Goal: Use online tool/utility: Use online tool/utility

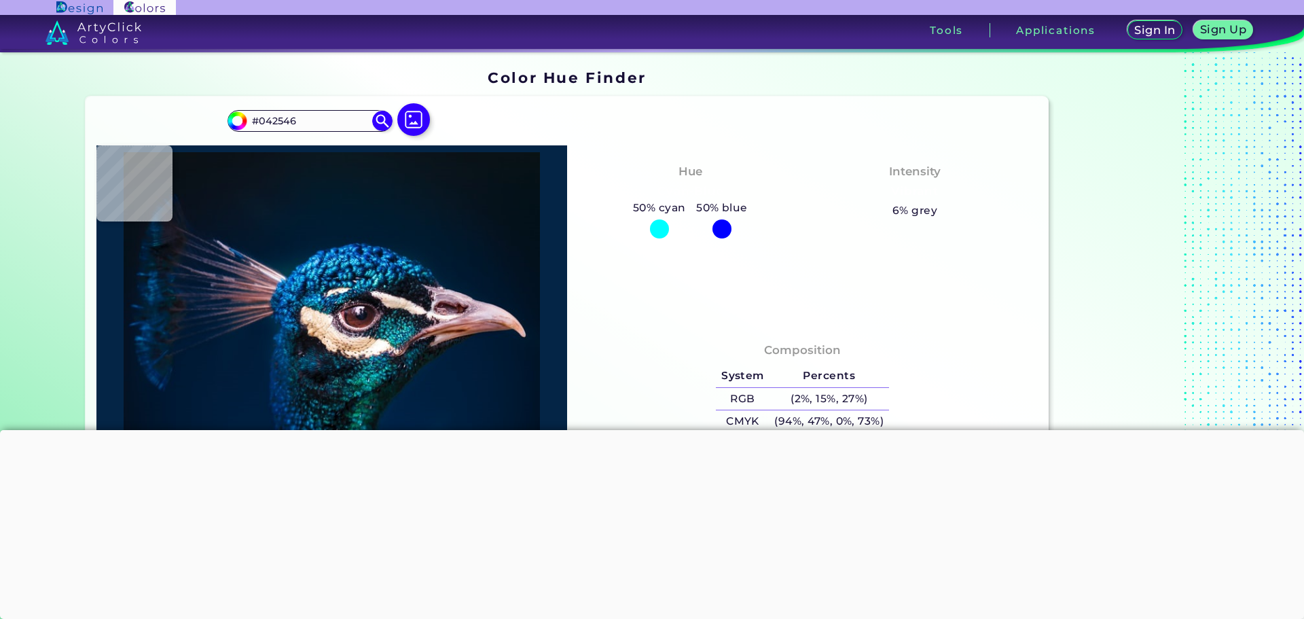
type input "#2d4776"
type input "#2D4776"
type input "#063d76"
type input "#063D76"
type input "#11518c"
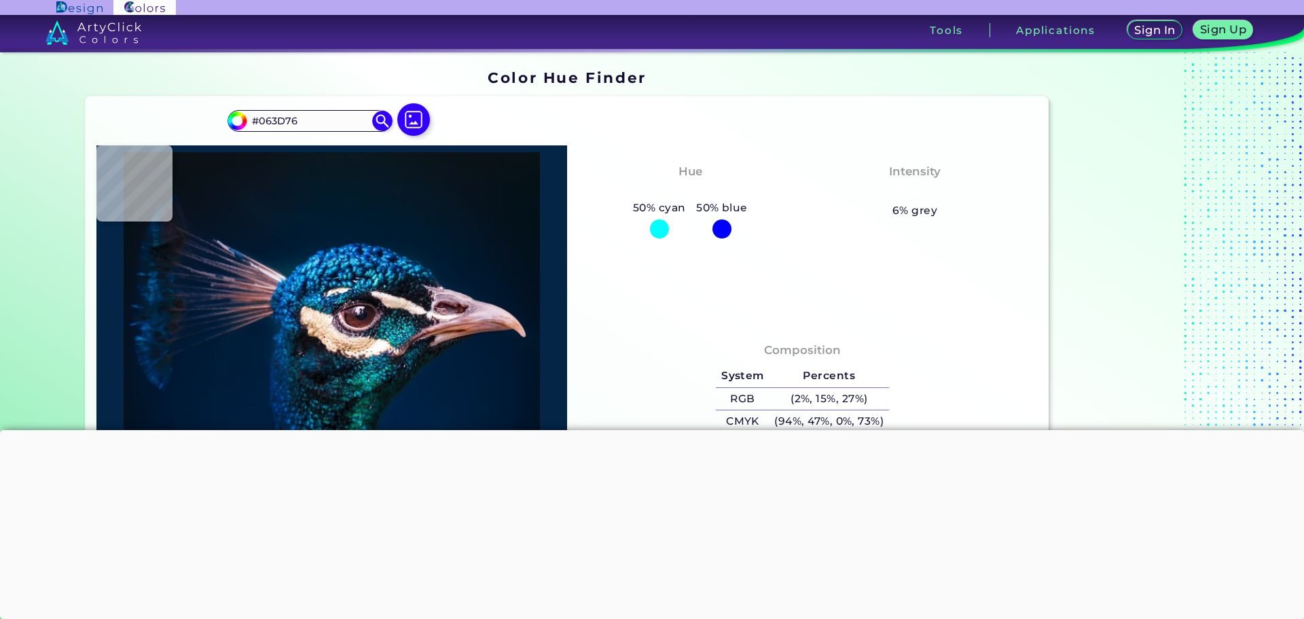
type input "#11518C"
type input "#4972a5"
type input "#4972A5"
type input "#466896"
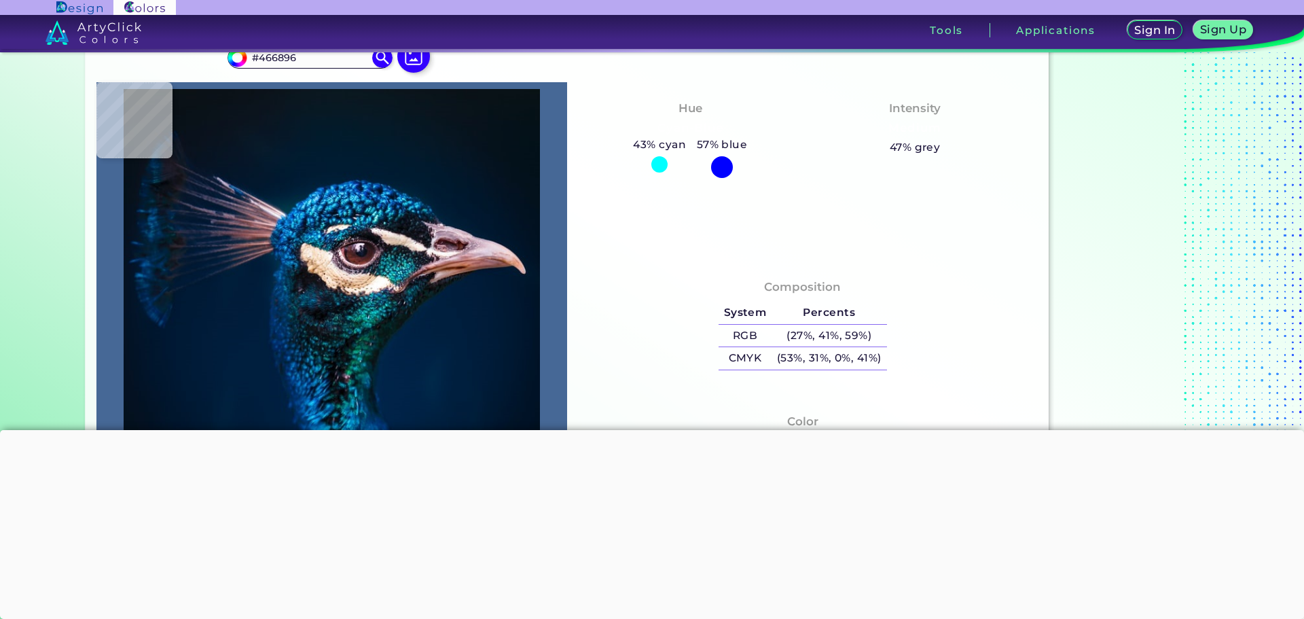
type input "#001d3b"
type input "#001D3B"
type input "#001d3d"
type input "#001D3D"
type input "#001f3e"
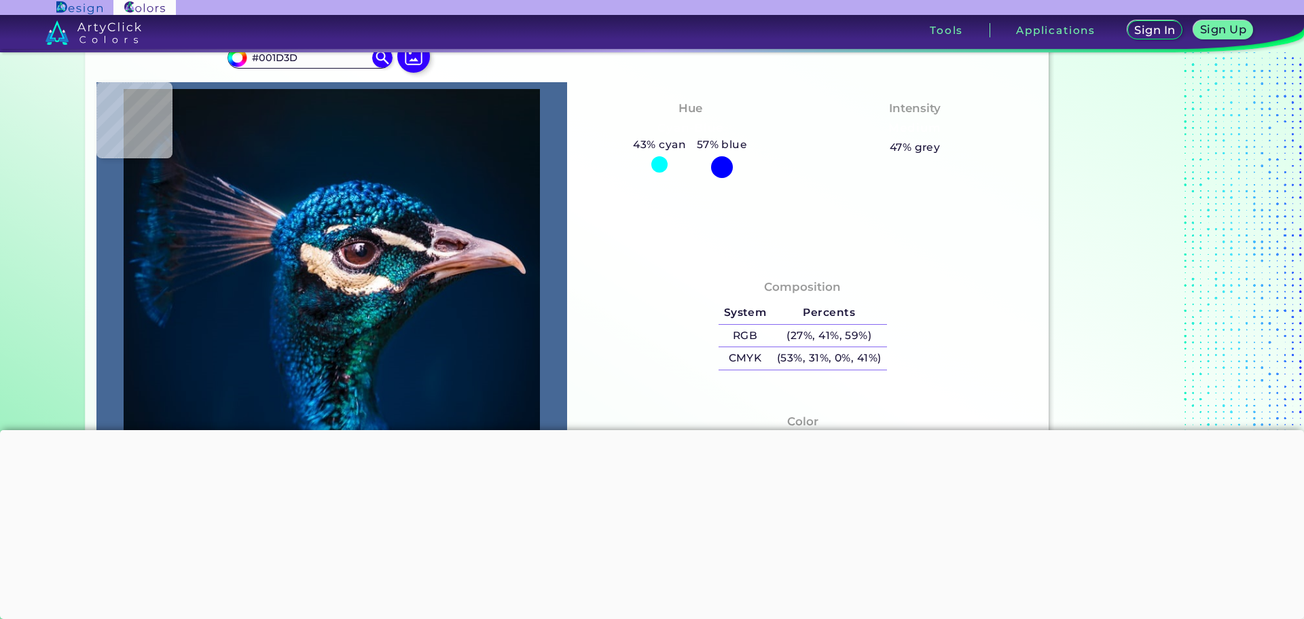
type input "#001F3E"
type input "#011f41"
type input "#011F41"
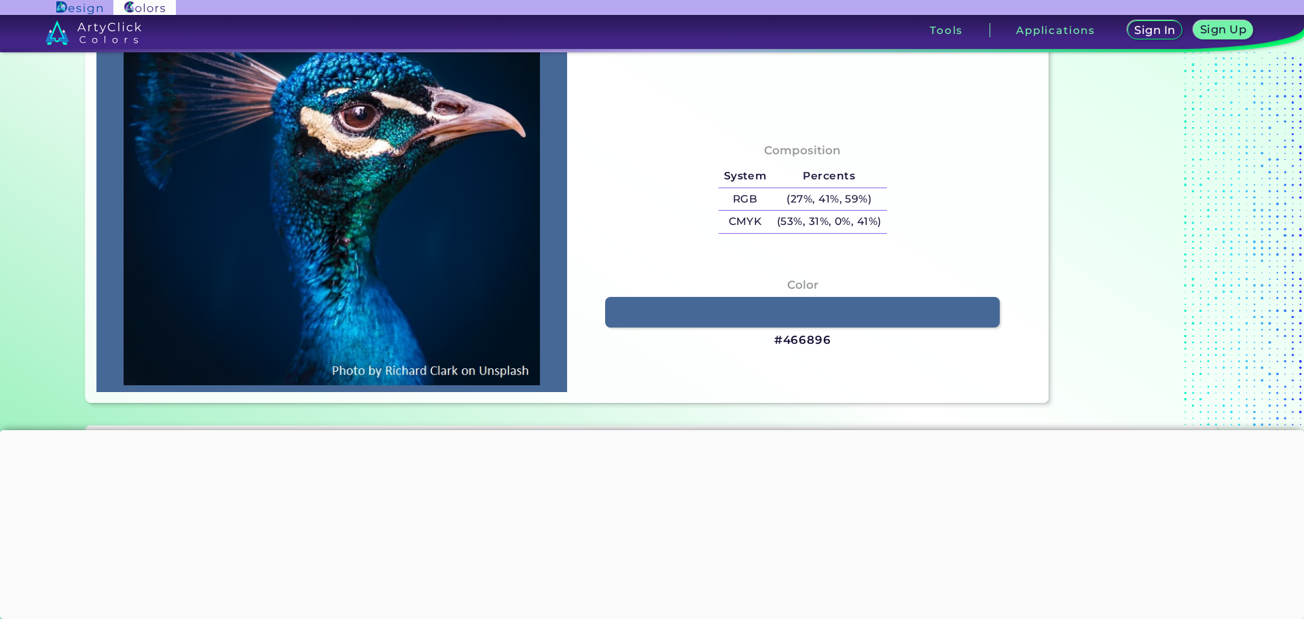
type input "#024585"
type input "#001936"
type input "#0f487a"
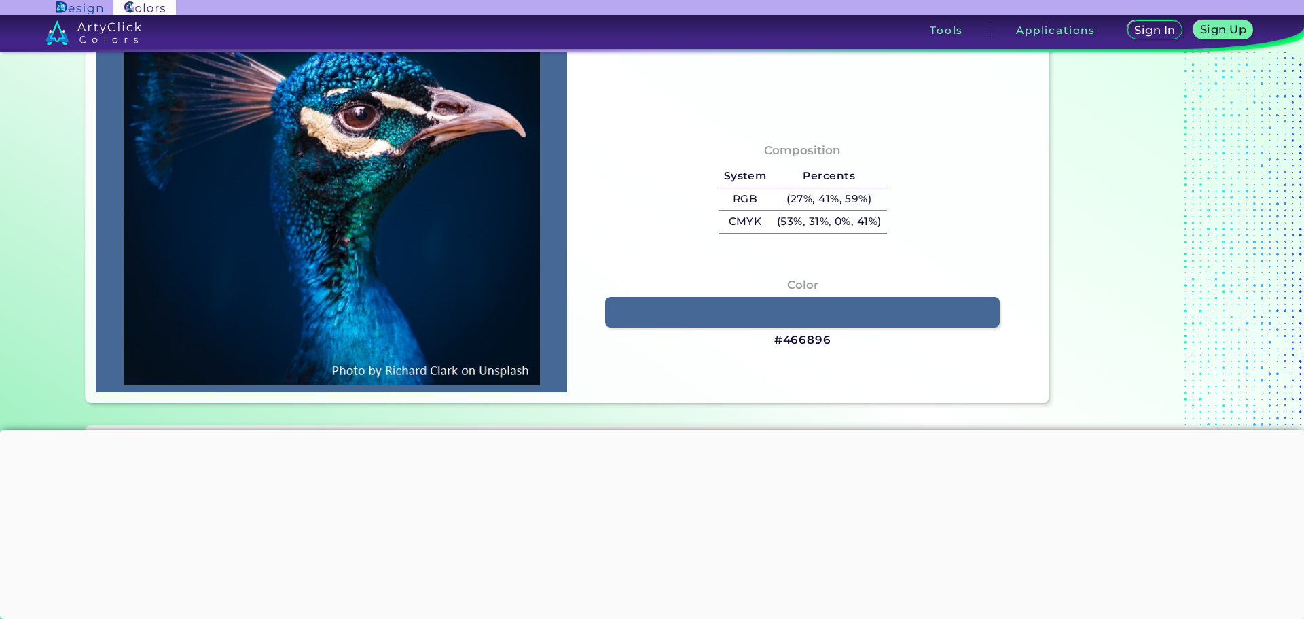
type input "#0F487A"
type input "#041e2b"
type input "#041E2B"
type input "#0d7286"
type input "#0D7286"
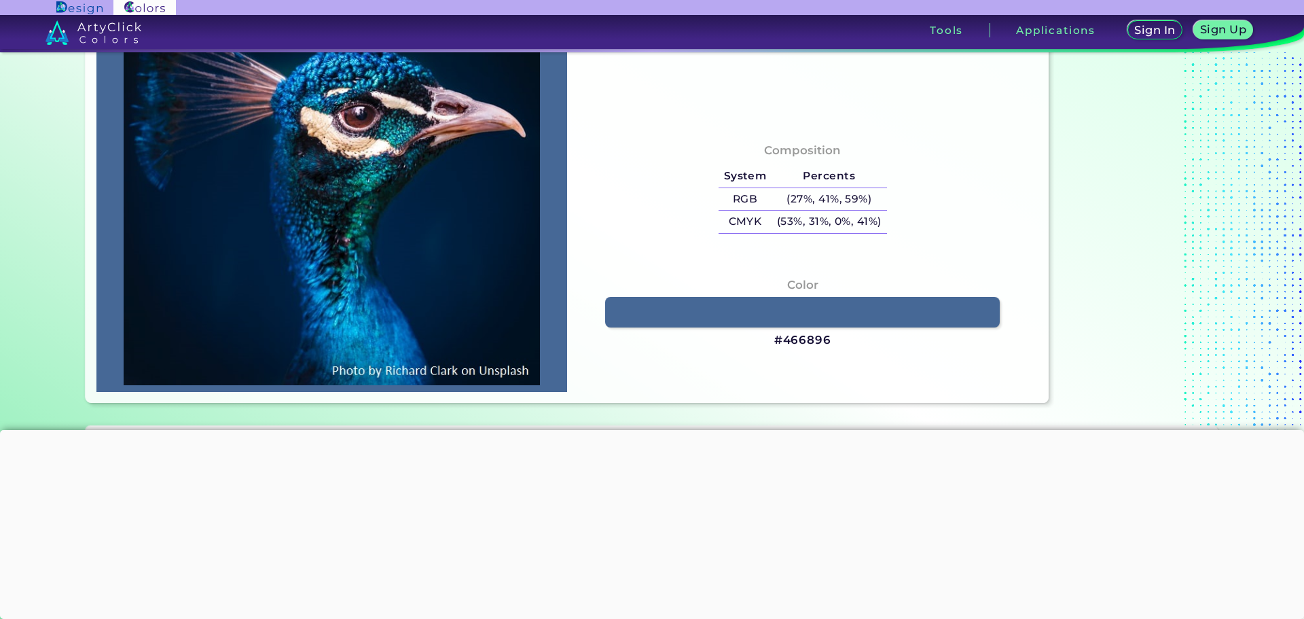
type input "#02435e"
type input "#02435E"
type input "#00323d"
type input "#00323D"
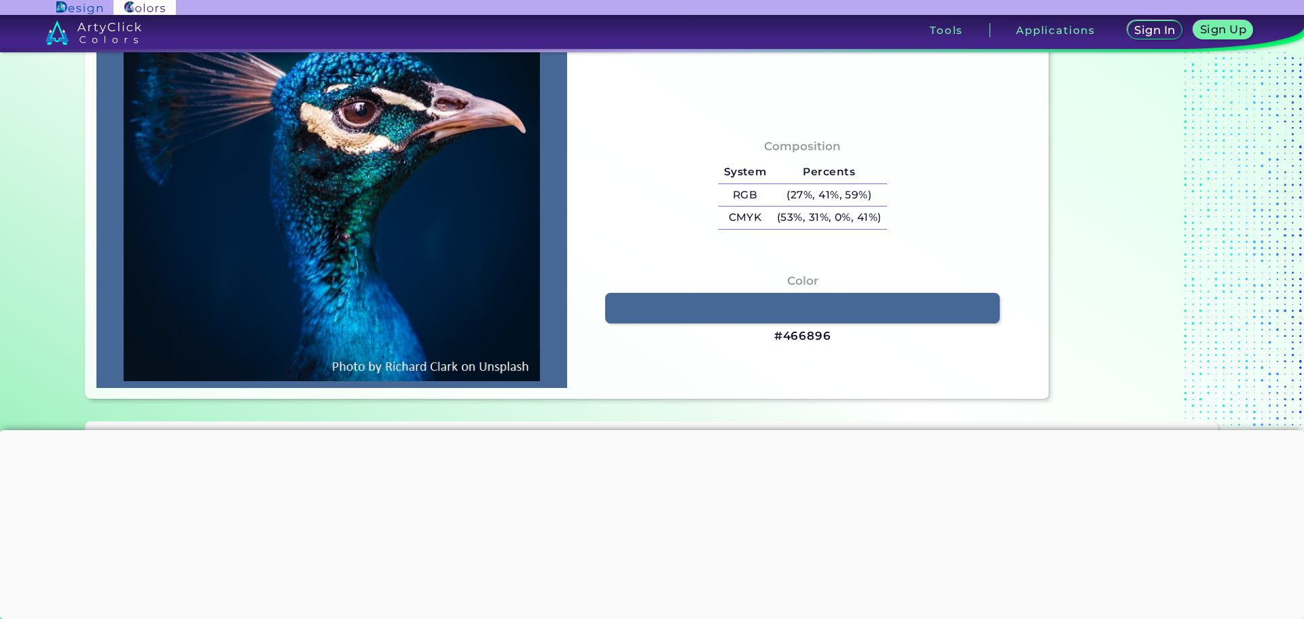
type input "#043c4b"
type input "#043C4B"
type input "#033848"
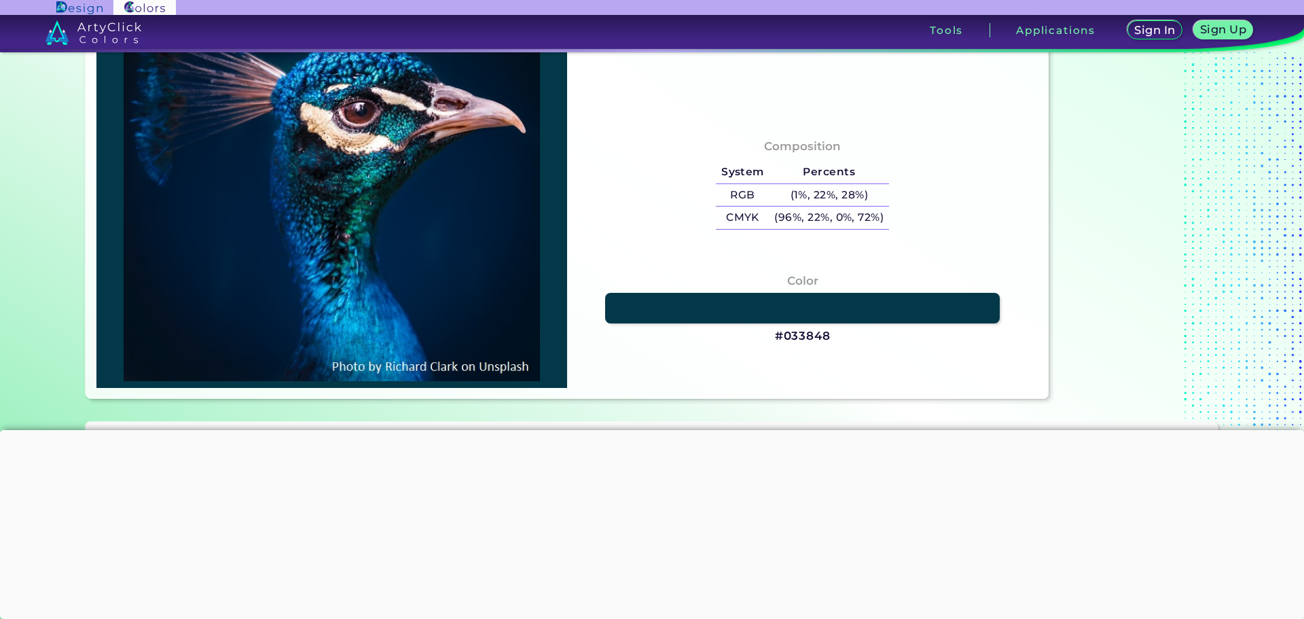
type input "#033a4a"
type input "#033A4A"
type input "#043e4c"
type input "#043E4C"
type input "#033e4c"
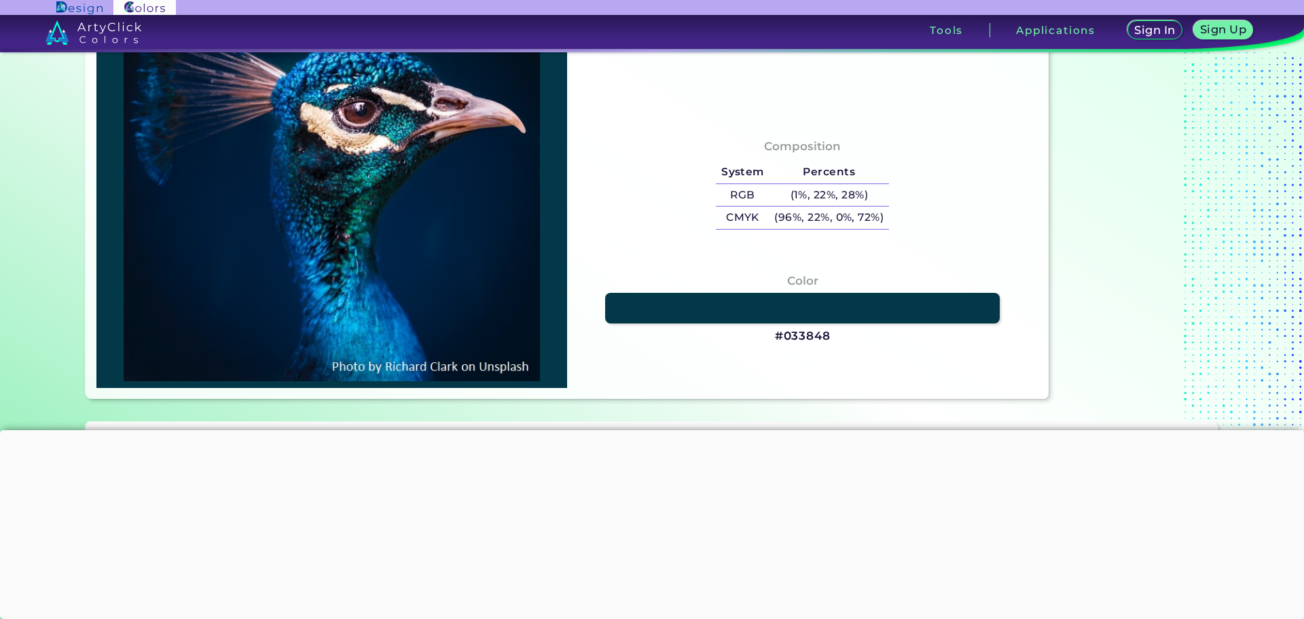
type input "#033E4C"
type input "#003d4a"
type input "#003D4A"
type input "#003846"
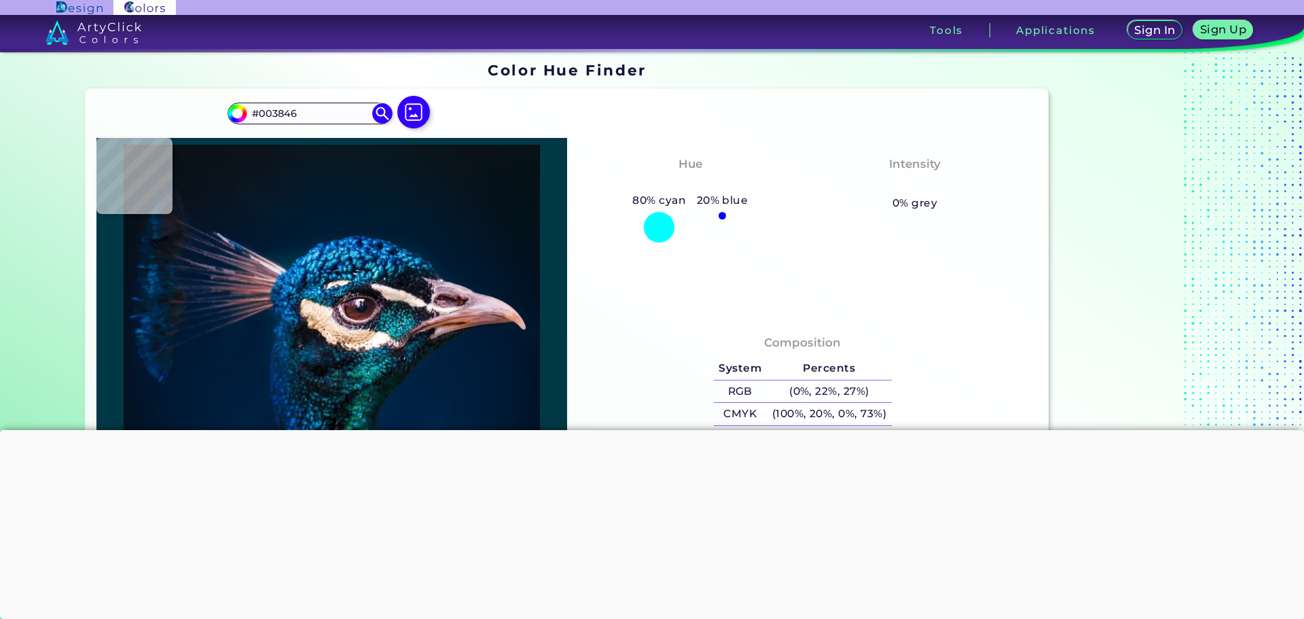
type input "#001d36"
type input "#001D36"
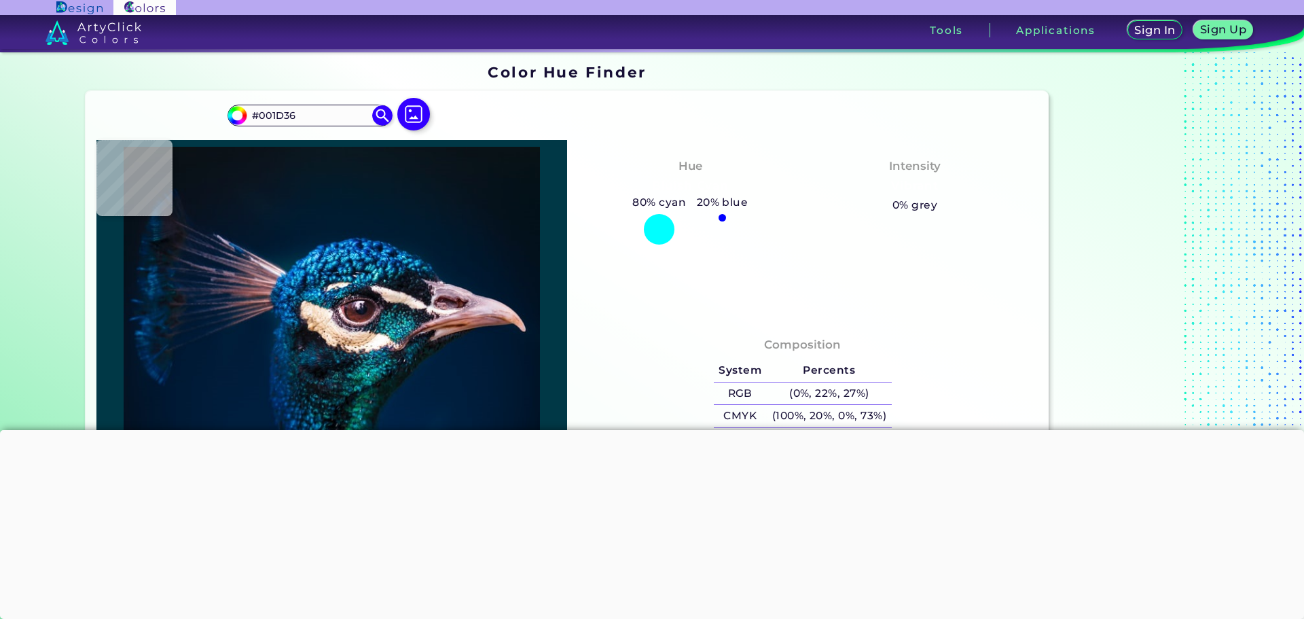
type input "#00153a"
type input "#00153A"
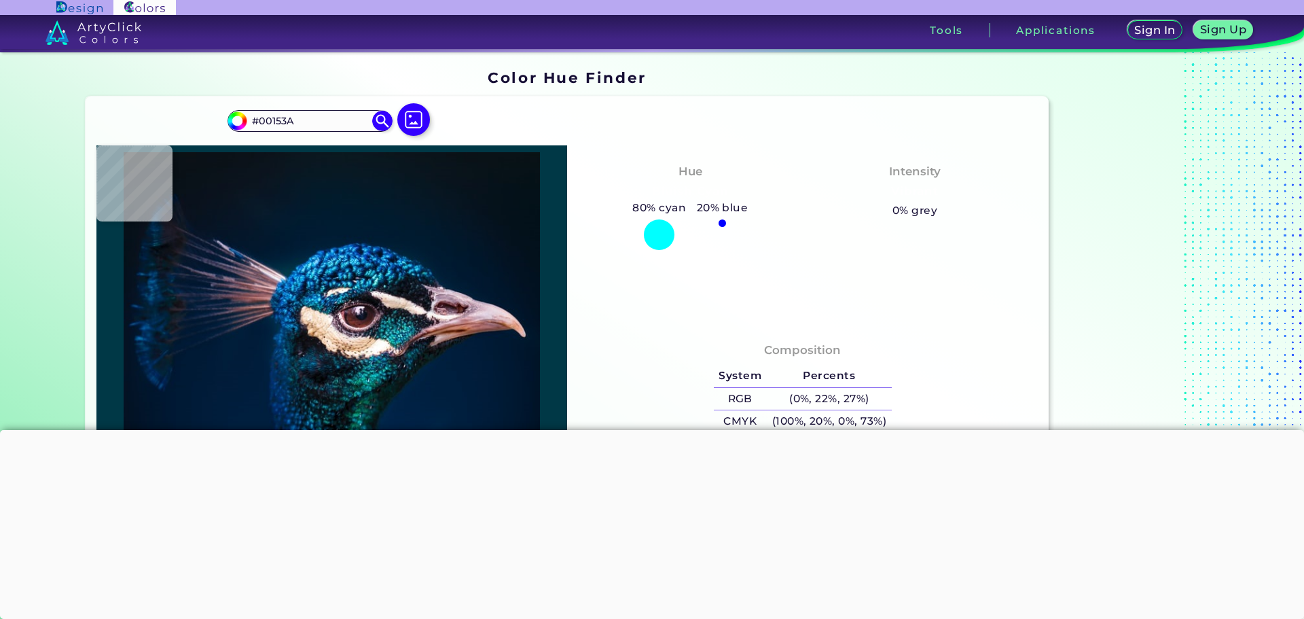
type input "#051945"
type input "#02153e"
type input "#02153E"
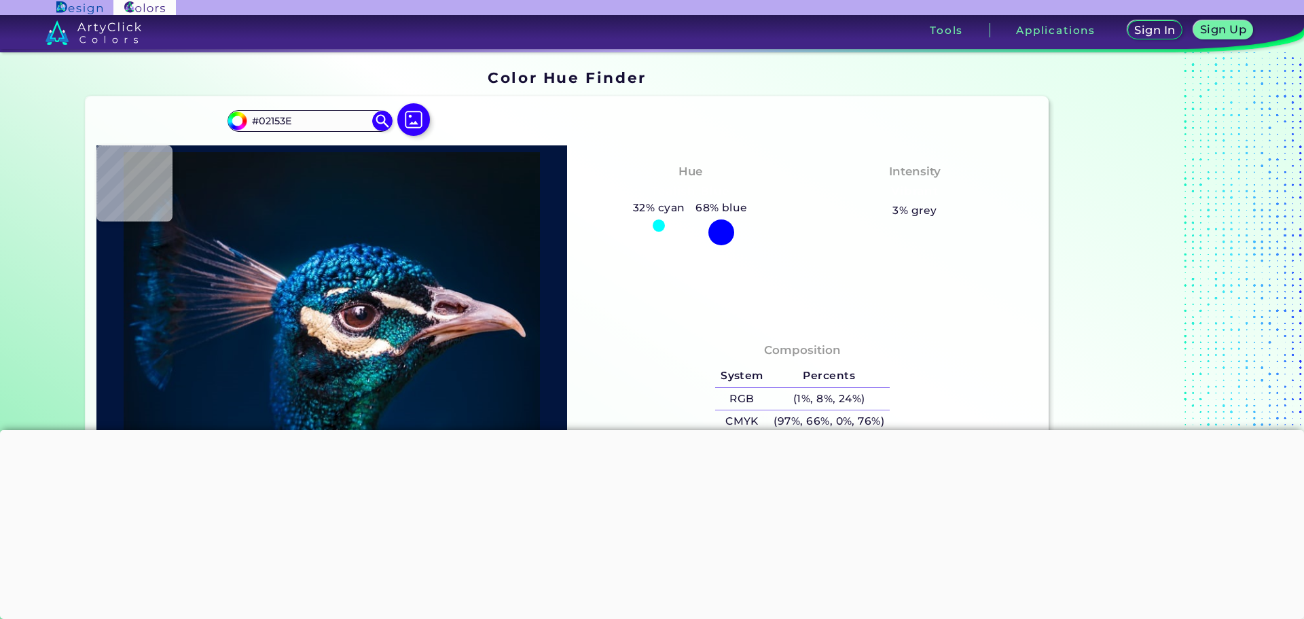
type input "#041c3e"
type input "#041C3E"
type input "#024b83"
type input "#024B83"
type input "#0d2b53"
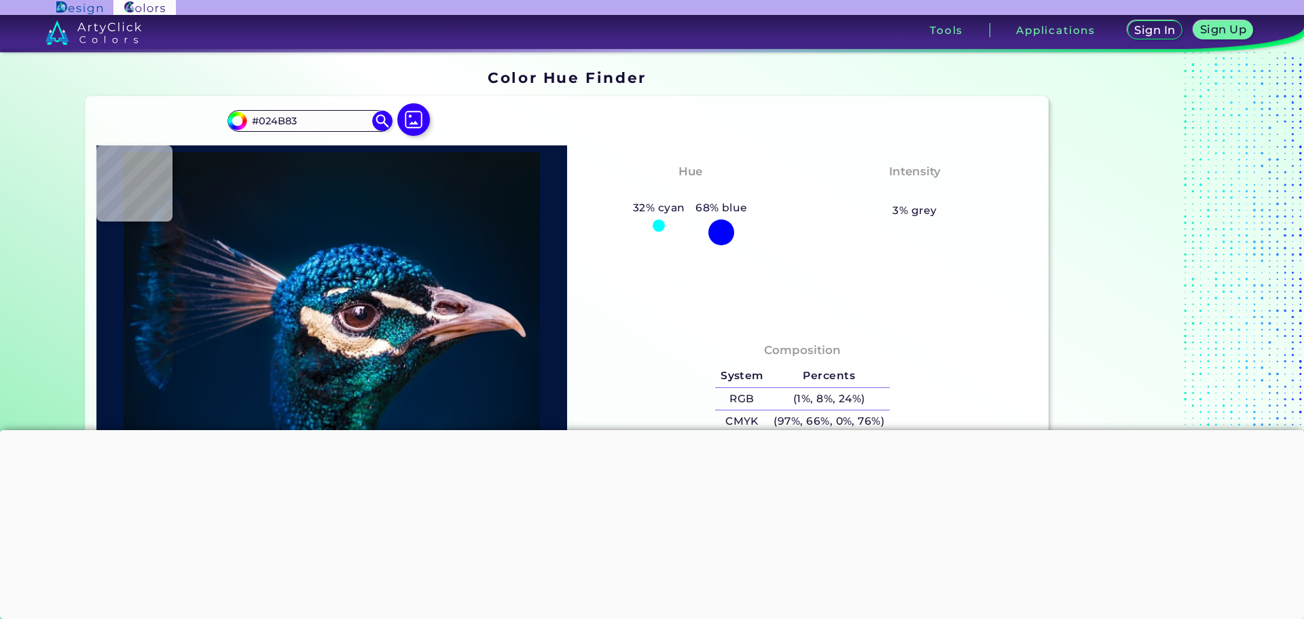
type input "#0D2B53"
type input "#0a475a"
type input "#0A475A"
type input "#024765"
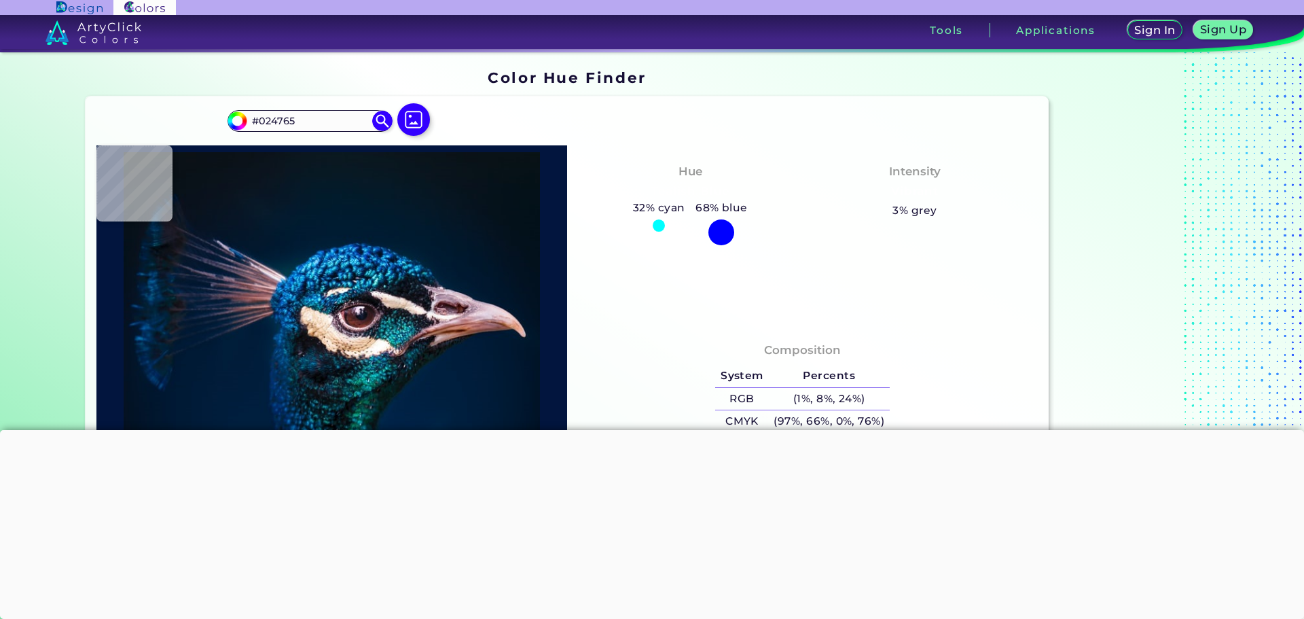
type input "#9c8f9c"
type input "#9C8F9C"
type input "#f0e7e2"
type input "#F0E7E2"
type input "#bb9e95"
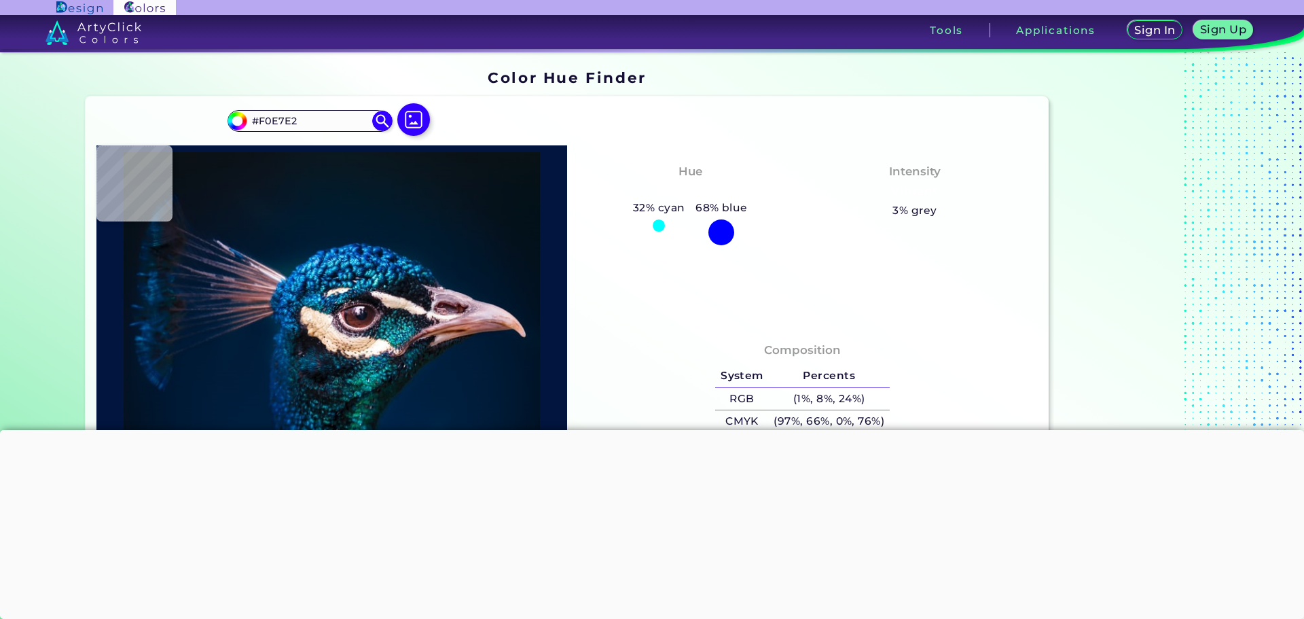
type input "#BB9E95"
type input "#cbafa1"
type input "#CBAFA1"
type input "#dbc3bc"
type input "#DBC3BC"
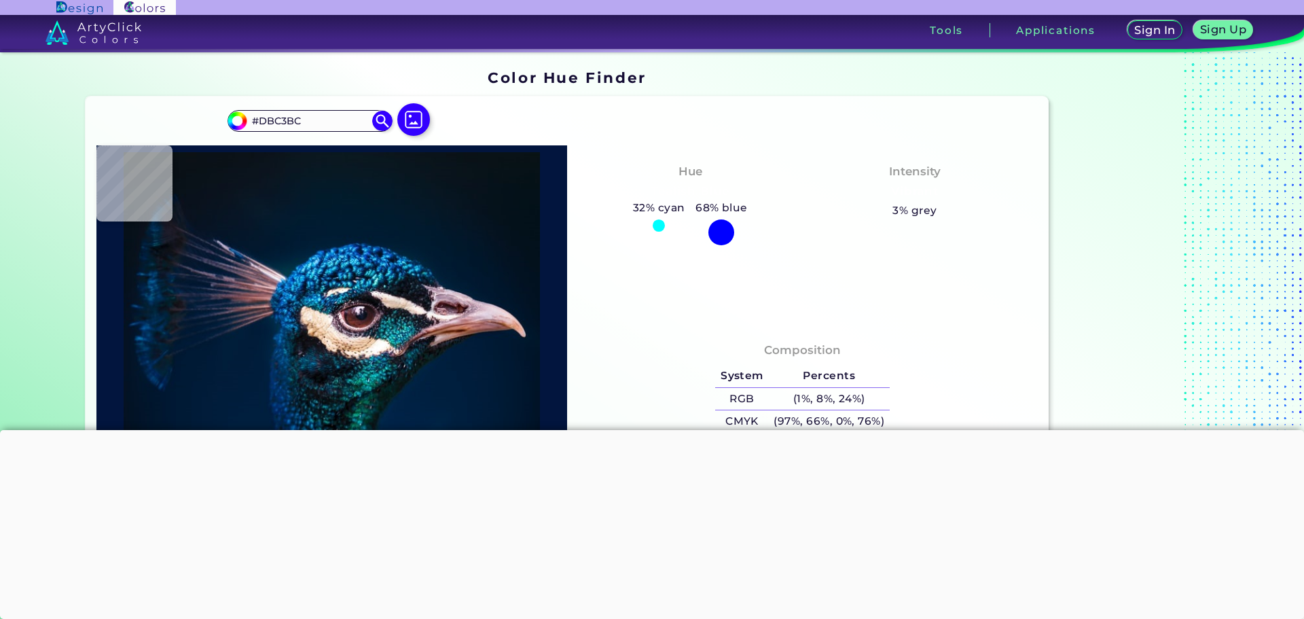
type input "#2a1613"
type input "#2A1613"
type input "#121924"
type input "#0e3c49"
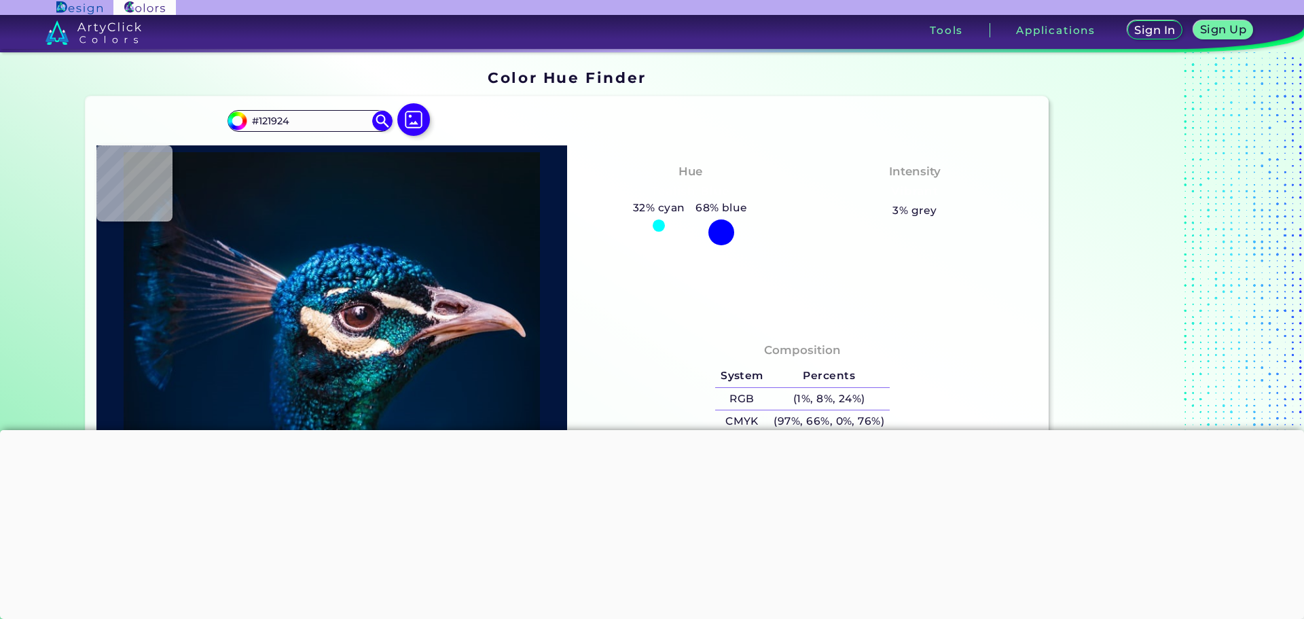
type input "#0E3C49"
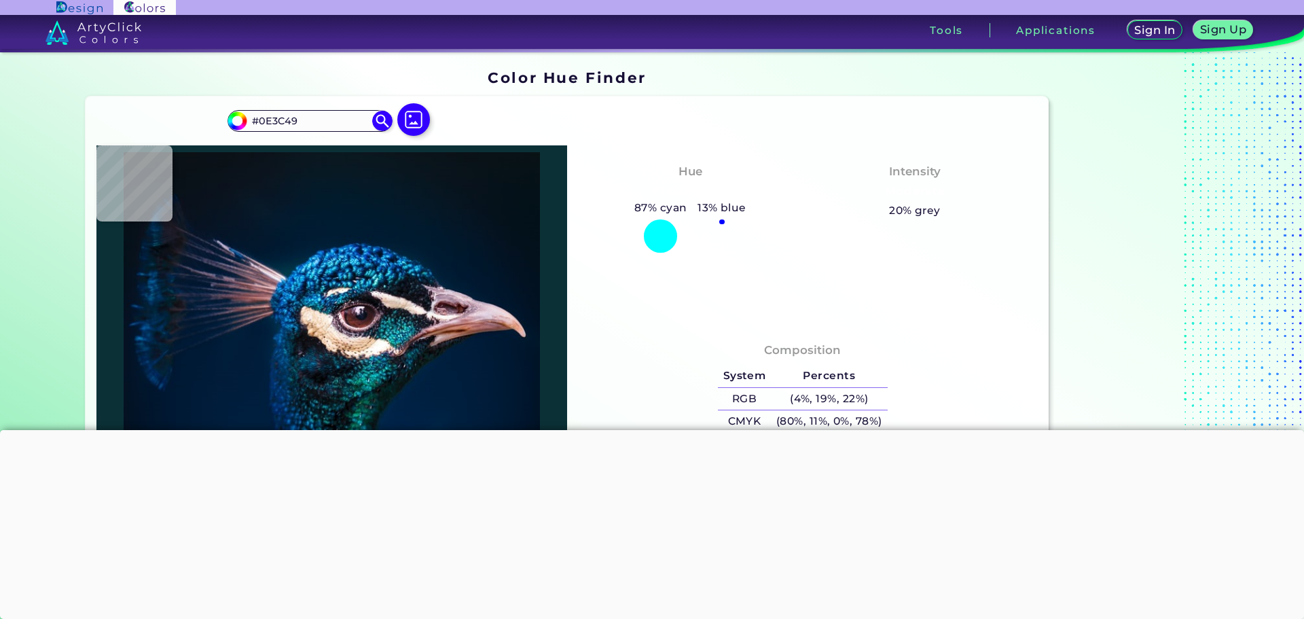
type input "#0b3137"
type input "#0B3137"
type input "#17434c"
type input "#17434C"
type input "#0e5261"
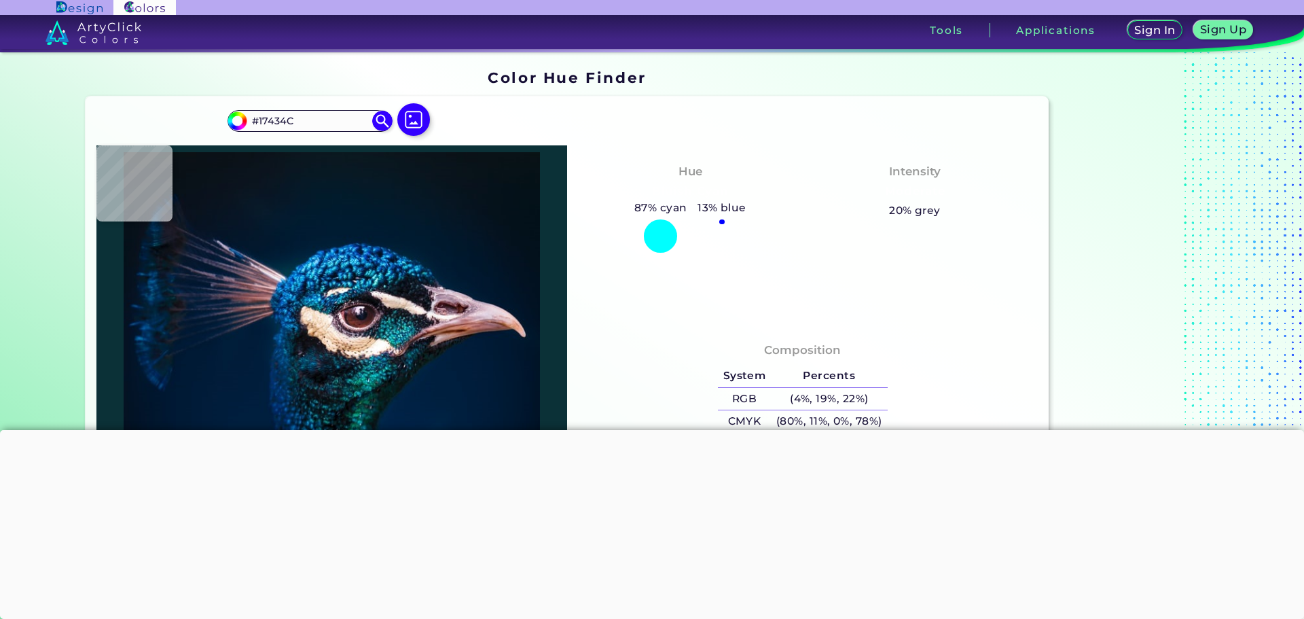
type input "#0E5261"
type input "#12202f"
type input "#12202F"
type input "#b07f8e"
type input "#B07F8E"
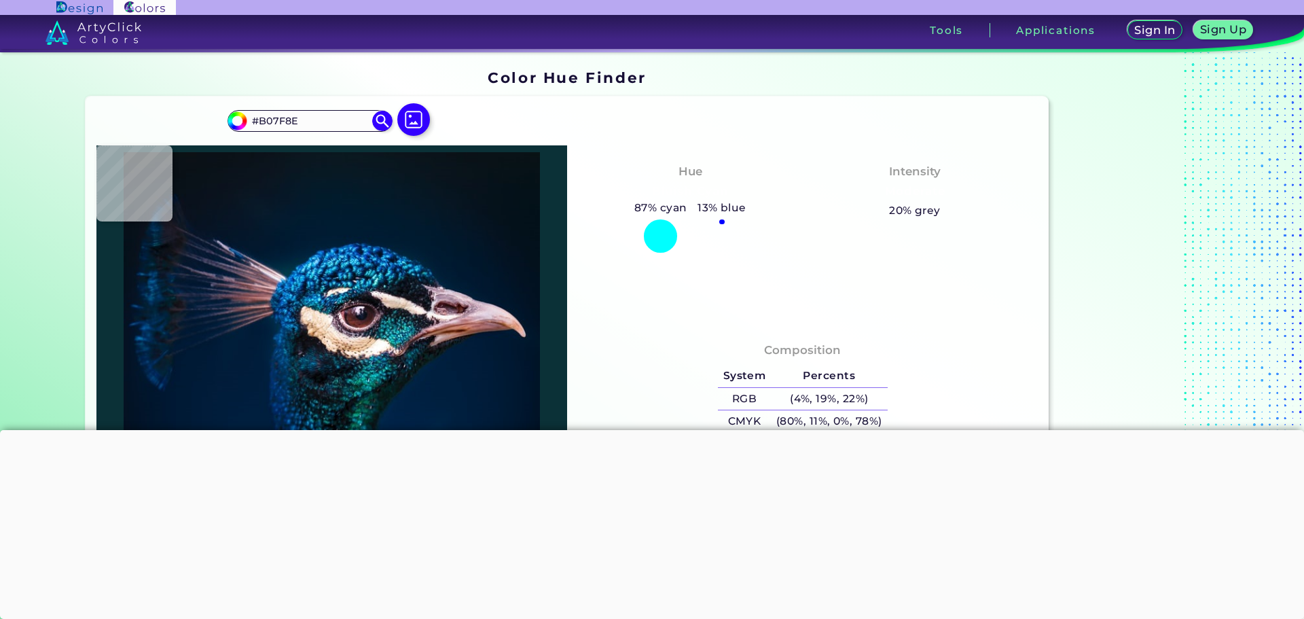
type input "#b06b61"
type input "#B06B61"
type input "#743117"
type input "#9c674c"
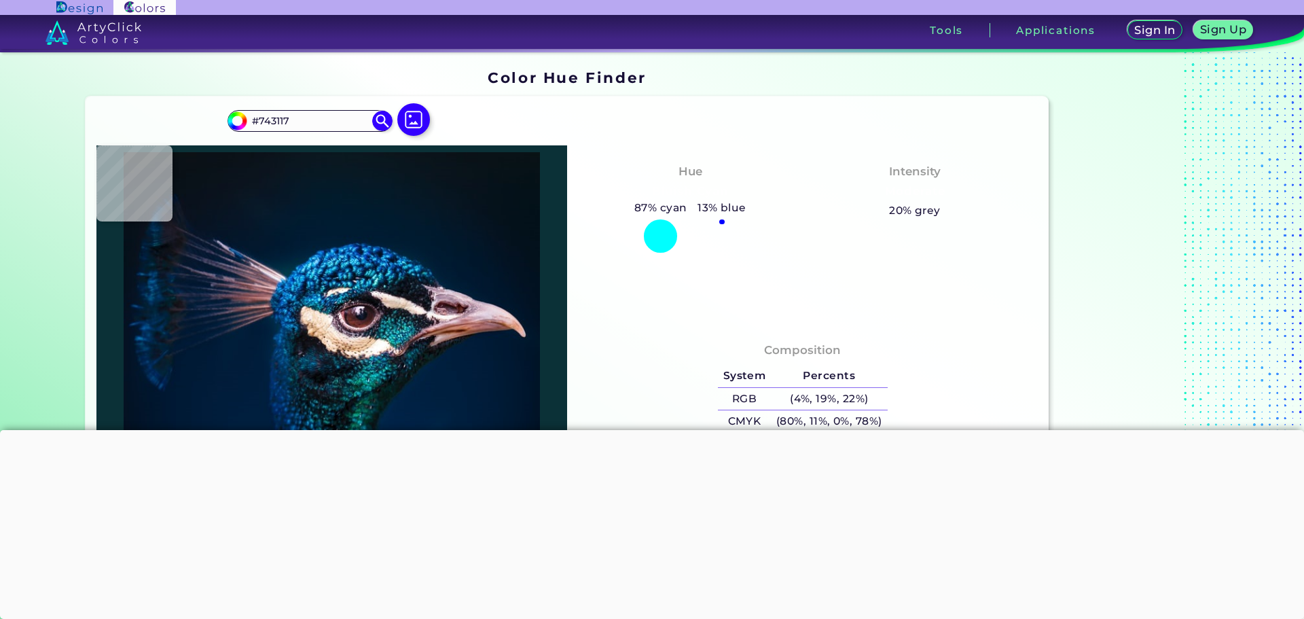
type input "#9C674C"
type input "#9e654c"
type input "#9E654C"
type input "#70371c"
type input "#70371C"
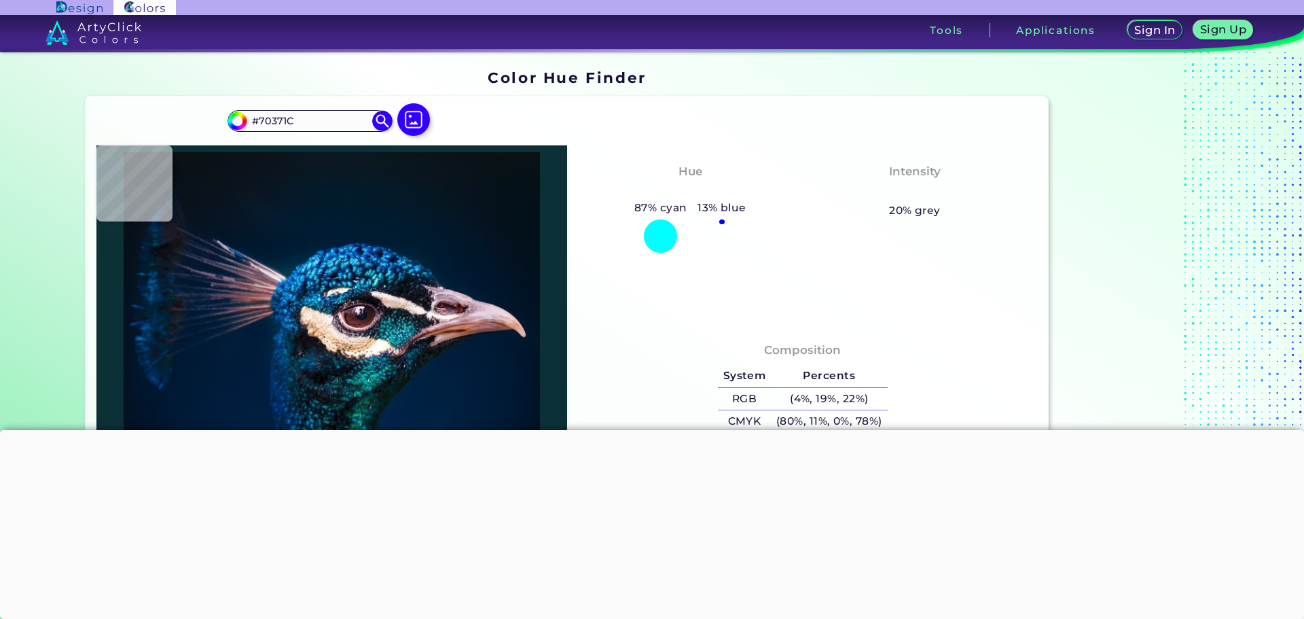
type input "#581f06"
type input "#581F06"
type input "#5f220b"
type input "#5F220B"
type input "#672a11"
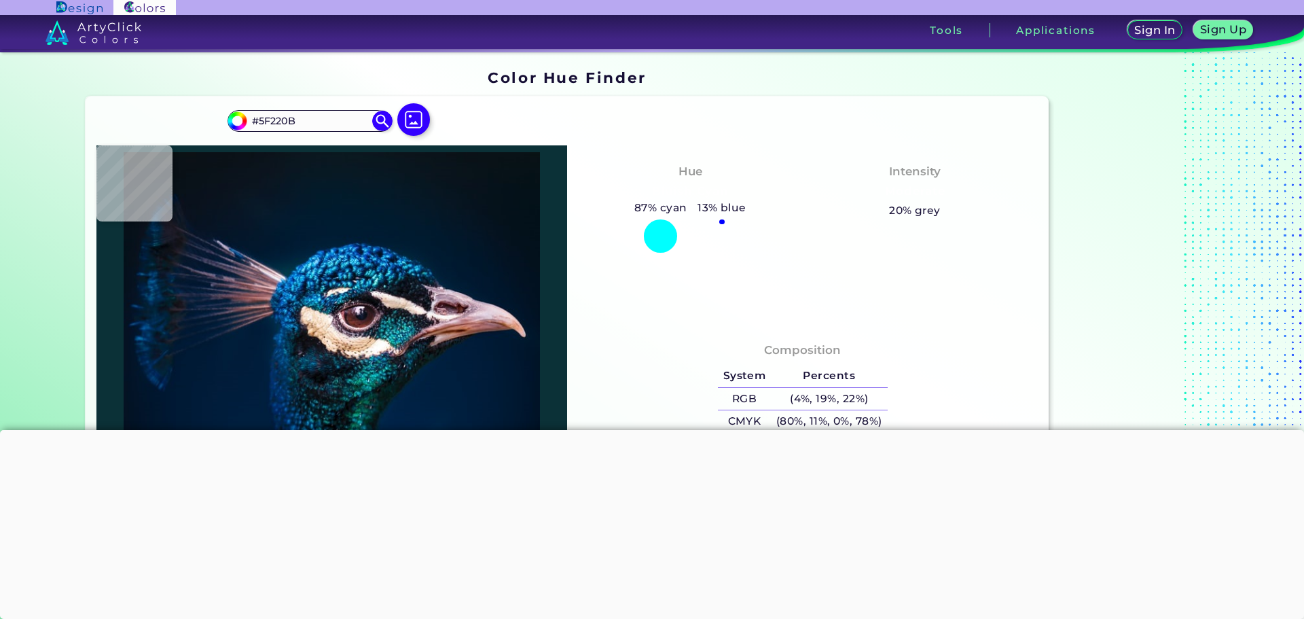
type input "#672A11"
type input "#a05e4b"
type input "#A05E4B"
type input "#c7846f"
type input "#C7846F"
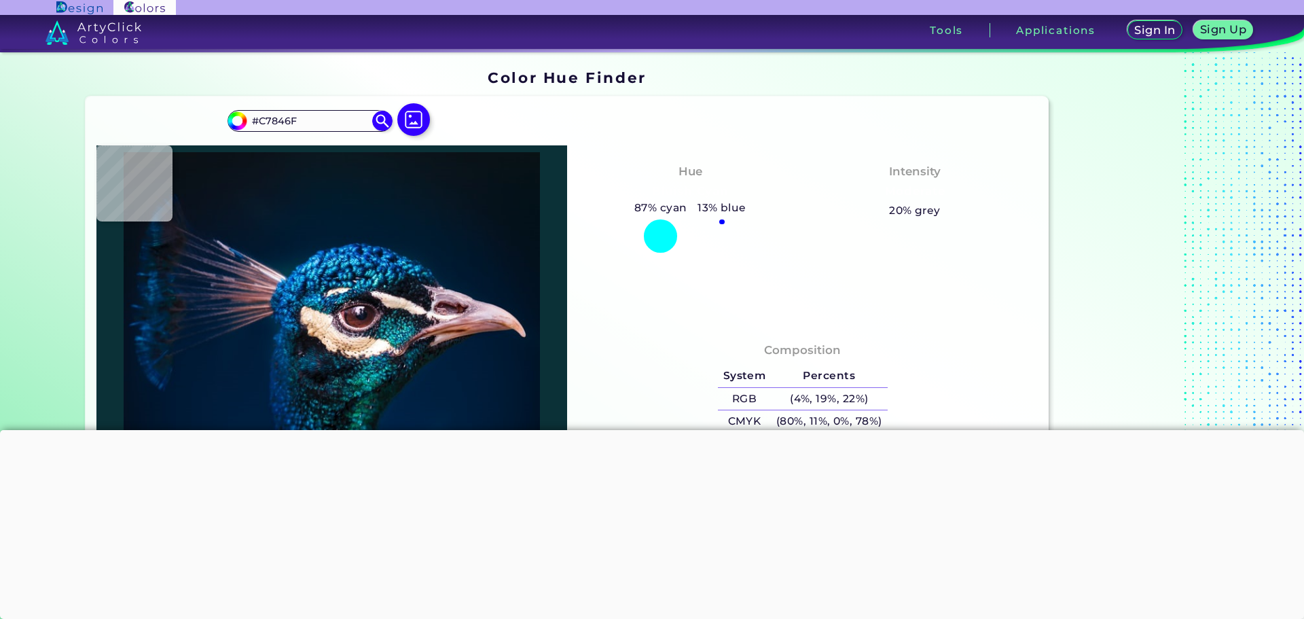
type input "#b77b7a"
type input "#B77B7A"
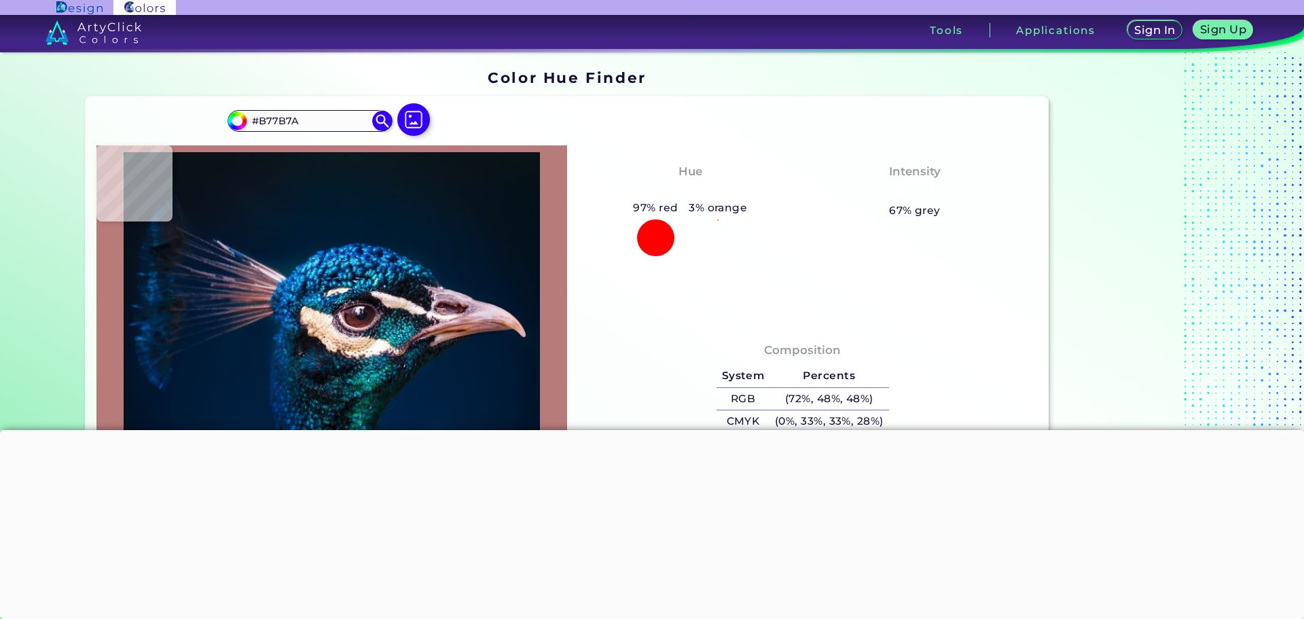
type input "#d2a9b7"
type input "#D2A9B7"
type input "#bc98a4"
type input "#BC98A4"
type input "#b1959e"
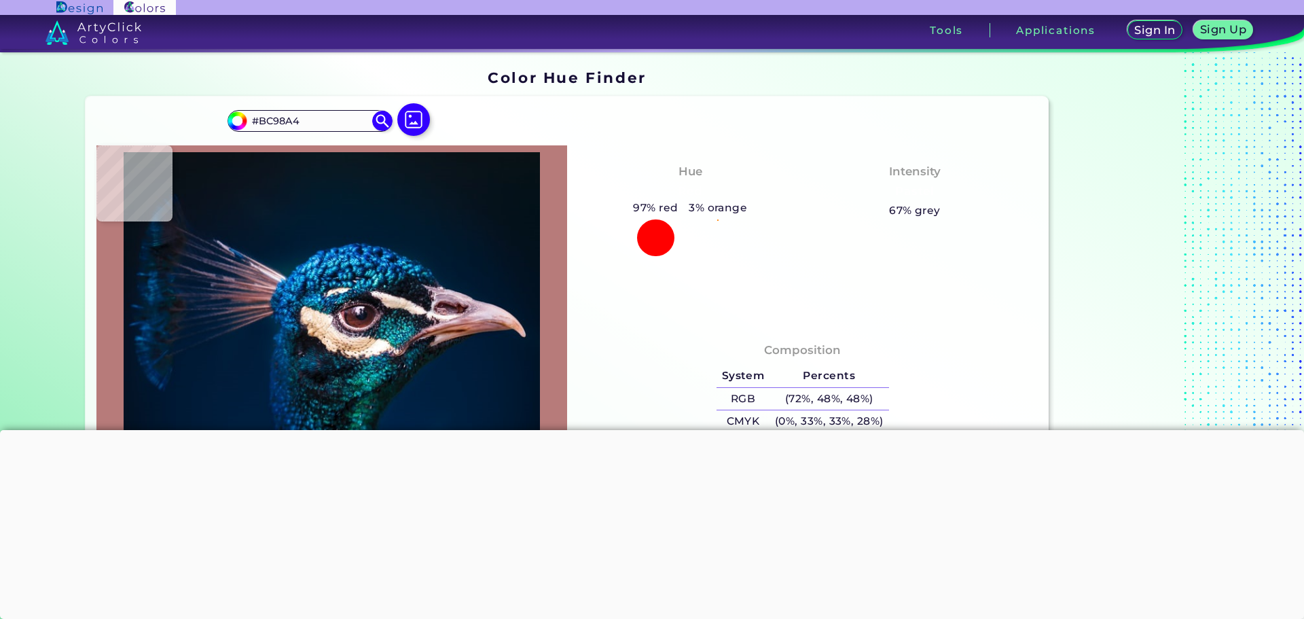
type input "#B1959E"
type input "#481c1b"
type input "#481C1B"
type input "#4a1714"
type input "#4A1714"
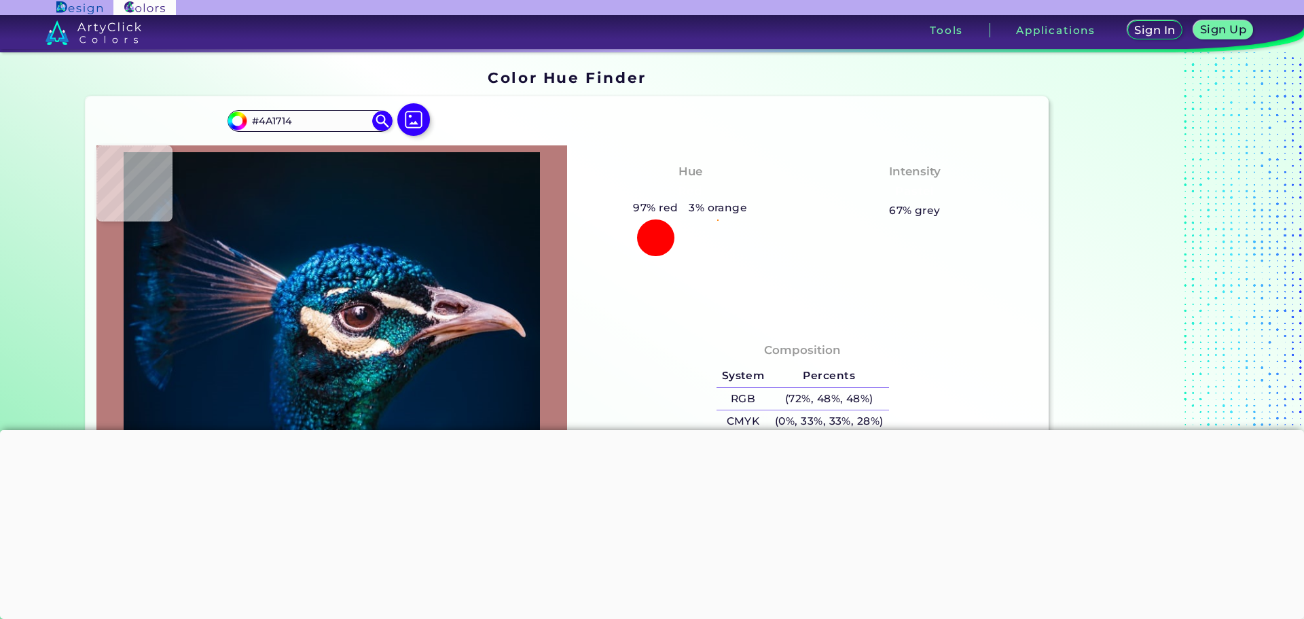
type input "#451c1b"
type input "#451C1B"
type input "#66323b"
type input "#66323B"
type input "#7f5667"
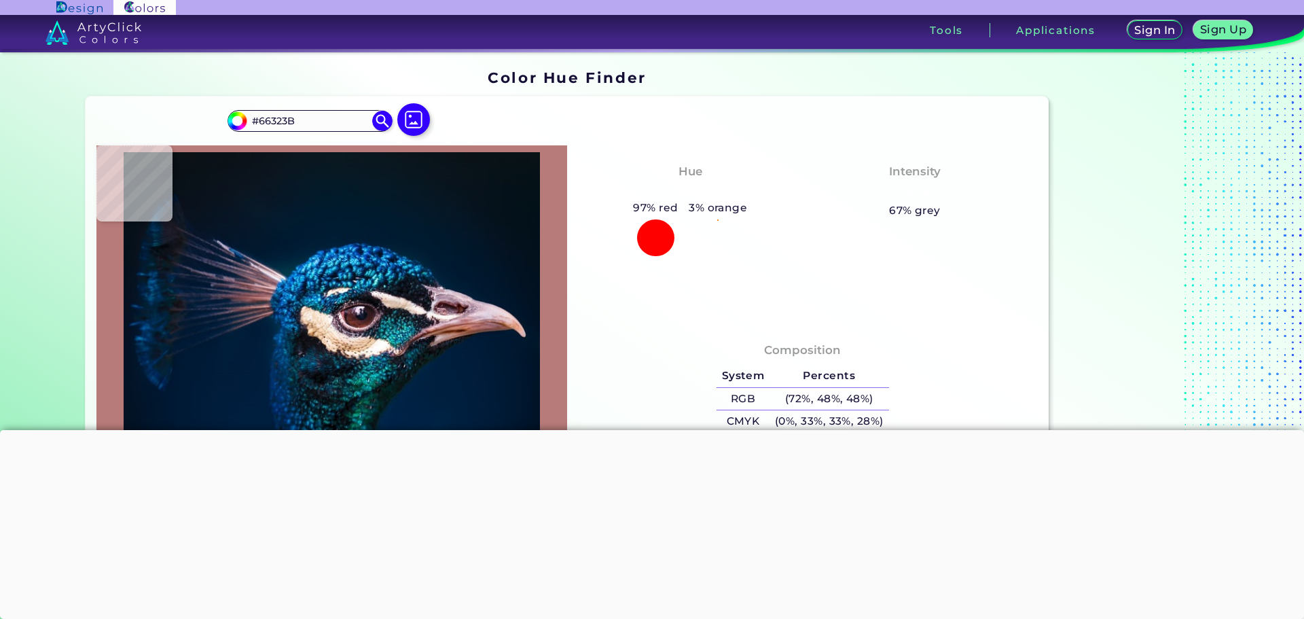
type input "#7F5667"
type input "#aa889b"
type input "#AA889B"
type input "#a58799"
type input "#A58799"
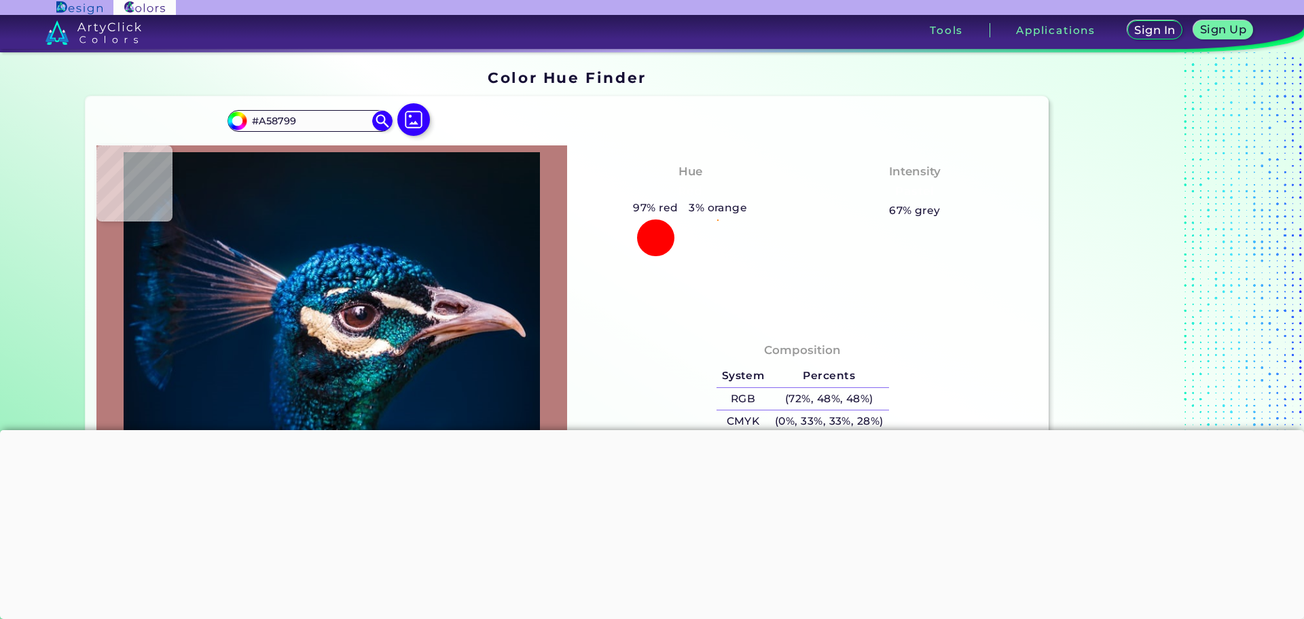
type input "#a08294"
type input "#A08294"
type input "#a98b9d"
type input "#A98B9D"
type input "#b697a9"
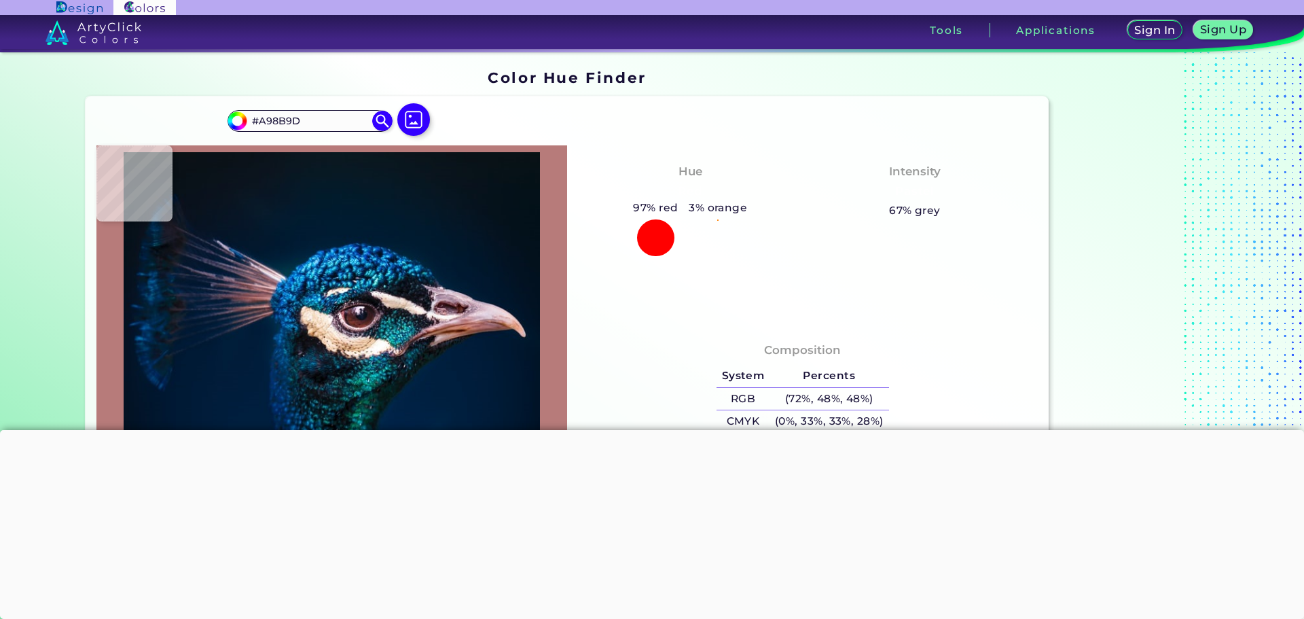
type input "#B697A9"
type input "#ba97a8"
type input "#BA97A8"
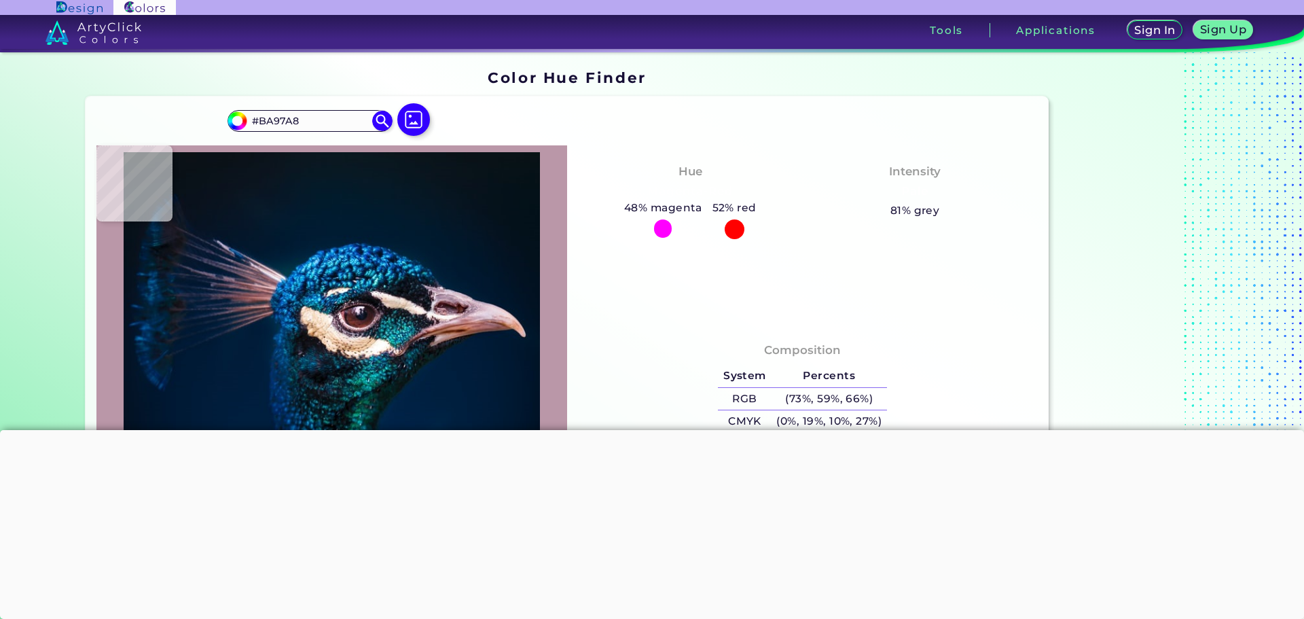
type input "#b990a2"
type input "#B990A2"
type input "#ae8495"
type input "#AE8495"
type input "#815b64"
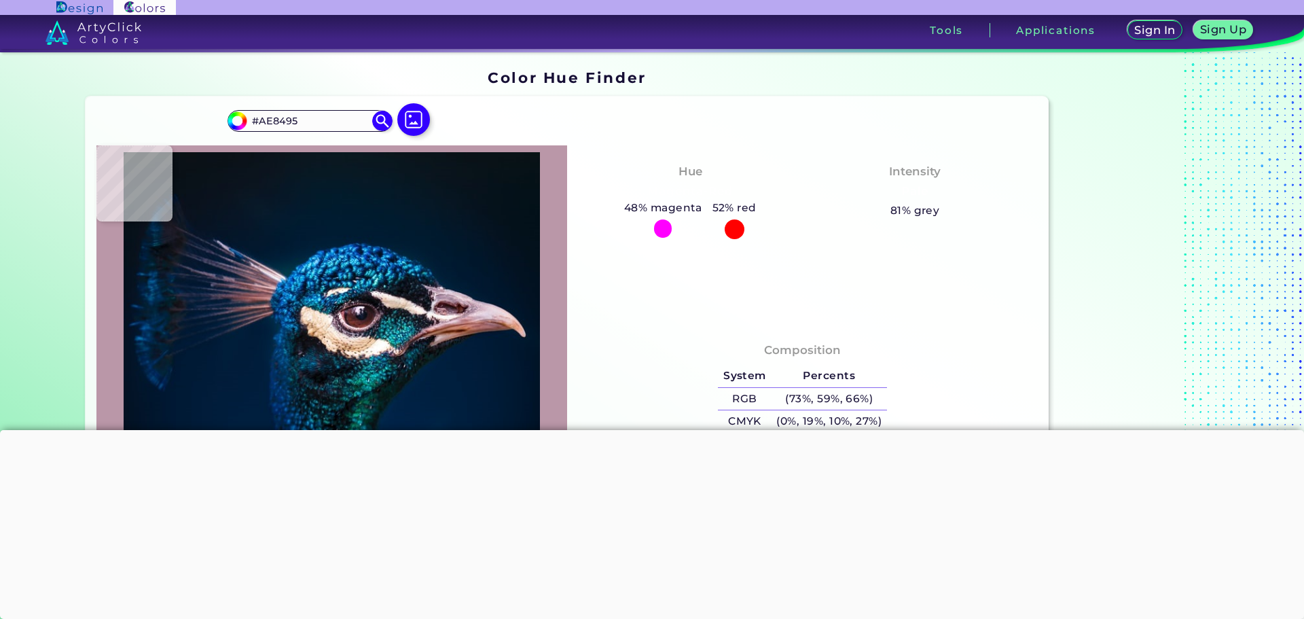
type input "#815B64"
type input "#8c646c"
type input "#8C646C"
type input "#986d73"
type input "#986D73"
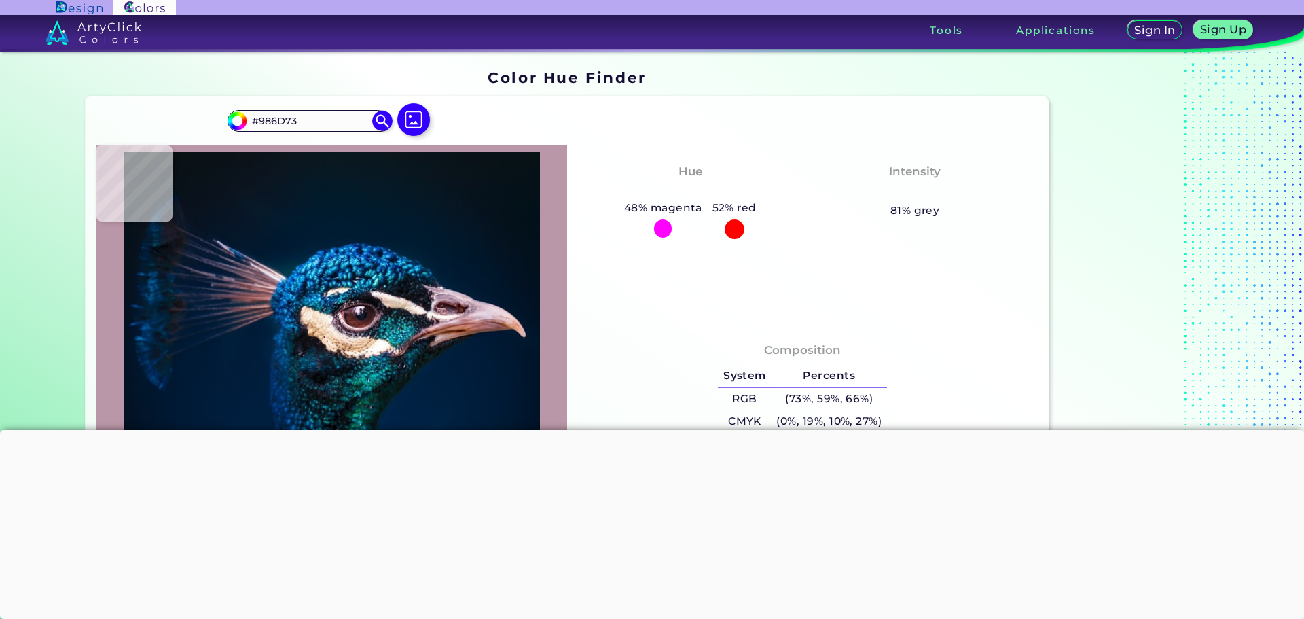
type input "#9d7177"
type input "#9D7177"
type input "#a8818a"
type input "#A8818A"
type input "#bfa9bd"
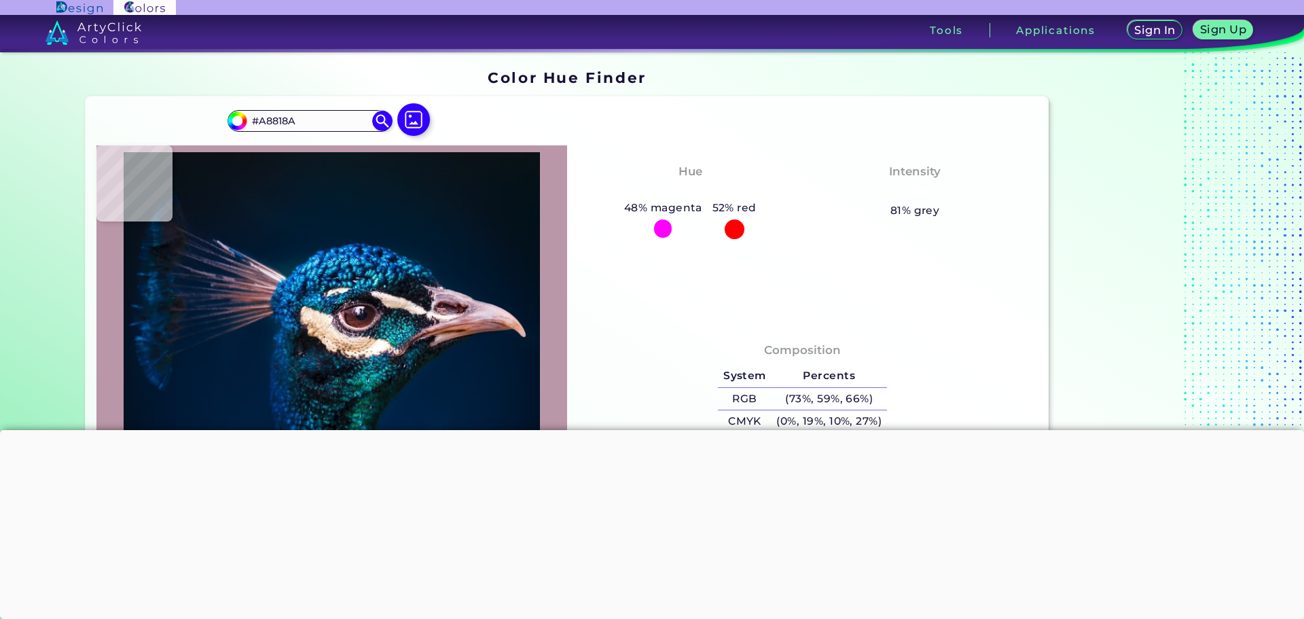
type input "#BFA9BD"
type input "#ddcde1"
type input "#DDCDE1"
type input "#cfcad3"
type input "#CFCAD3"
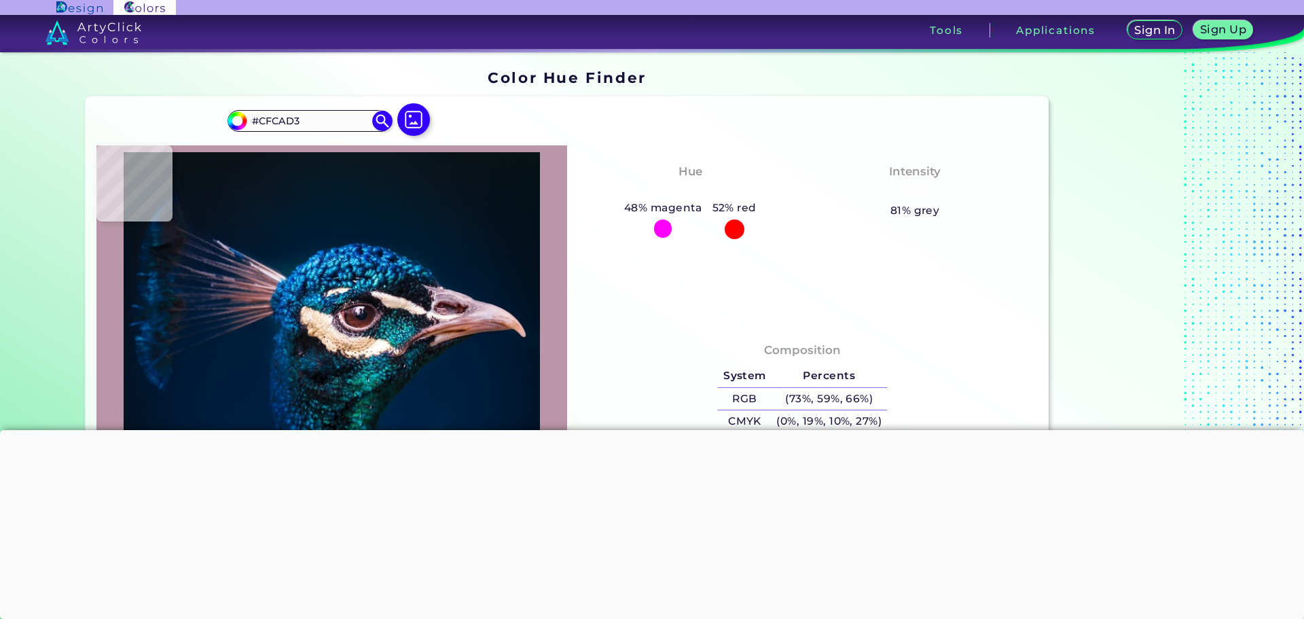
type input "#c9c4d0"
type input "#C9C4D0"
type input "#99929f"
type input "#99929F"
type input "#4d4755"
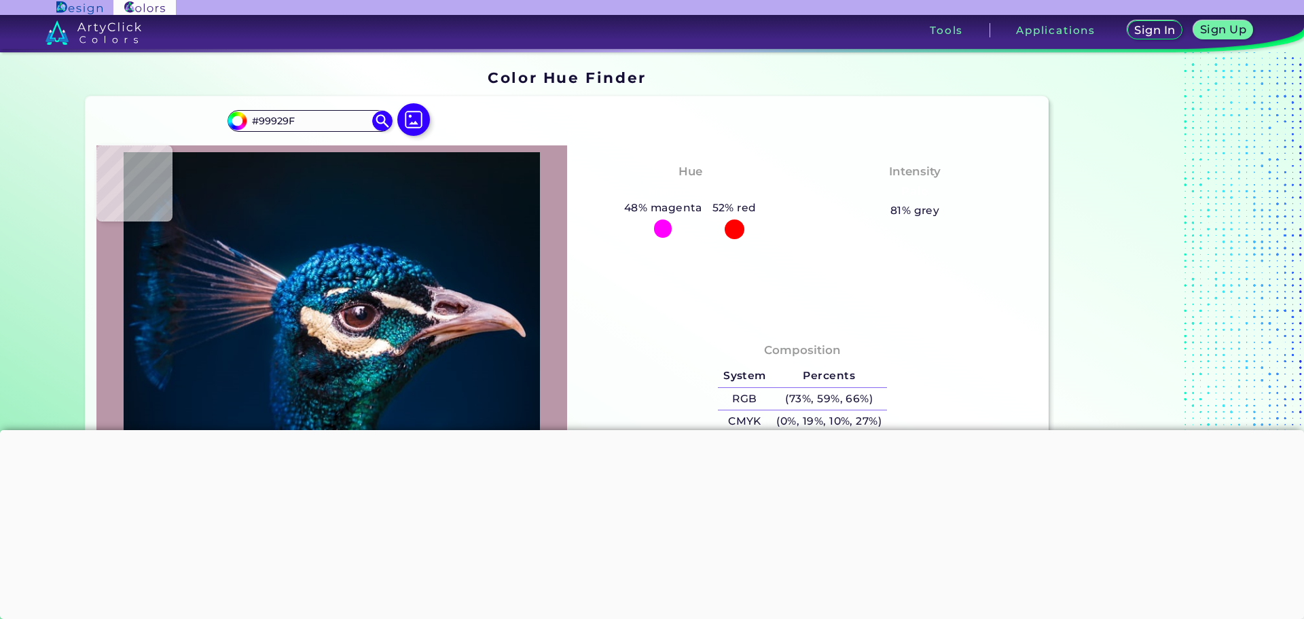
type input "#4D4755"
type input "#272532"
type input "#262934"
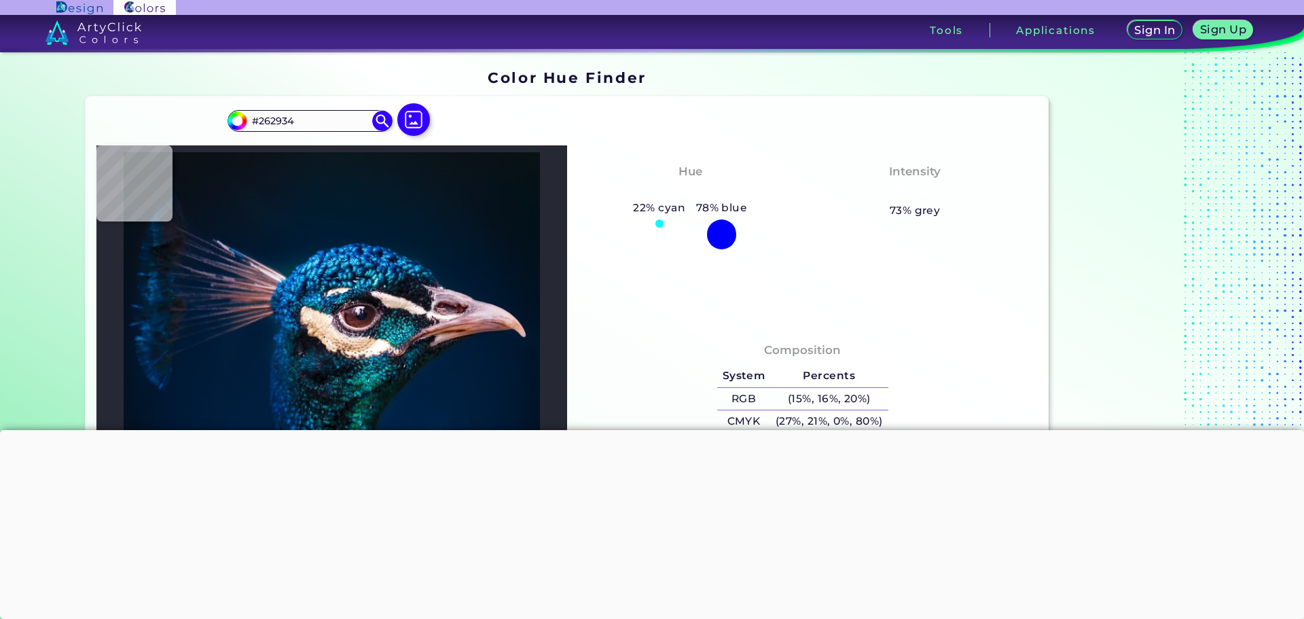
type input "#0b0e18"
type input "#0B0E18"
type input "#131720"
type input "#11141b"
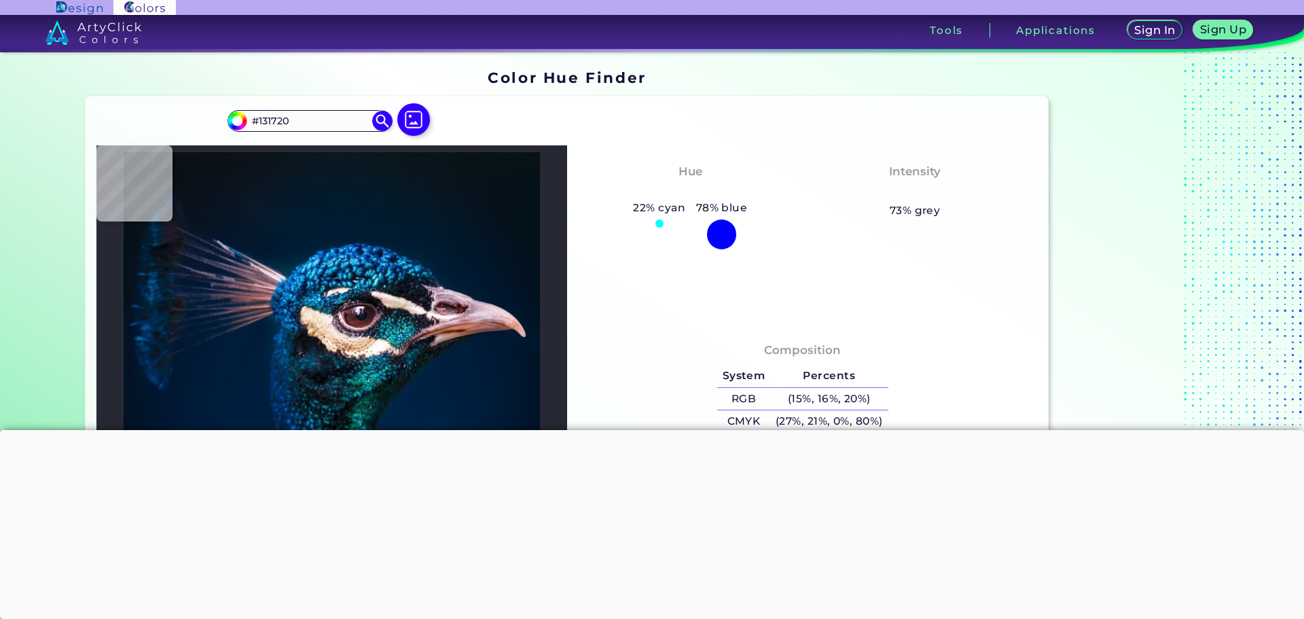
type input "#11141B"
type input "#191d25"
type input "#191D25"
type input "#15141c"
type input "#15141C"
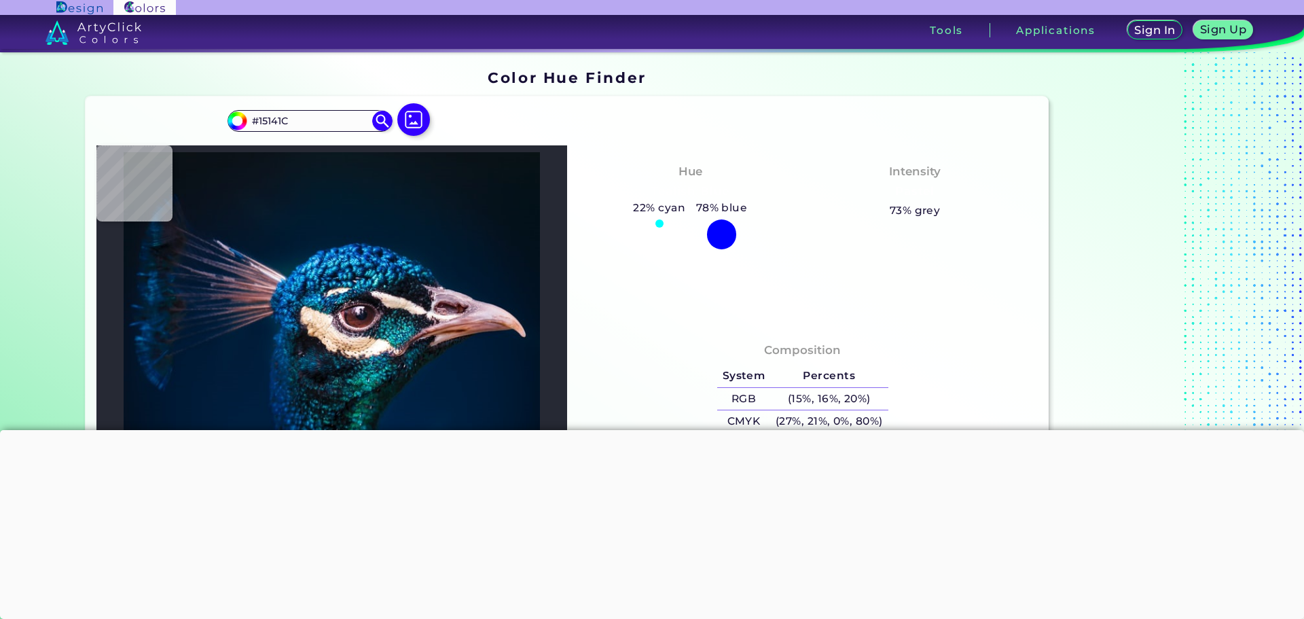
type input "#574e57"
type input "#574E57"
type input "#9c939b"
type input "#9C939B"
type input "#d2ccd1"
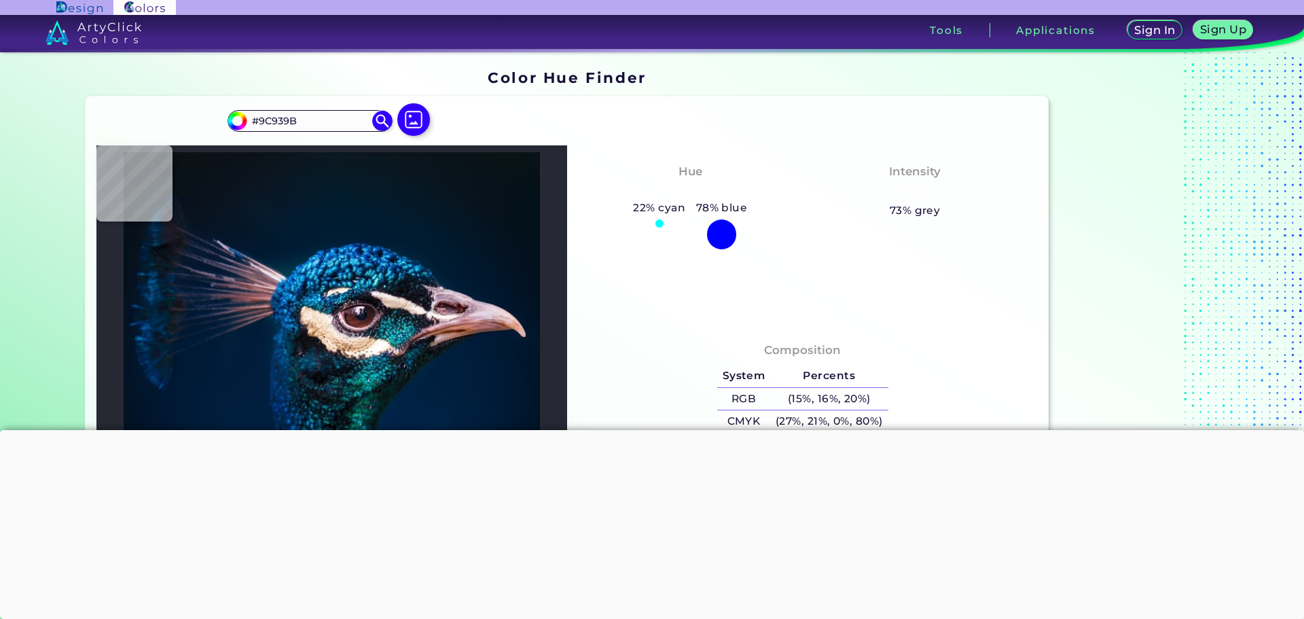
type input "#D2CCD1"
type input "#ece8eb"
type input "#ECE8EB"
type input "#f7f6f9"
type input "#F7F6F9"
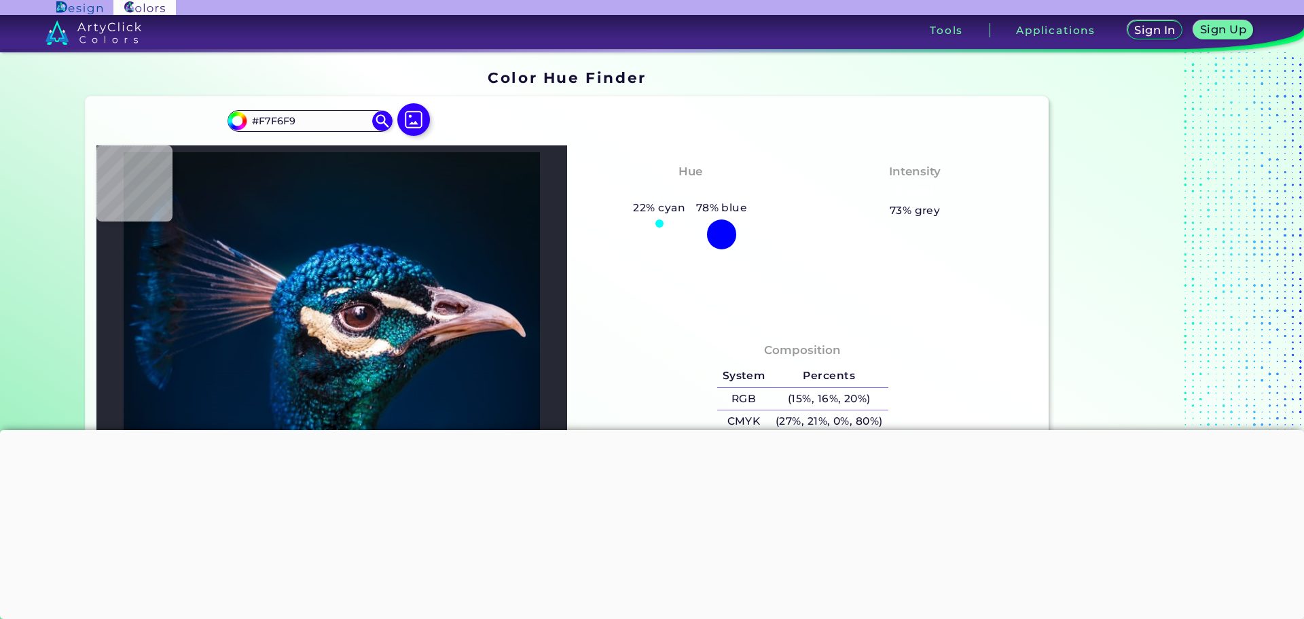
type input "#f4f5f2"
type input "#F4F5F2"
type input "#fdf7f7"
type input "#FDF7F7"
type input "#f8f0f1"
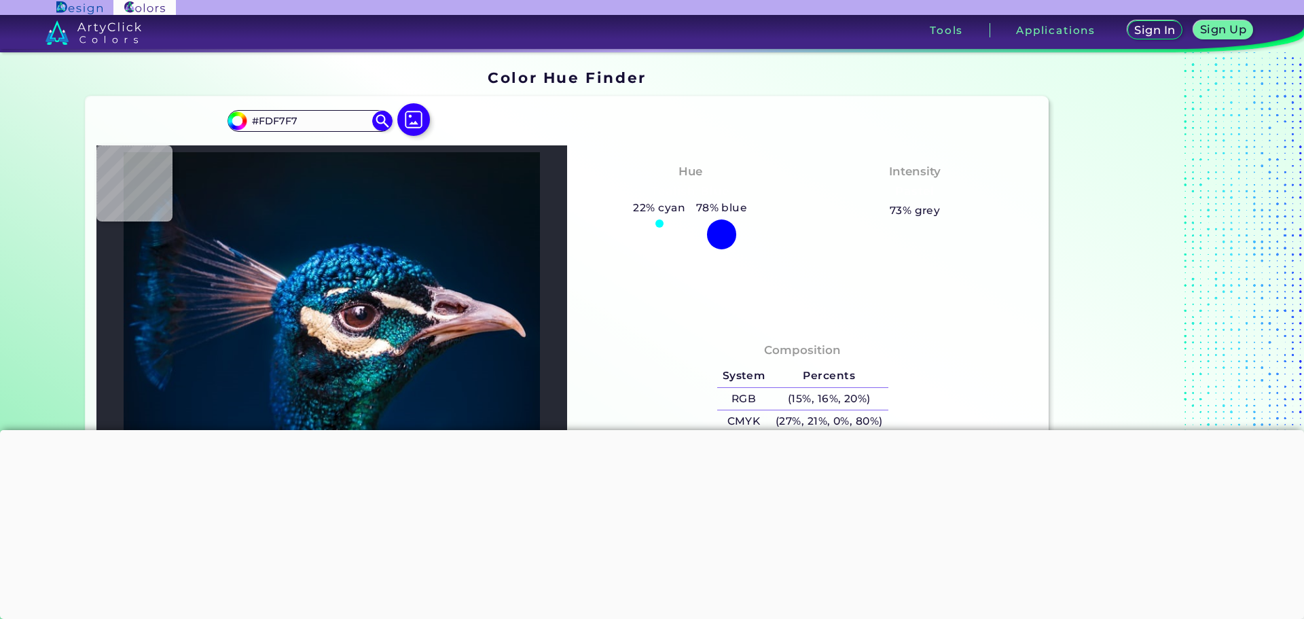
type input "#F8F0F1"
type input "#ebe3e6"
type input "#EBE3E6"
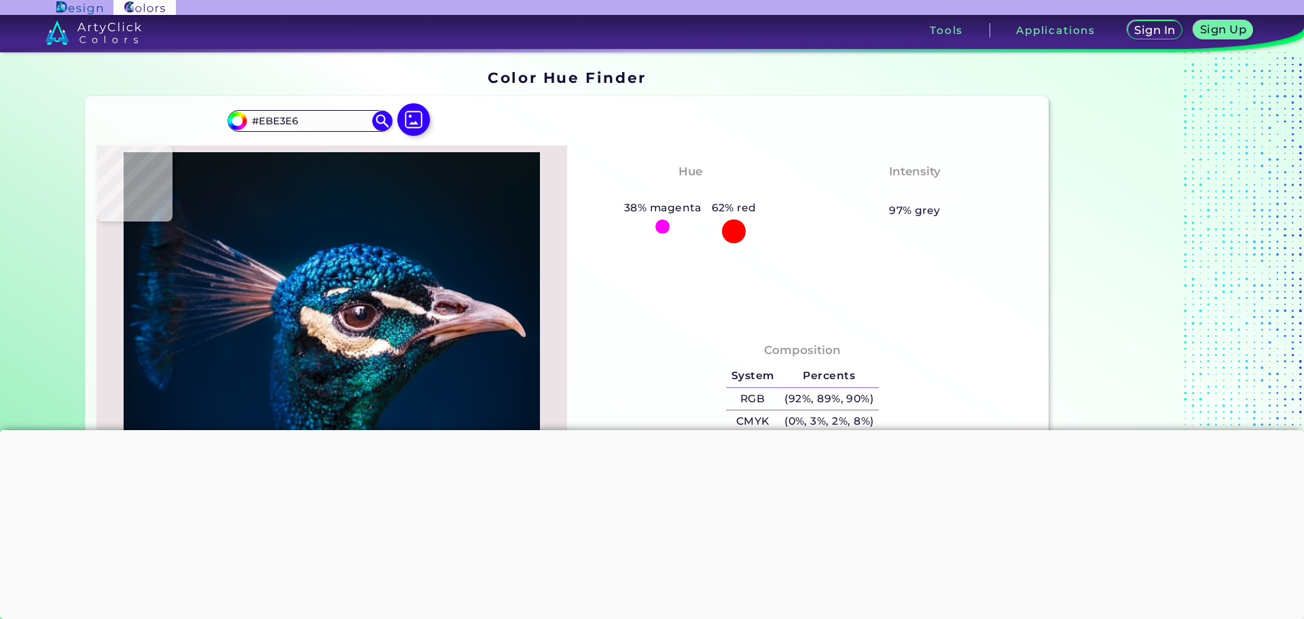
type input "#cfb9b7"
type input "#CFB9B7"
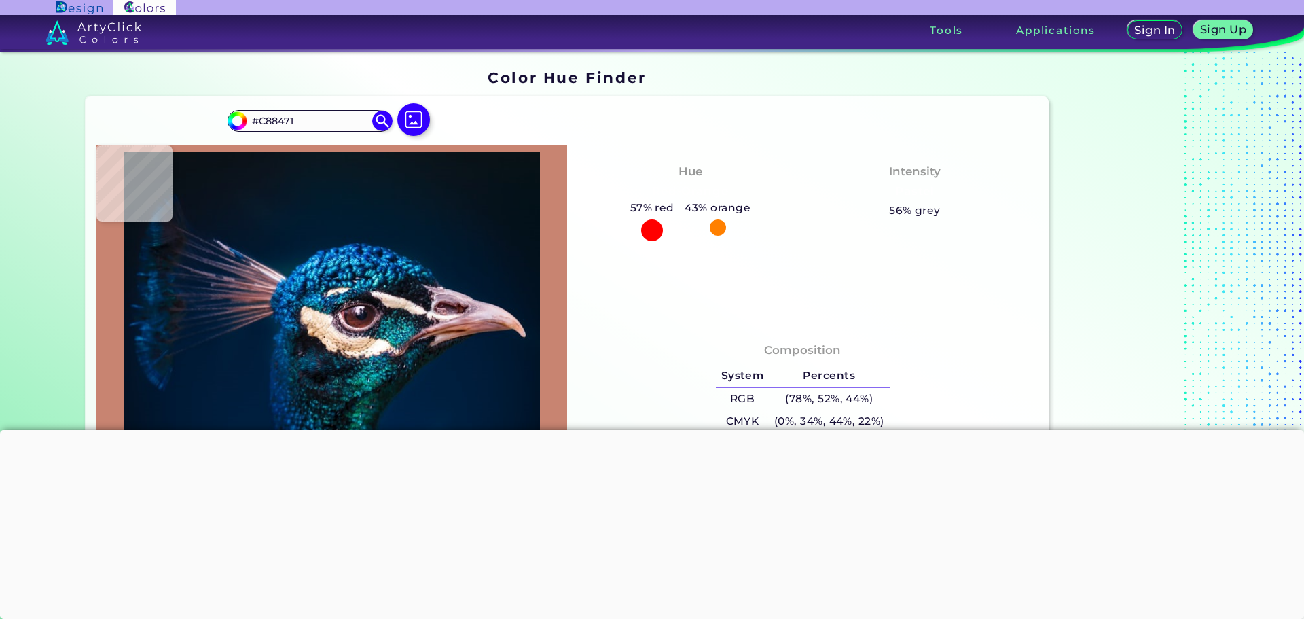
click at [451, 328] on img at bounding box center [331, 368] width 457 height 433
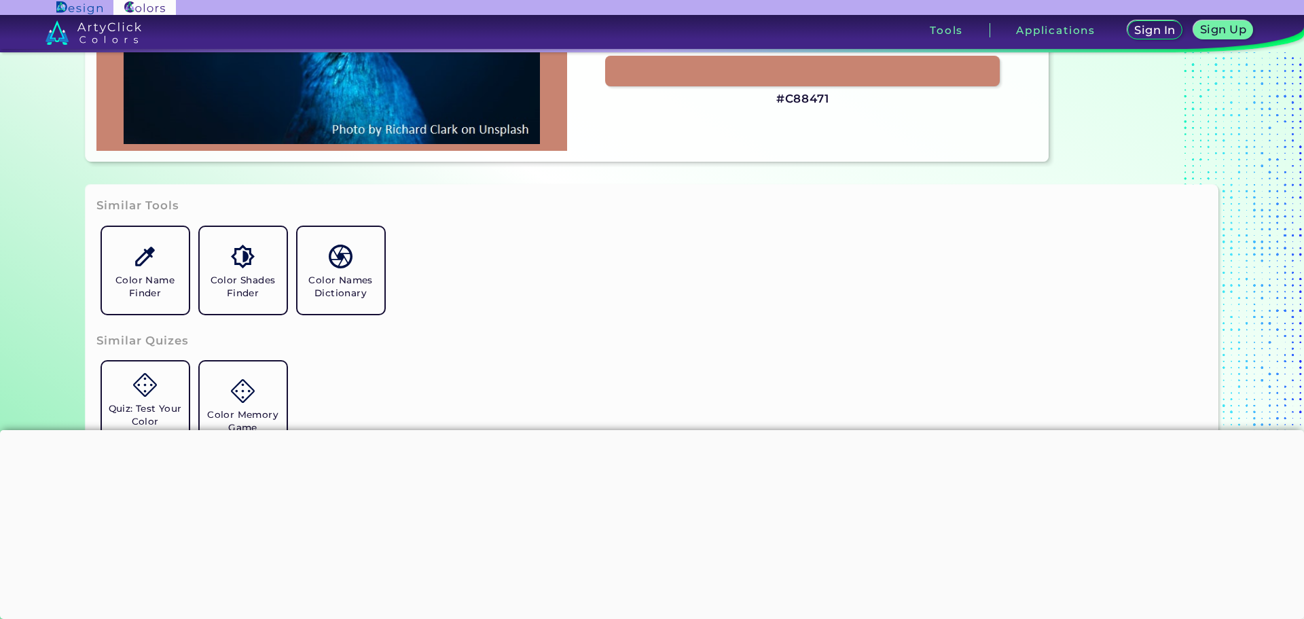
scroll to position [544, 0]
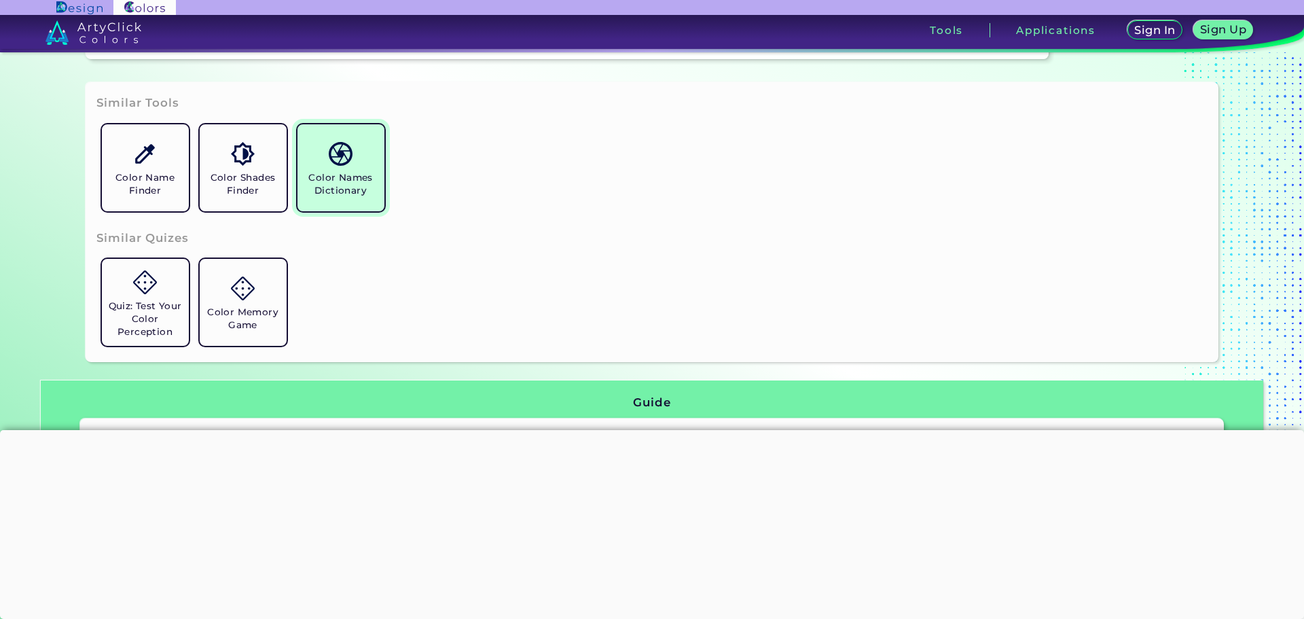
click at [334, 179] on h5 "Color Names Dictionary" at bounding box center [341, 184] width 76 height 26
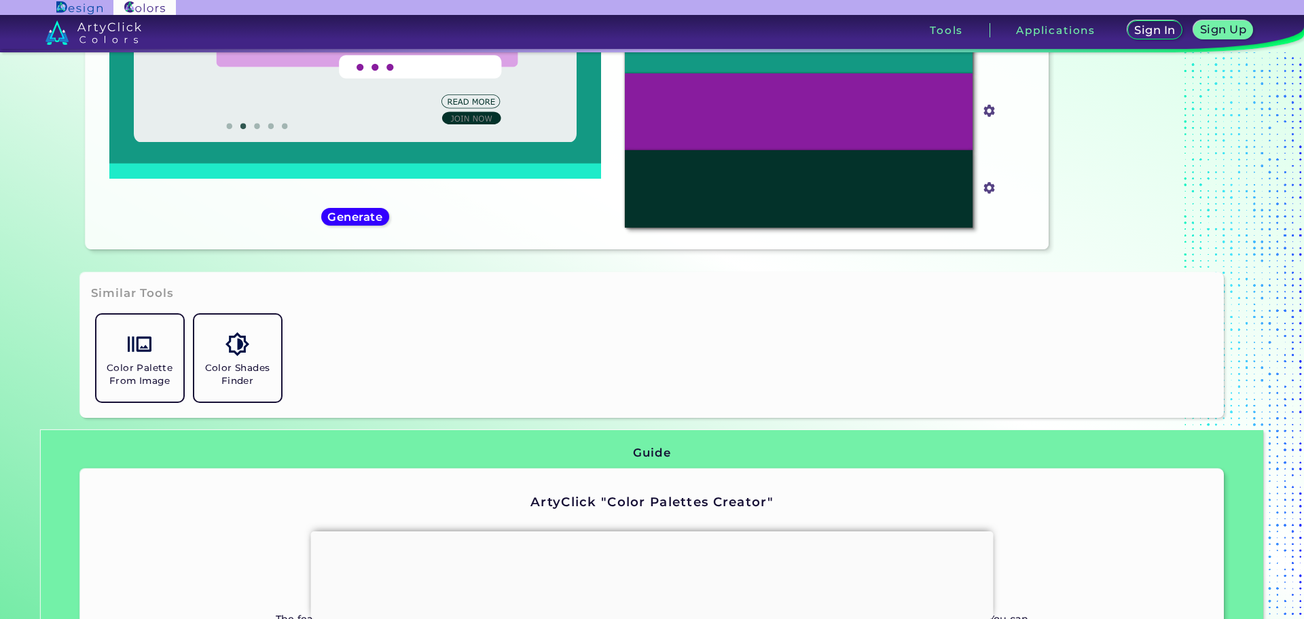
scroll to position [224, 0]
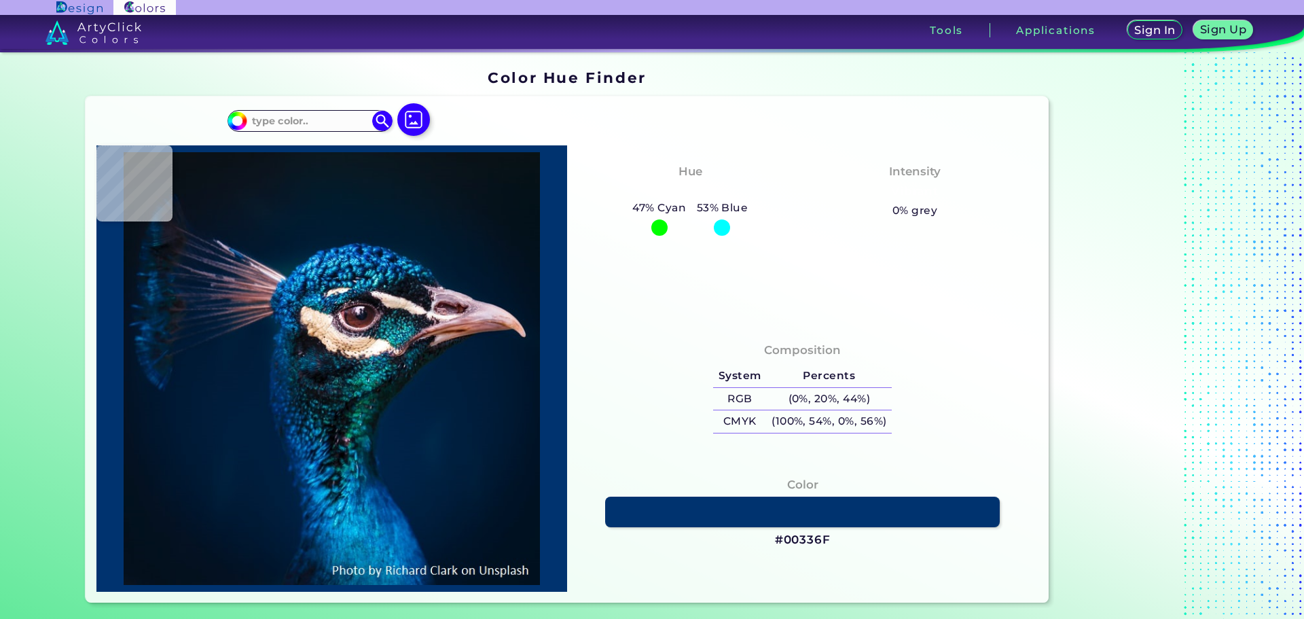
type input "#021327"
type input "#00152d"
type input "#00152D"
type input "#01172f"
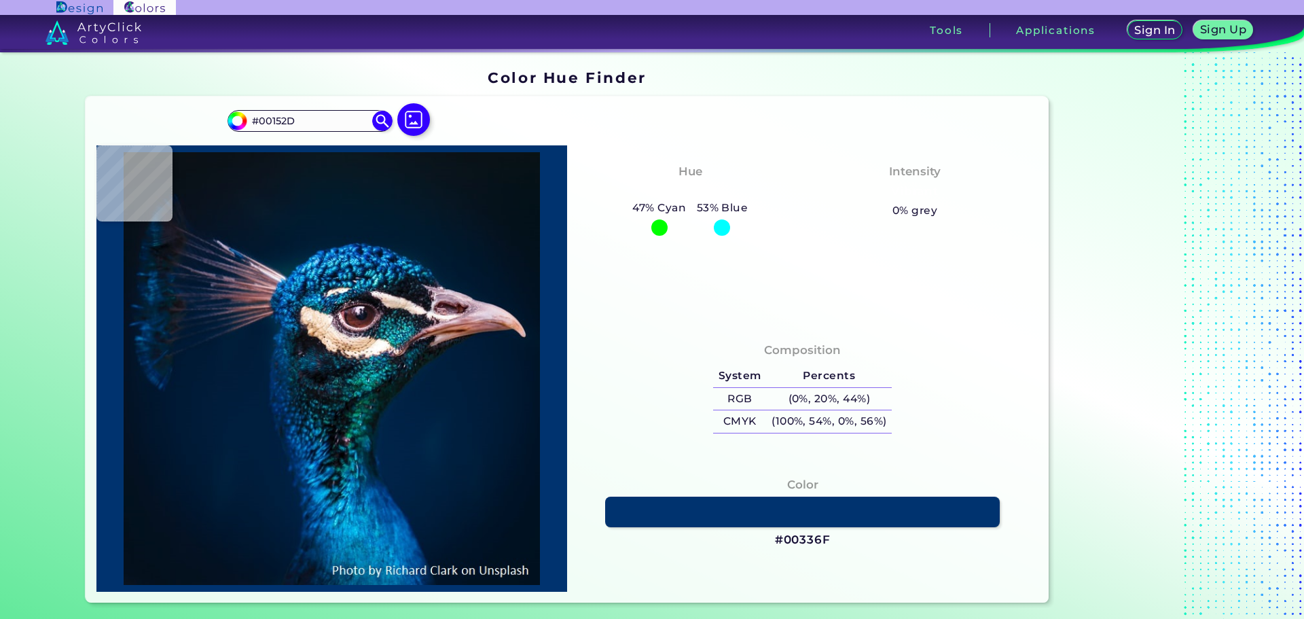
type input "#01172F"
type input "#001b38"
type input "#001B38"
type input "#001f3d"
type input "#001F3D"
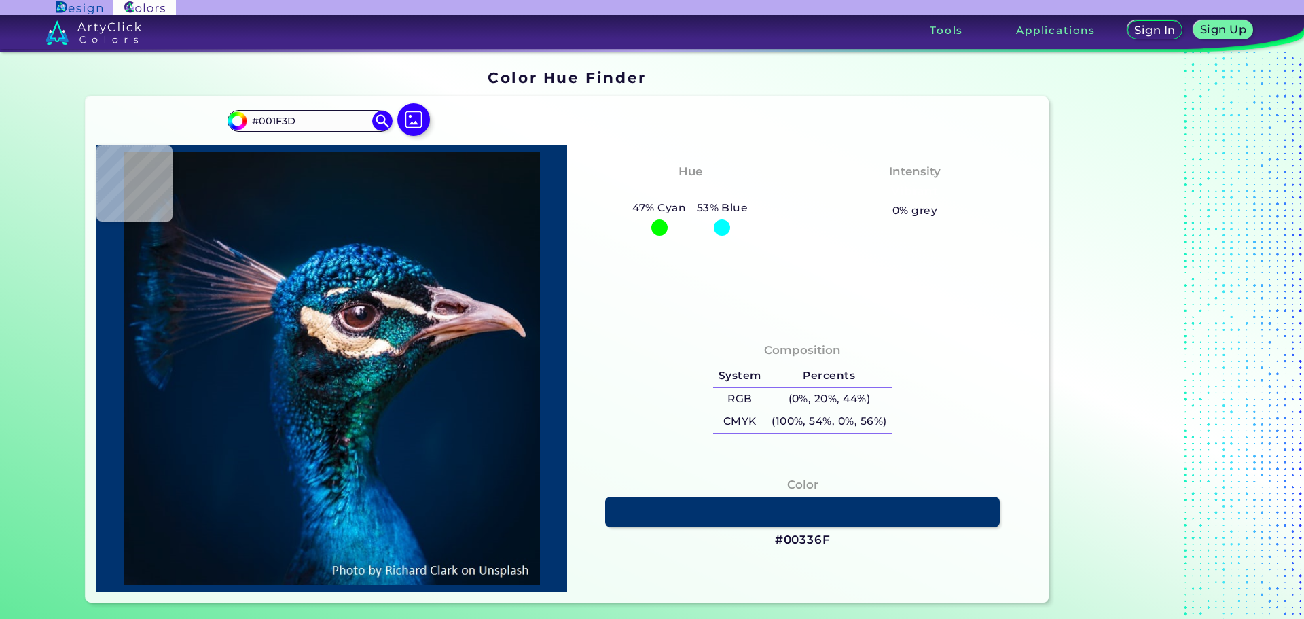
type input "#003373"
type input "#0b3c46"
type input "#0B3C46"
type input "#012348"
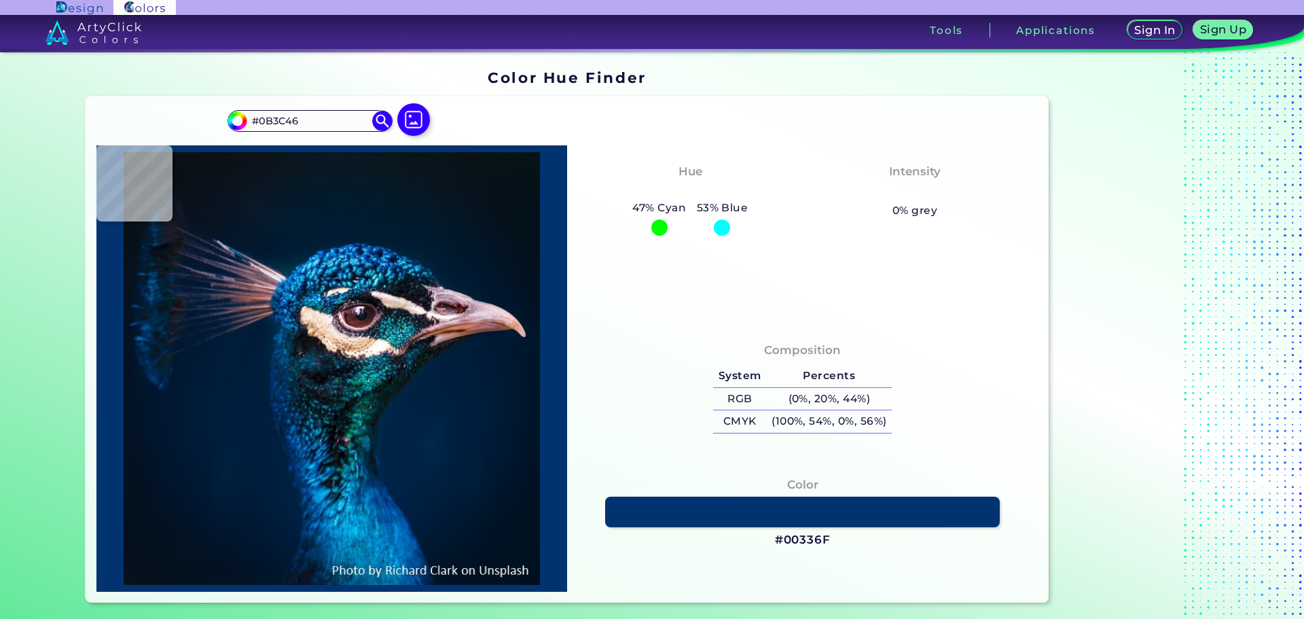
type input "#012348"
type input "#012545"
type input "#001d3b"
type input "#001D3B"
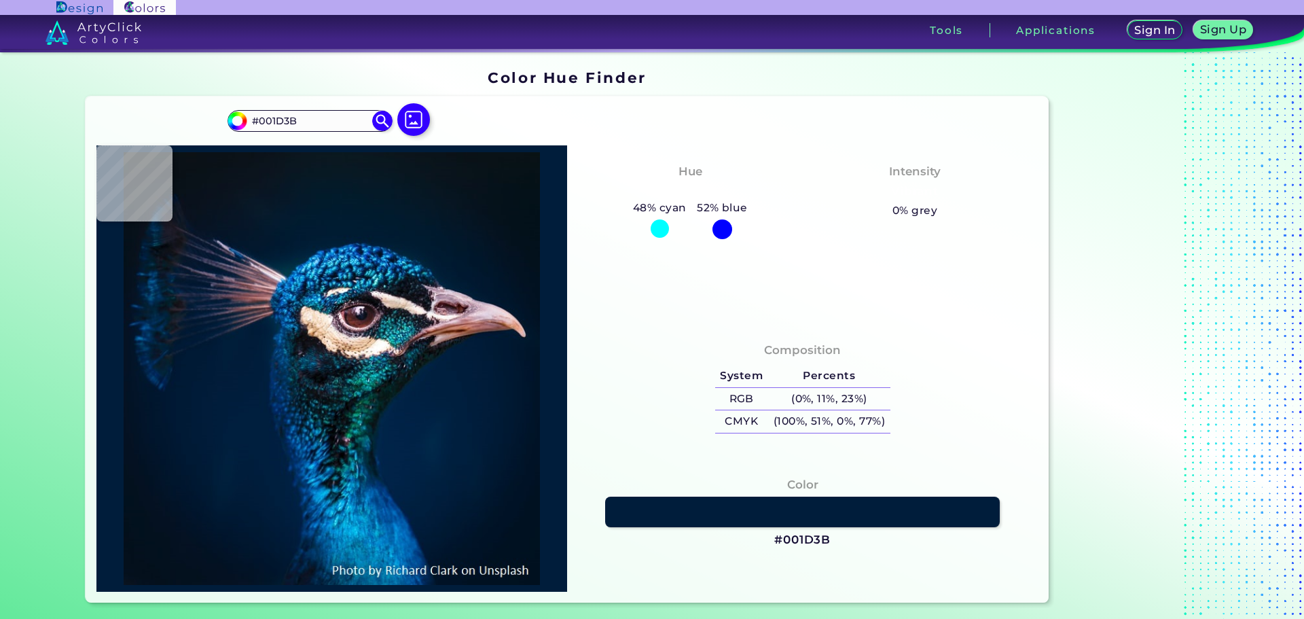
type input "#001a35"
type input "#001A35"
type input "#001832"
type input "#01172f"
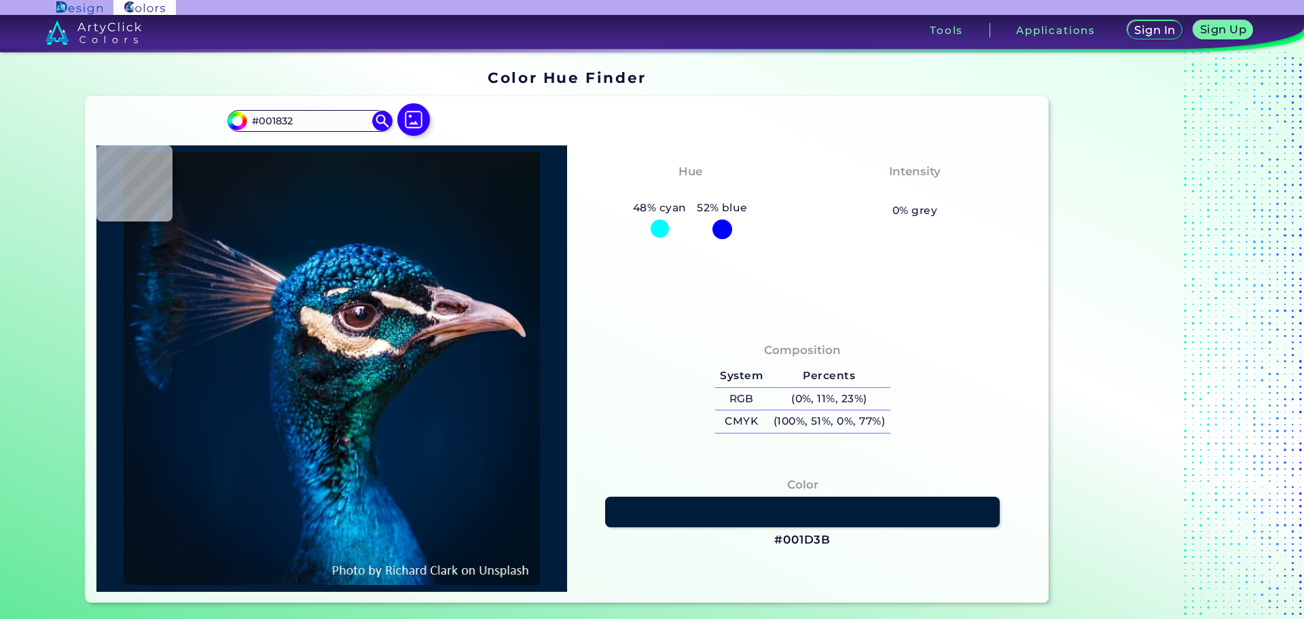
type input "#01172F"
type input "#00172f"
type input "#00172F"
type input "#01172f"
type input "#01172F"
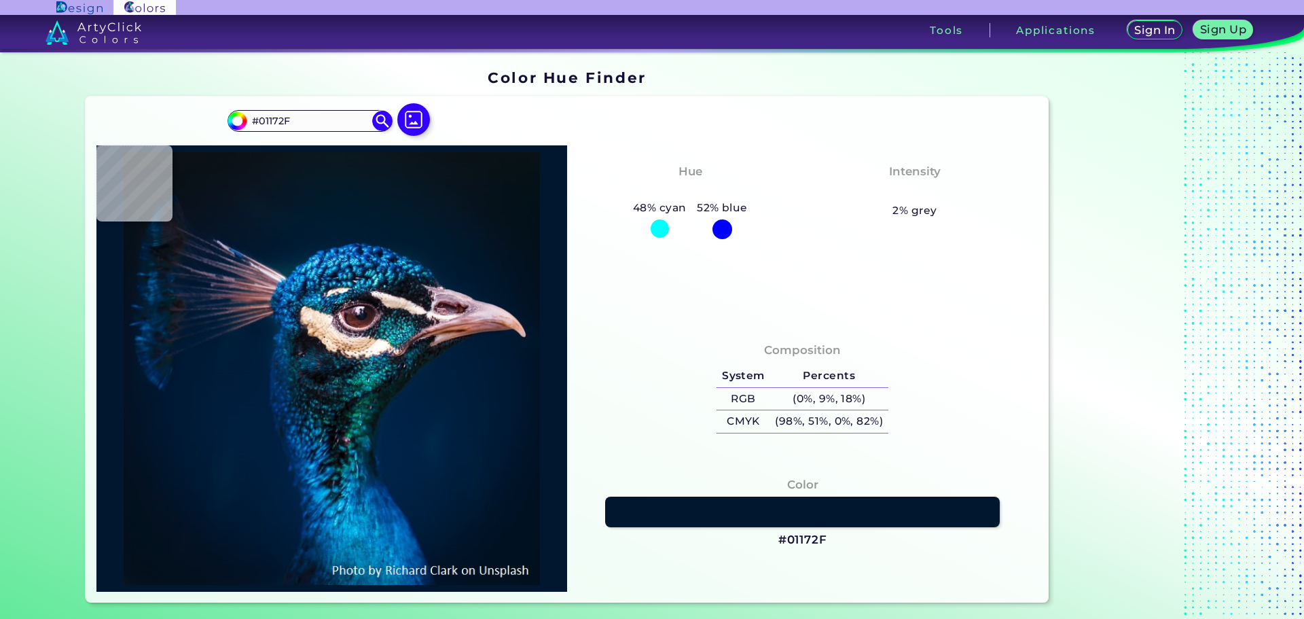
type input "#00172f"
type input "#00172F"
type input "#001830"
type input "#001832"
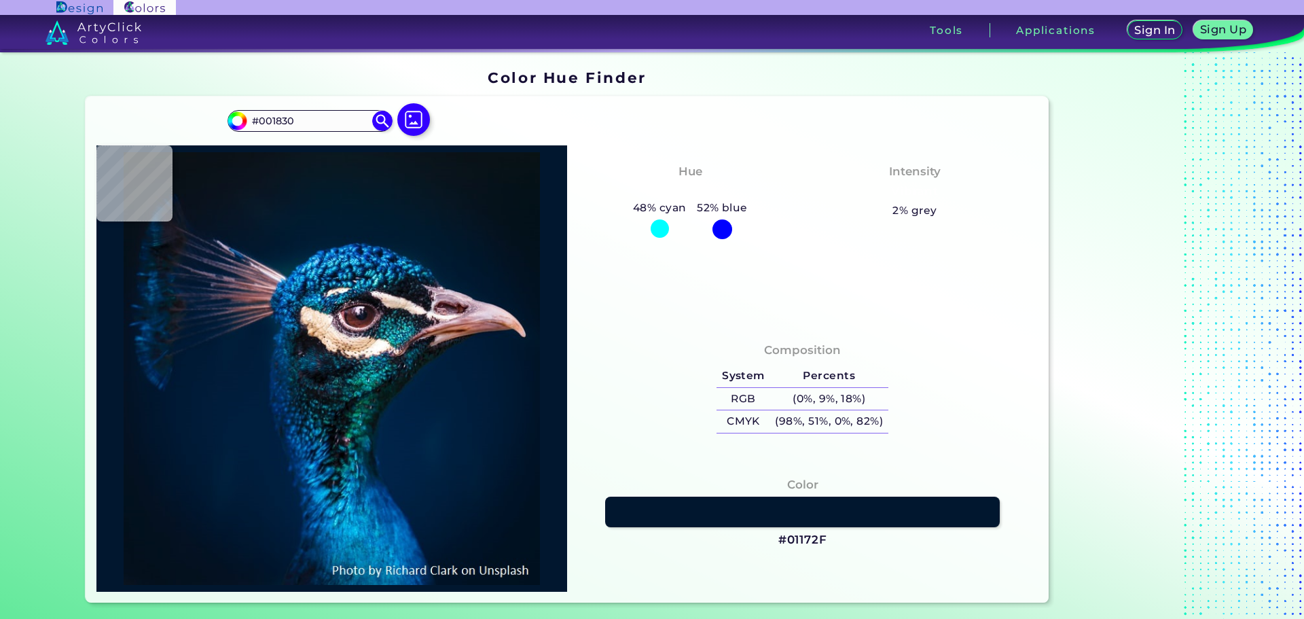
type input "#001832"
type input "#001932"
type input "#001a33"
type input "#001A33"
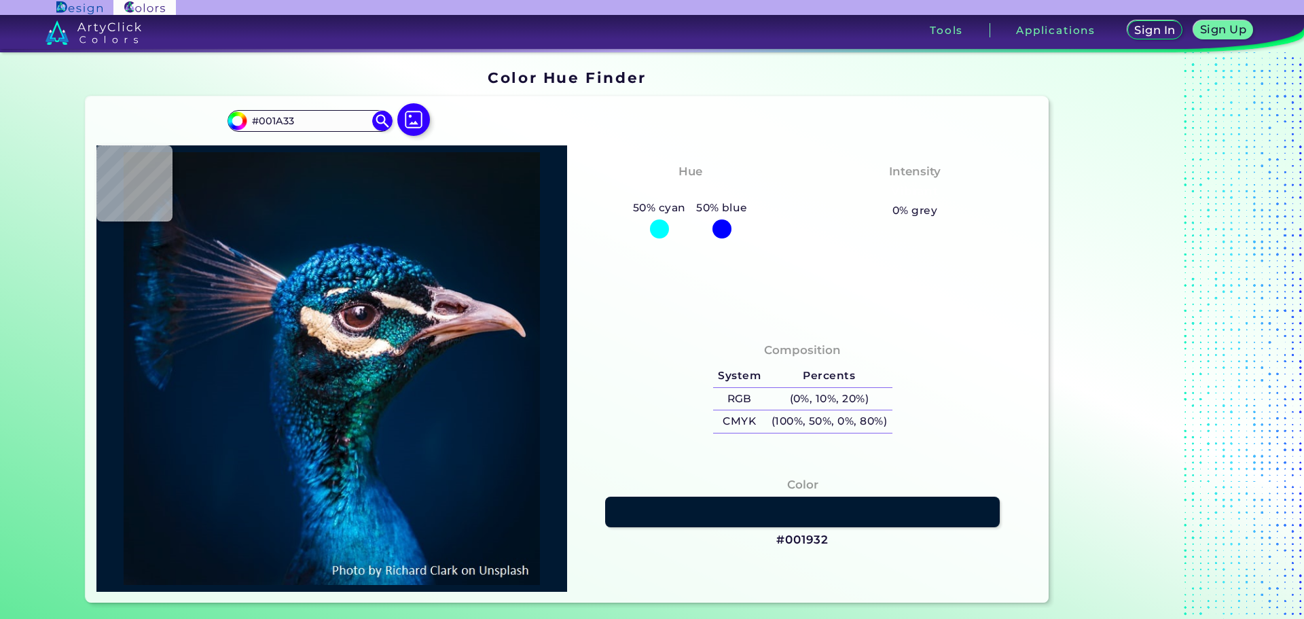
type input "#001a34"
type input "#001A34"
type input "#001a35"
type input "#001A35"
type input "#001b36"
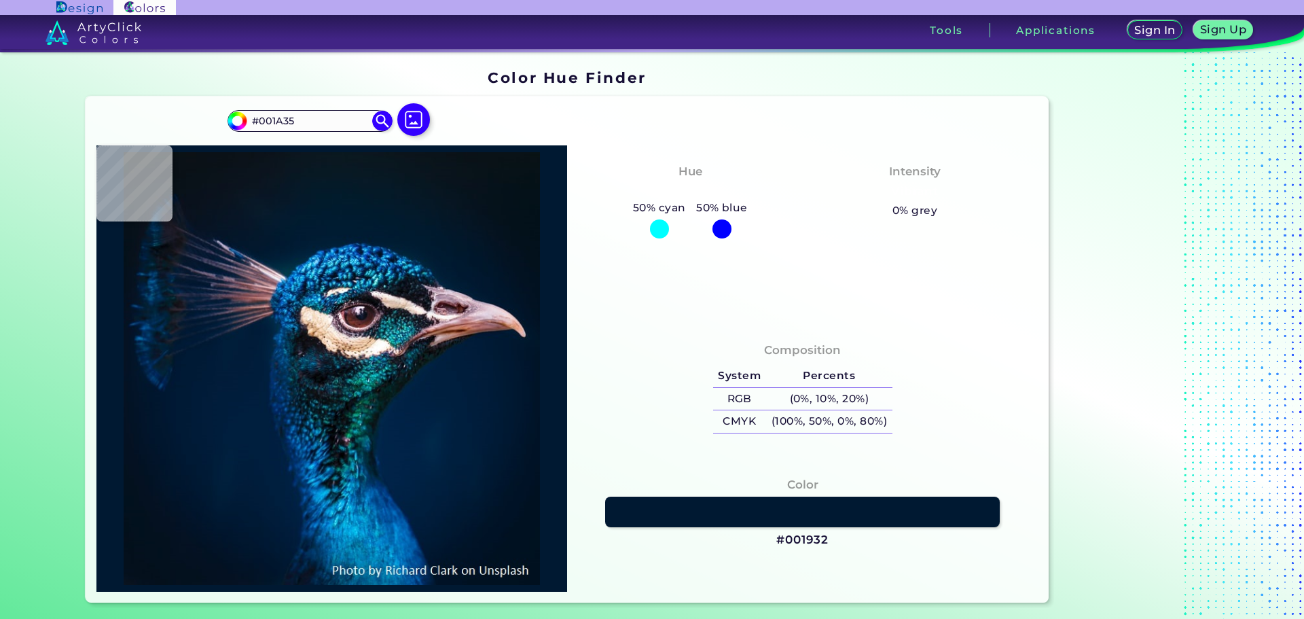
type input "#001B36"
type input "#001b38"
type input "#001B38"
type input "#011c39"
type input "#011C39"
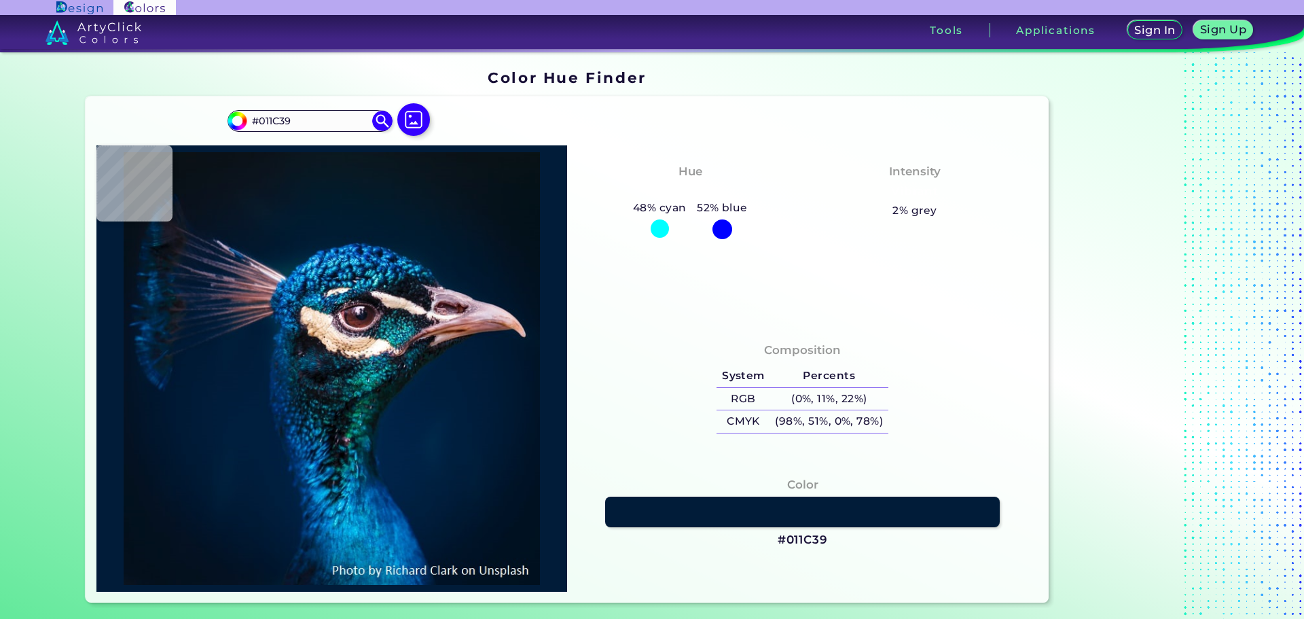
type input "#001c3a"
type input "#001C3A"
type input "#001d3b"
type input "#001D3B"
type input "#001d3c"
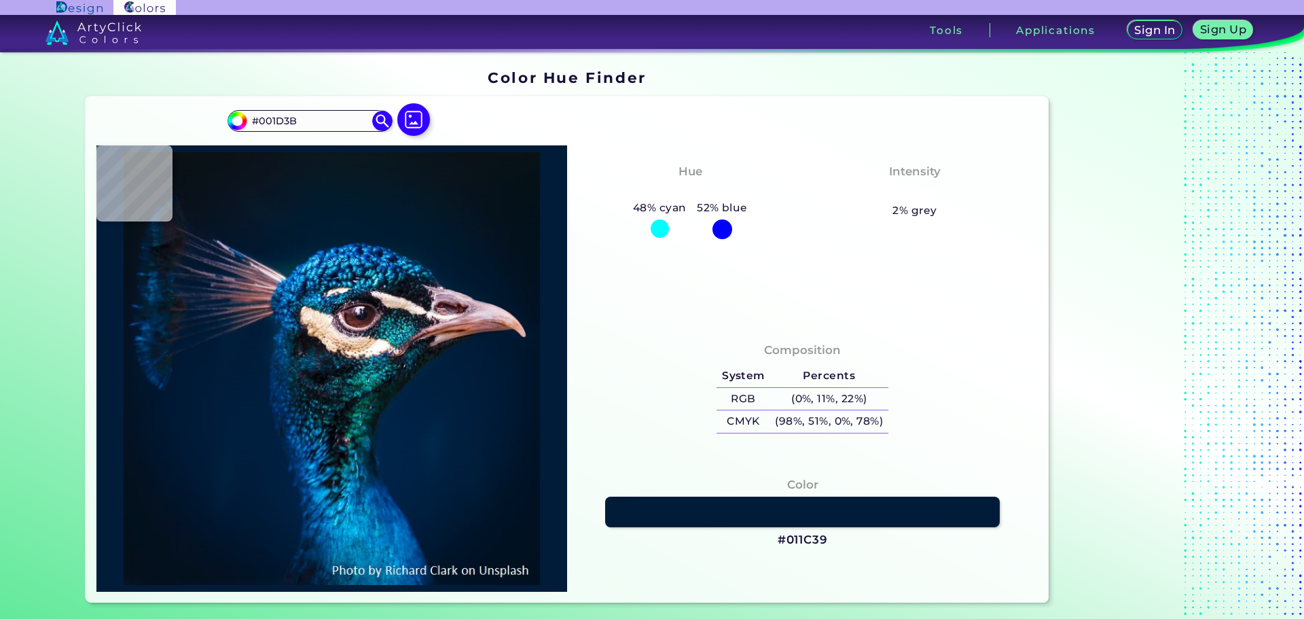
type input "#001D3C"
type input "#001d3d"
type input "#001D3D"
type input "#001f3e"
type input "#001F3E"
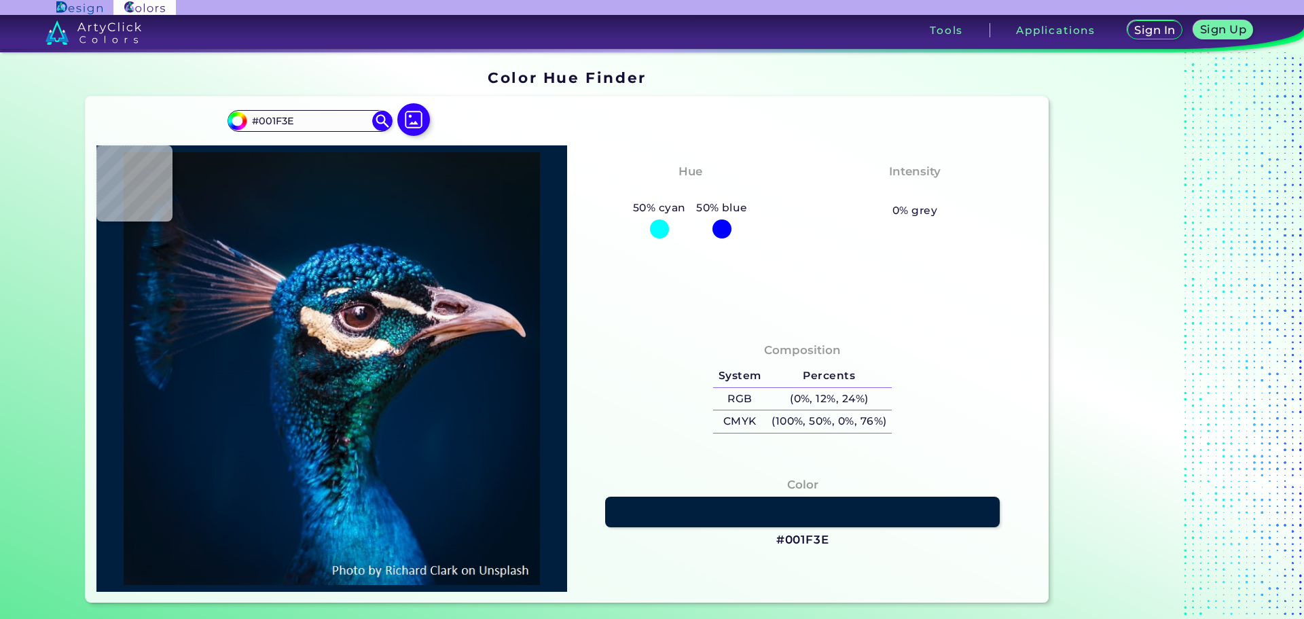
type input "#01203f"
type input "#01203F"
type input "#00203f"
type input "#00203F"
type input "#002040"
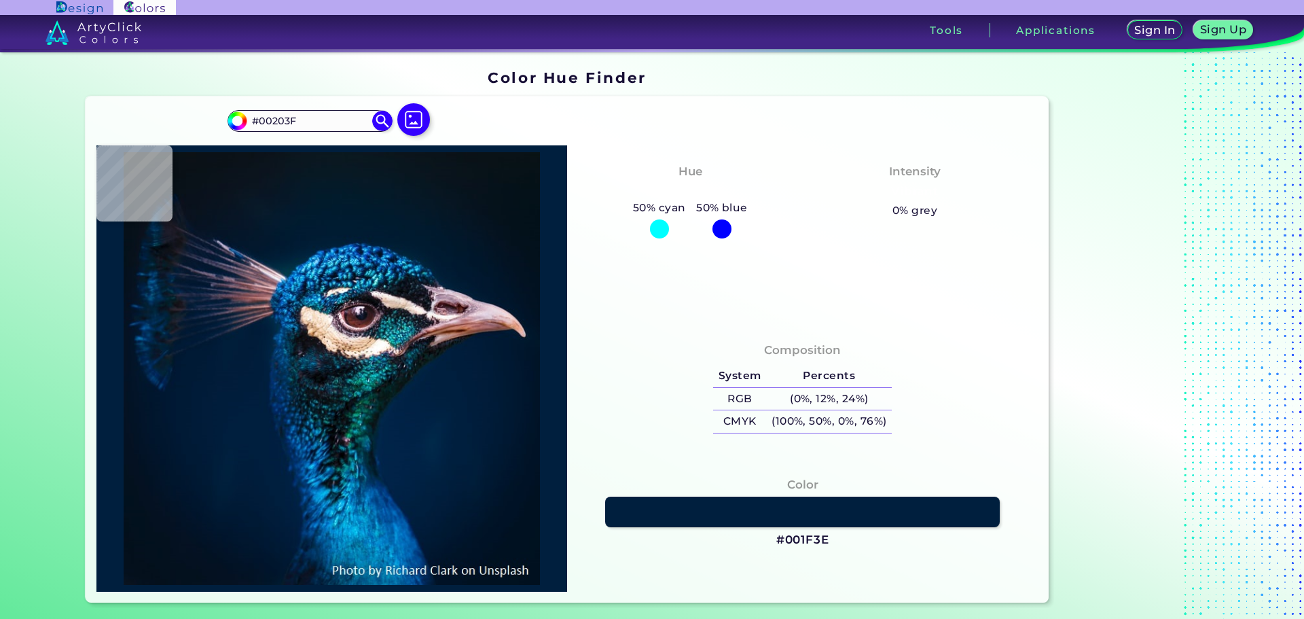
type input "#002040"
type input "#002041"
type input "#002142"
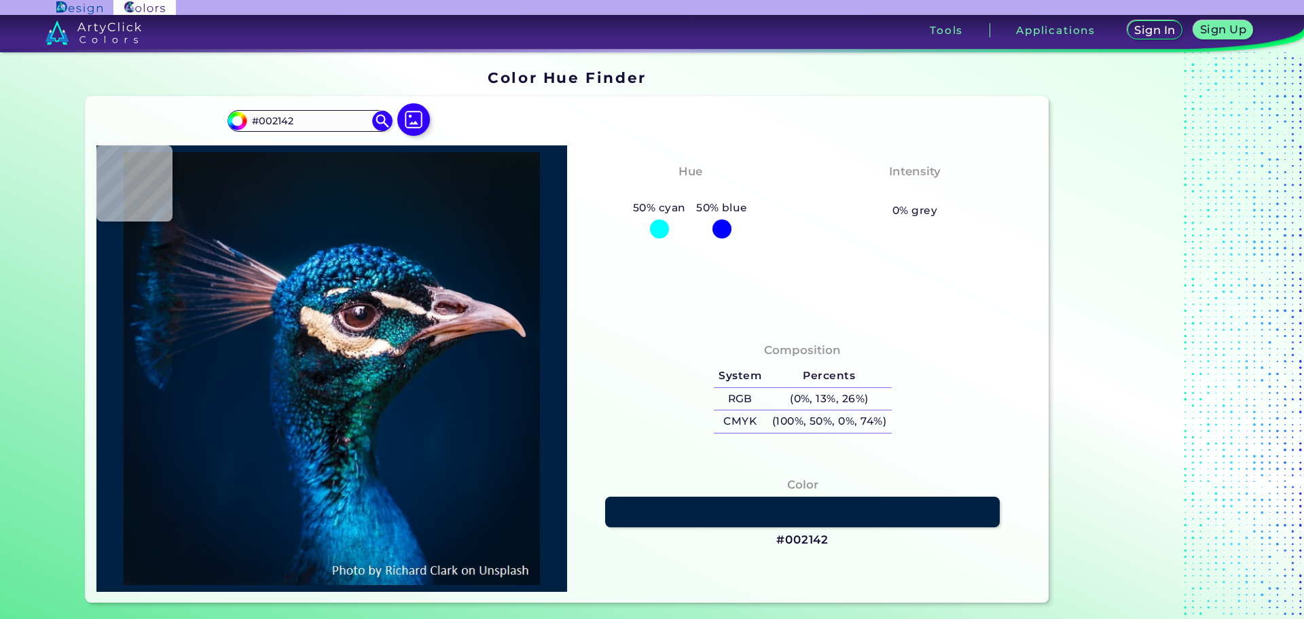
type input "#002242"
type input "#002343"
type input "#002041"
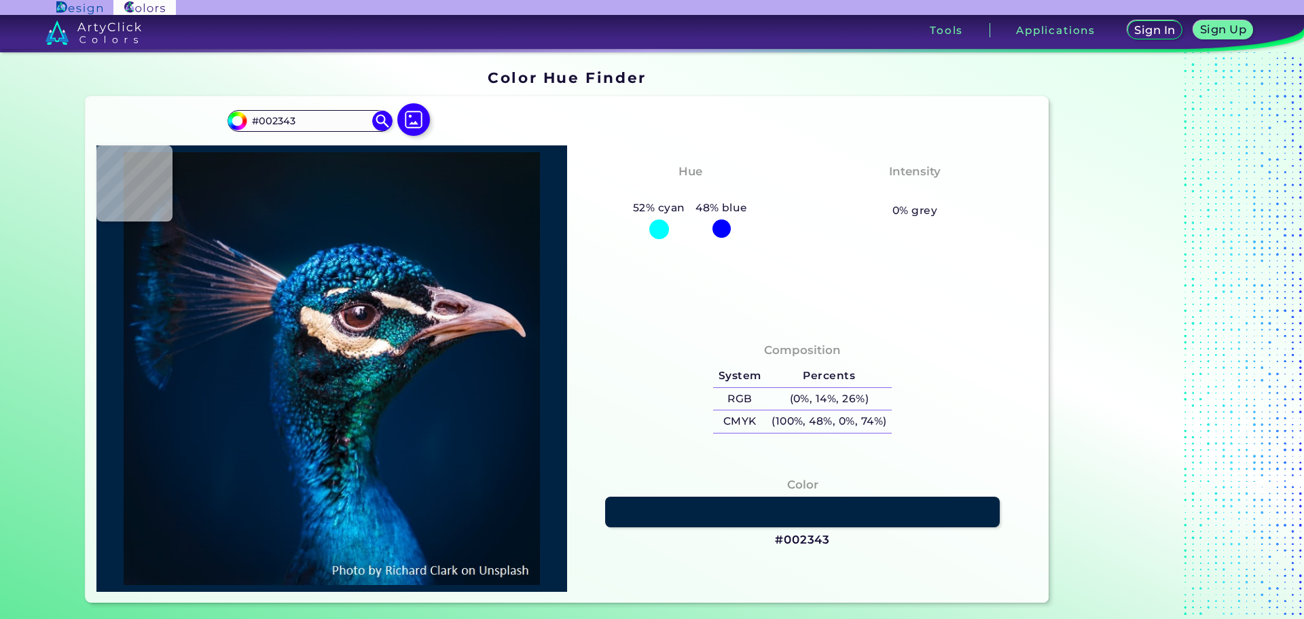
type input "#002041"
type input "#00203f"
type input "#00203F"
type input "#001f3e"
type input "#001F3E"
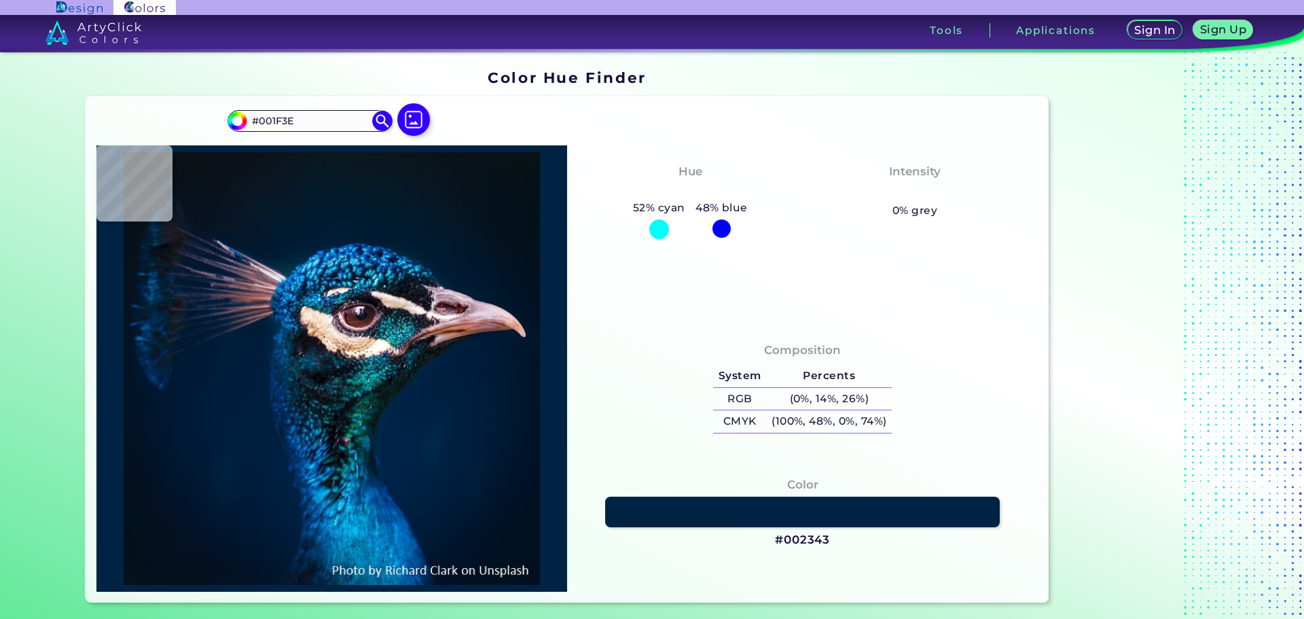
type input "#0f1114"
type input "#0F1114"
type input "#313944"
type input "#033e66"
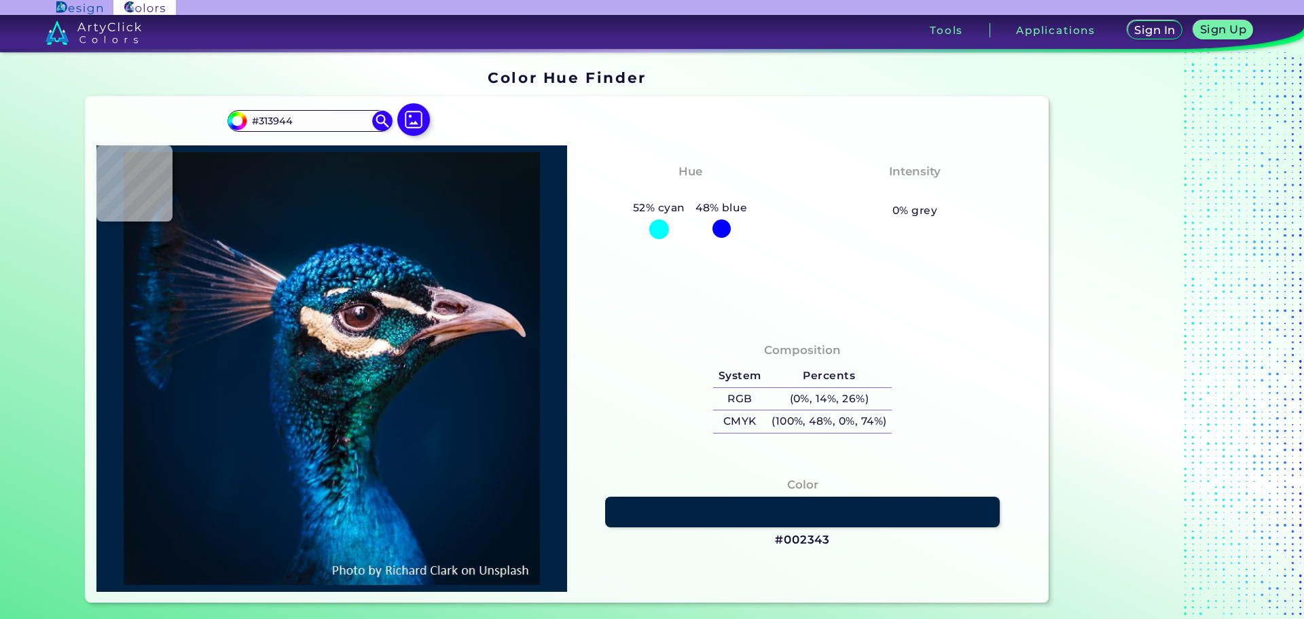
type input "#033E66"
type input "#001f36"
type input "#001F36"
type input "#001a31"
type input "#001A31"
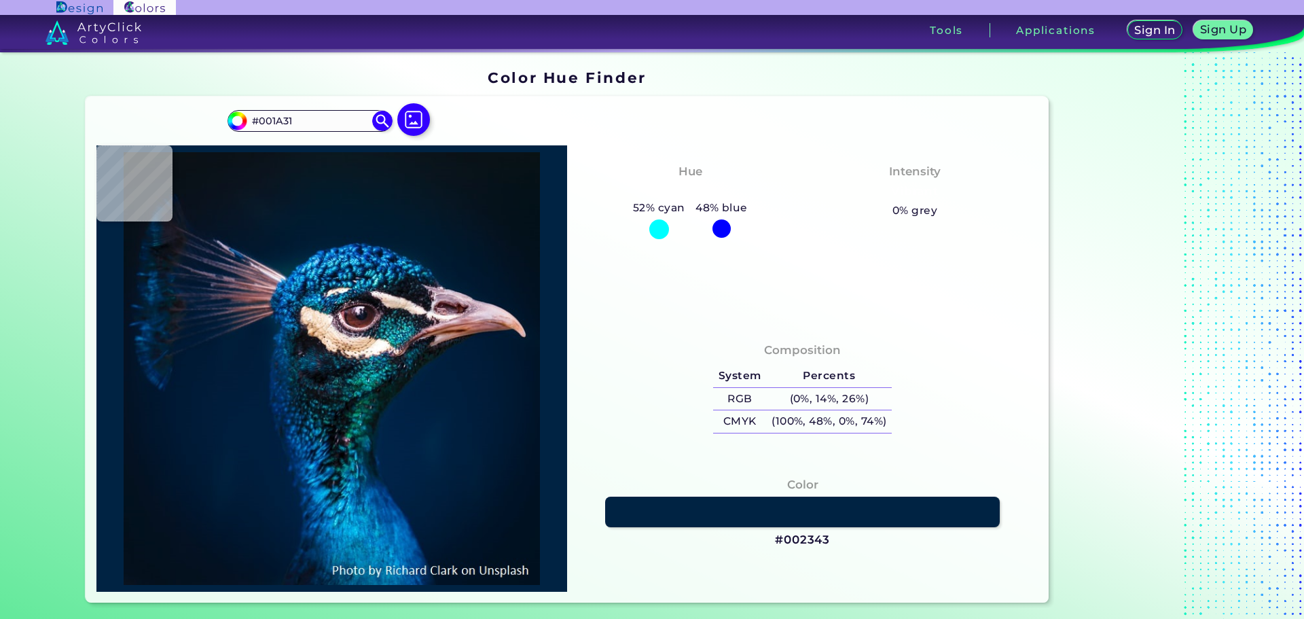
type input "#001b30"
type input "#001B30"
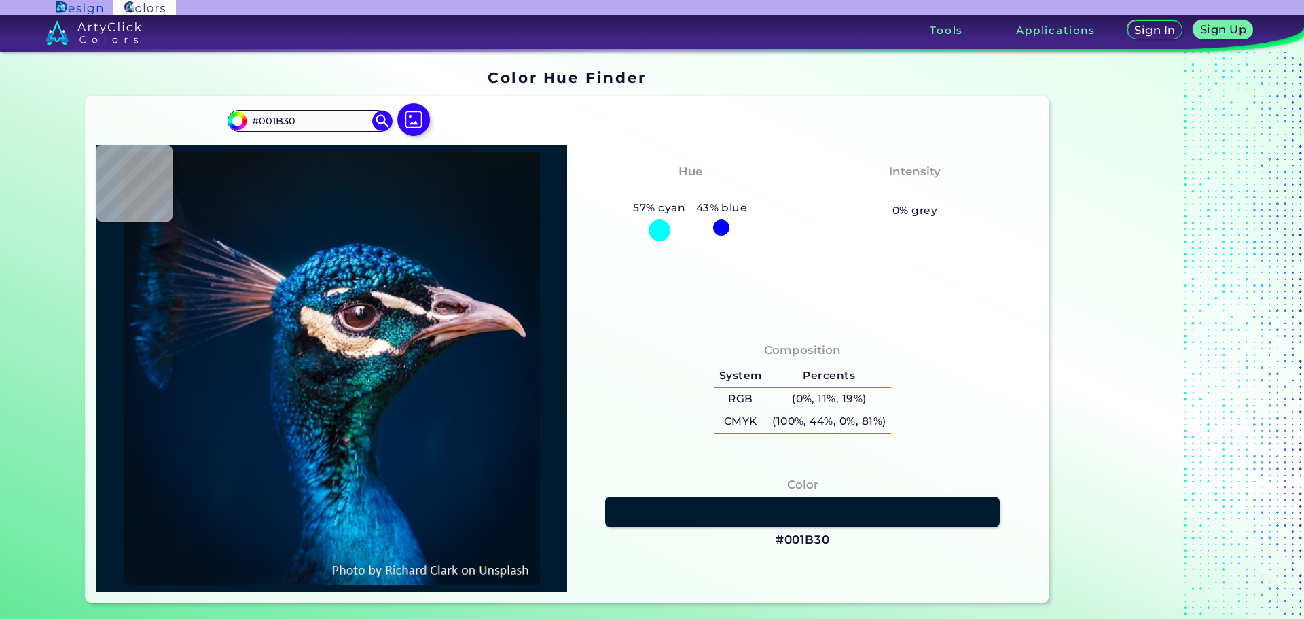
type input "#00192d"
type input "#00192D"
type input "#00192e"
type input "#00192E"
type input "#02182d"
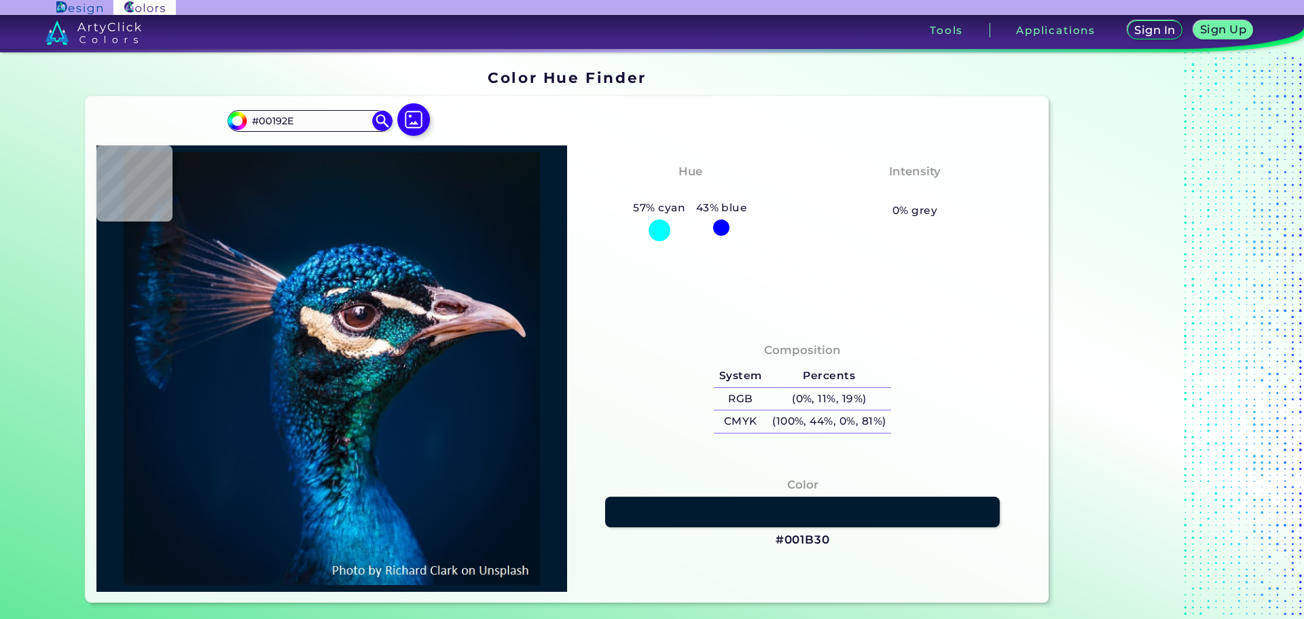
type input "#02182D"
type input "#03182b"
type input "#03182B"
type input "#02192b"
type input "#02192B"
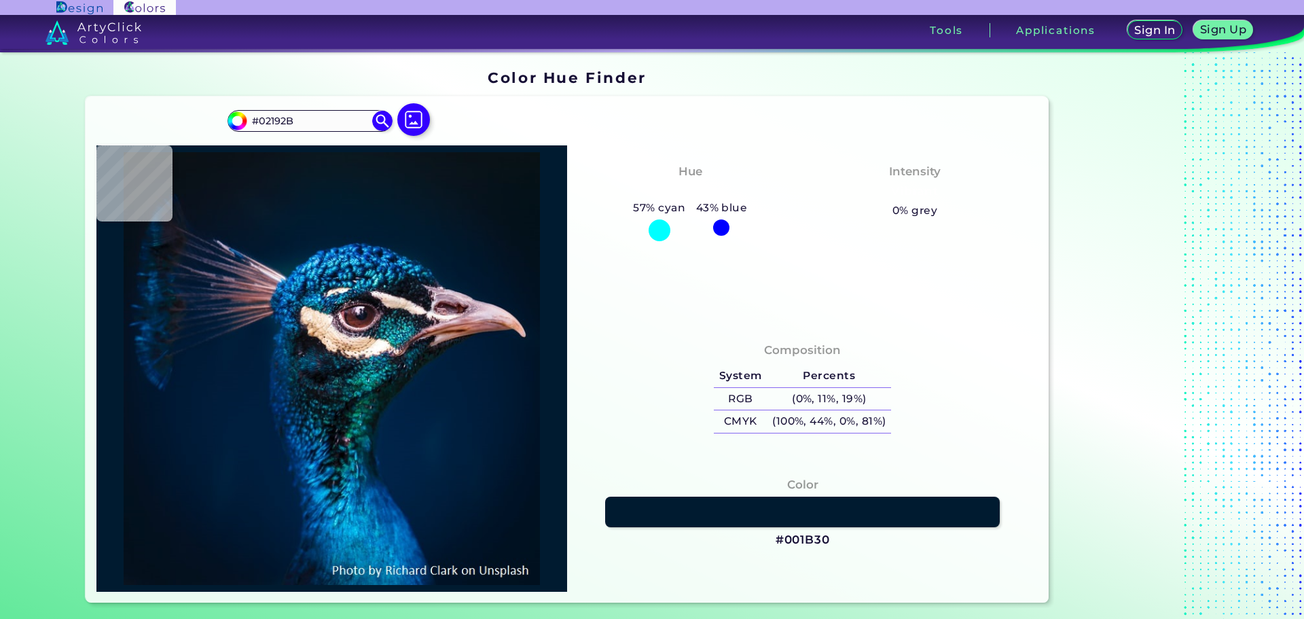
type input "#02182a"
type input "#02182A"
type input "#021728"
type input "#041728"
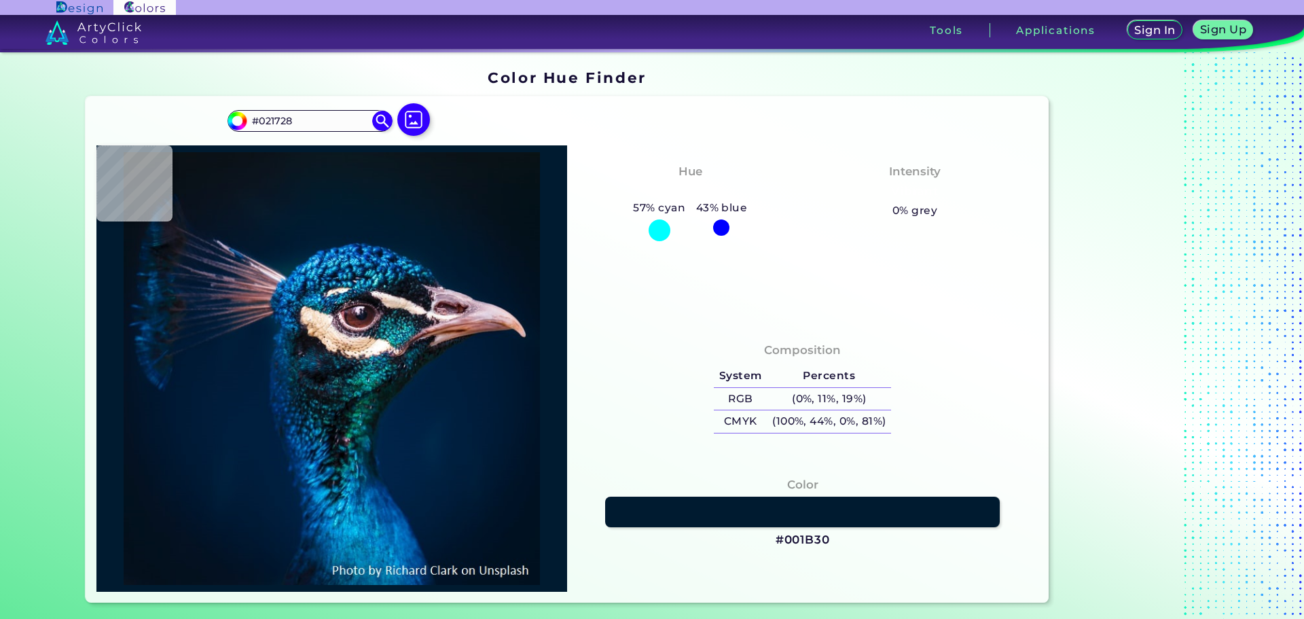
type input "#041728"
type input "#041726"
type input "#031728"
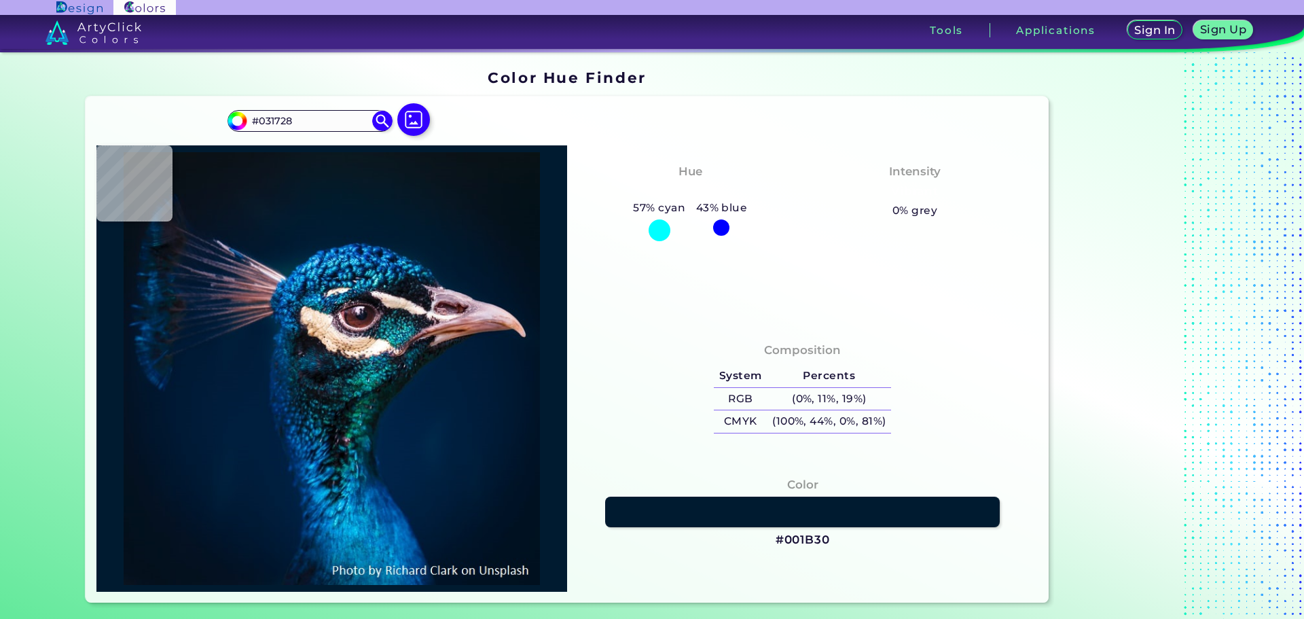
type input "#011628"
type input "#00162b"
type input "#00162B"
type input "#00182e"
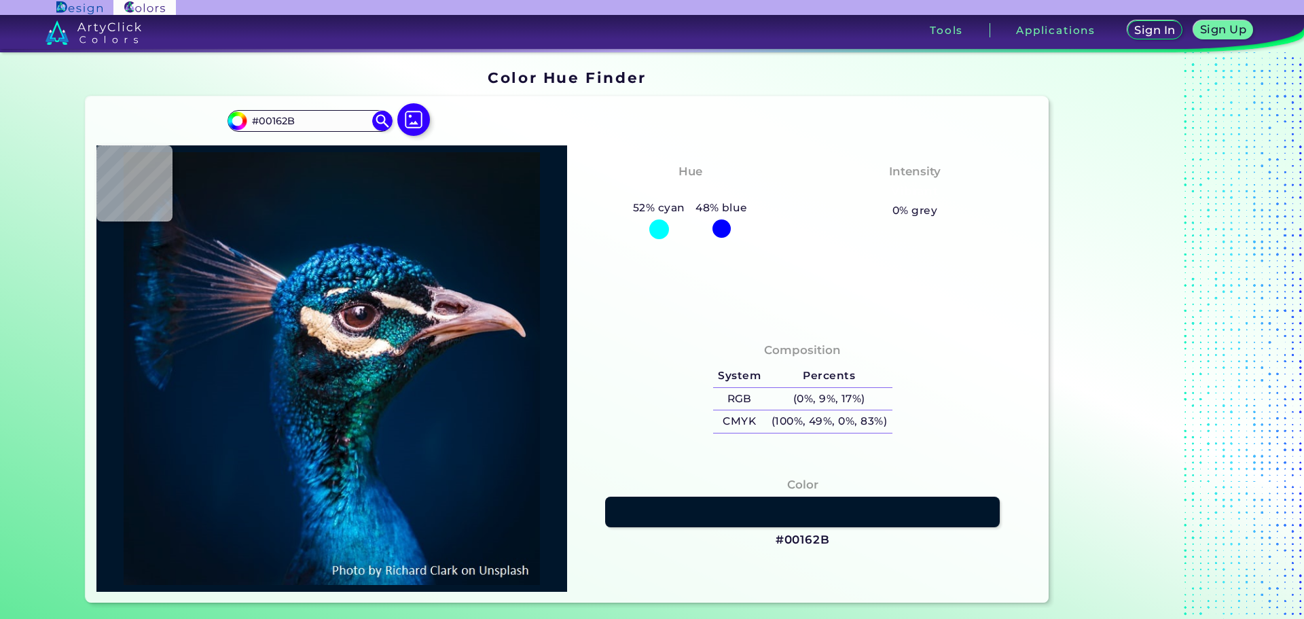
type input "#00182E"
type input "#001930"
type input "#ded0df"
type input "#DED0DF"
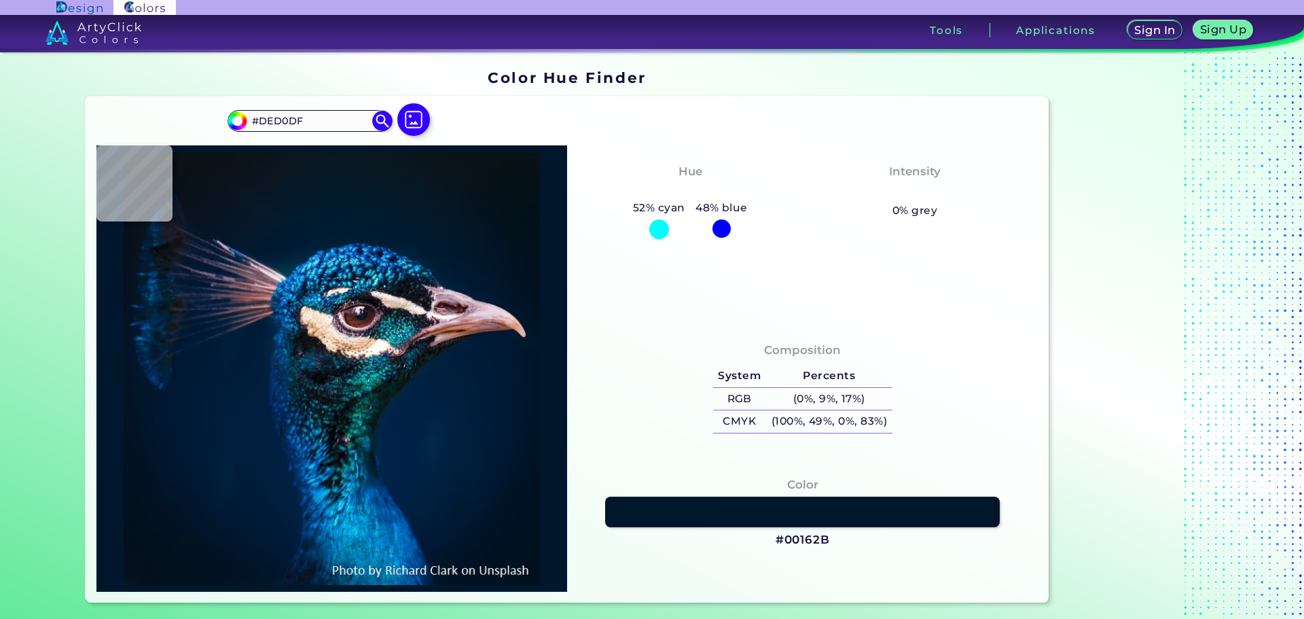
type input "#3e3338"
type input "#3E3338"
type input "#001b38"
type input "#001B38"
type input "#011c39"
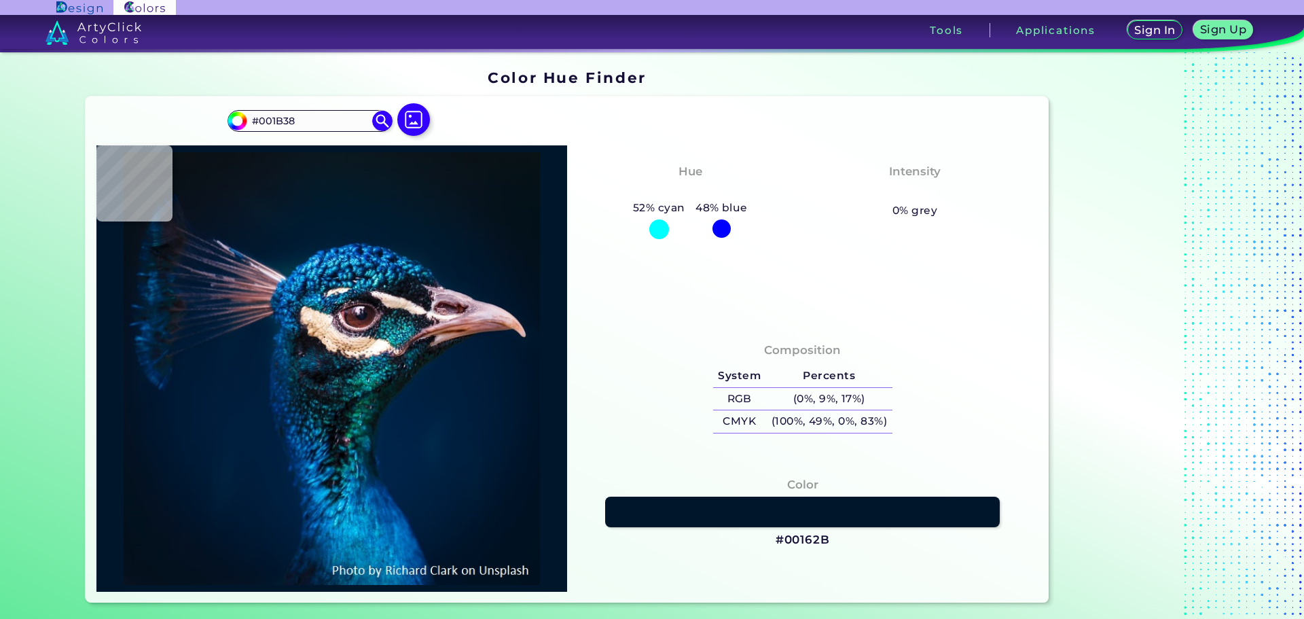
type input "#011C39"
type input "#021d3b"
type input "#021D3B"
type input "#001d3b"
type input "#001D3B"
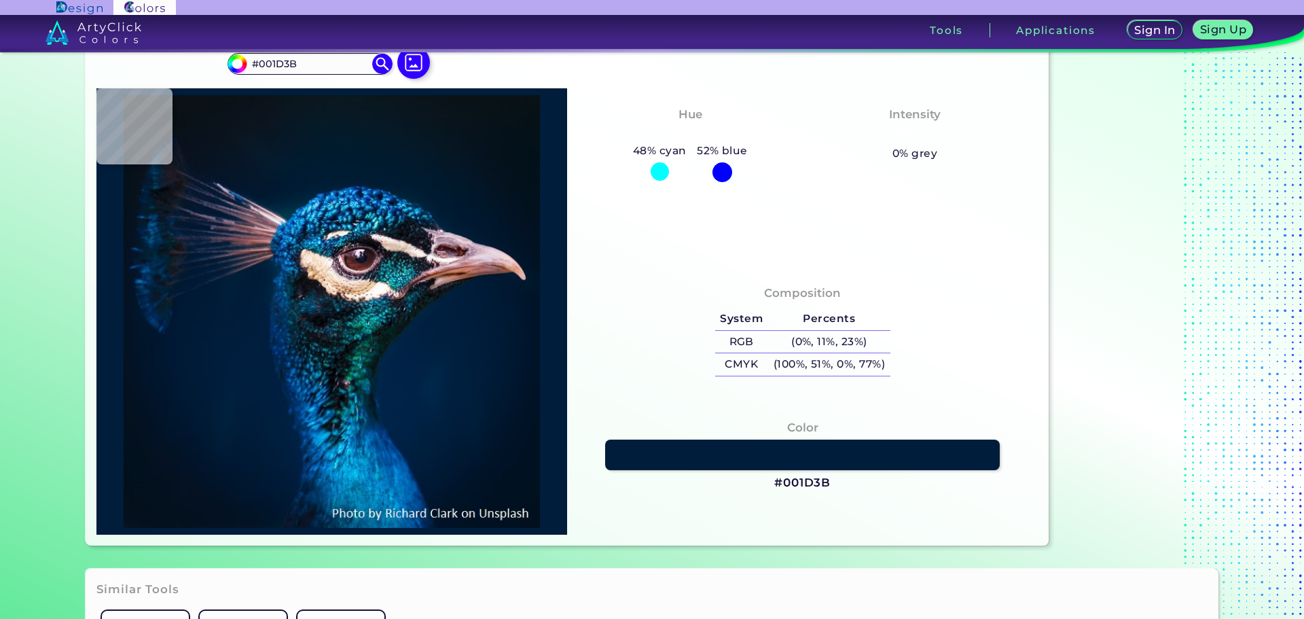
scroll to position [136, 0]
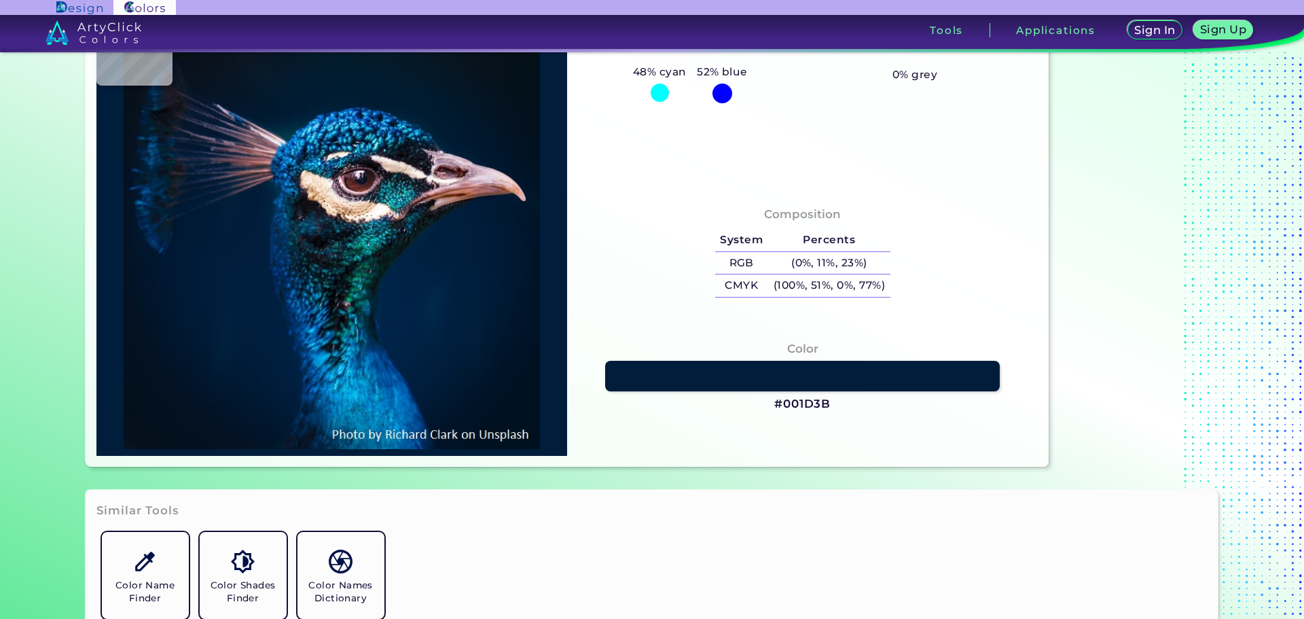
type input "#00142c"
type input "#00142C"
type input "#00142b"
type input "#00142B"
type input "#011327"
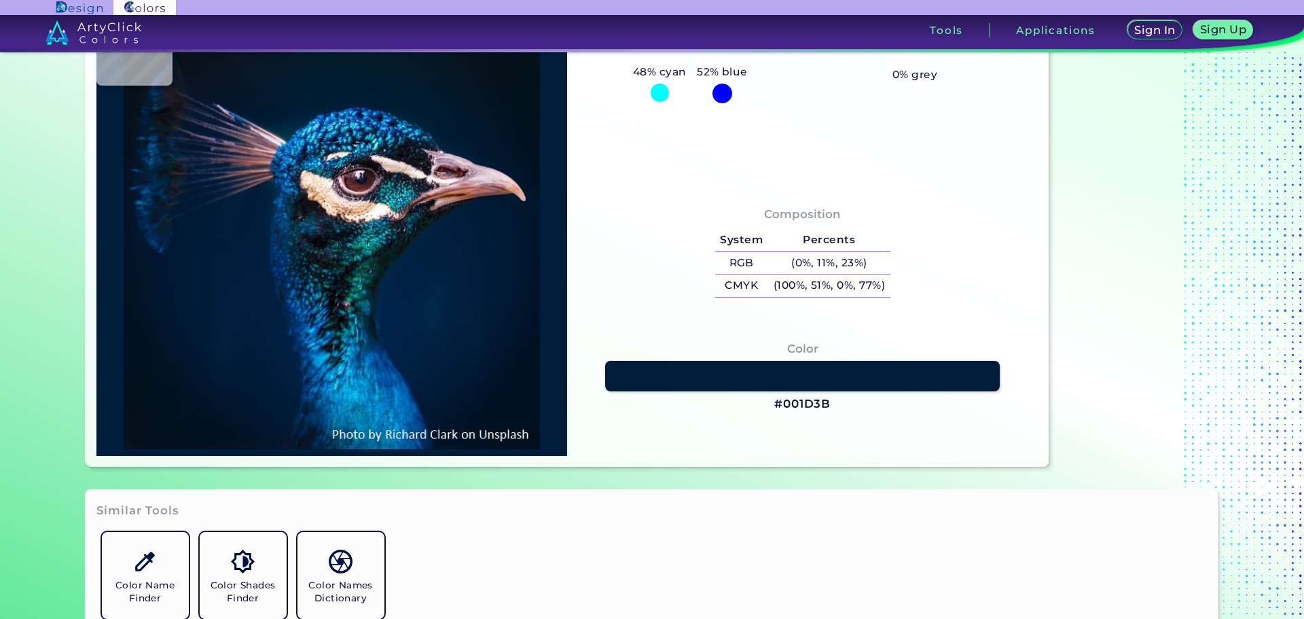
type input "#011327"
type input "#001224"
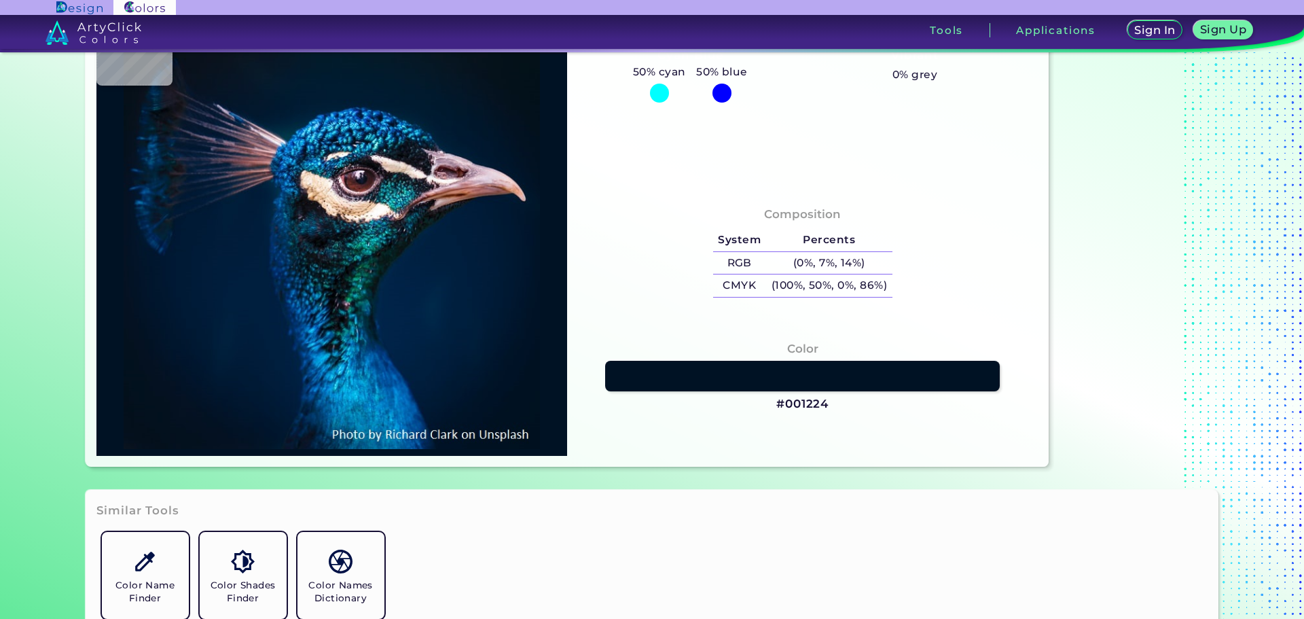
type input "#001121"
type input "#001220"
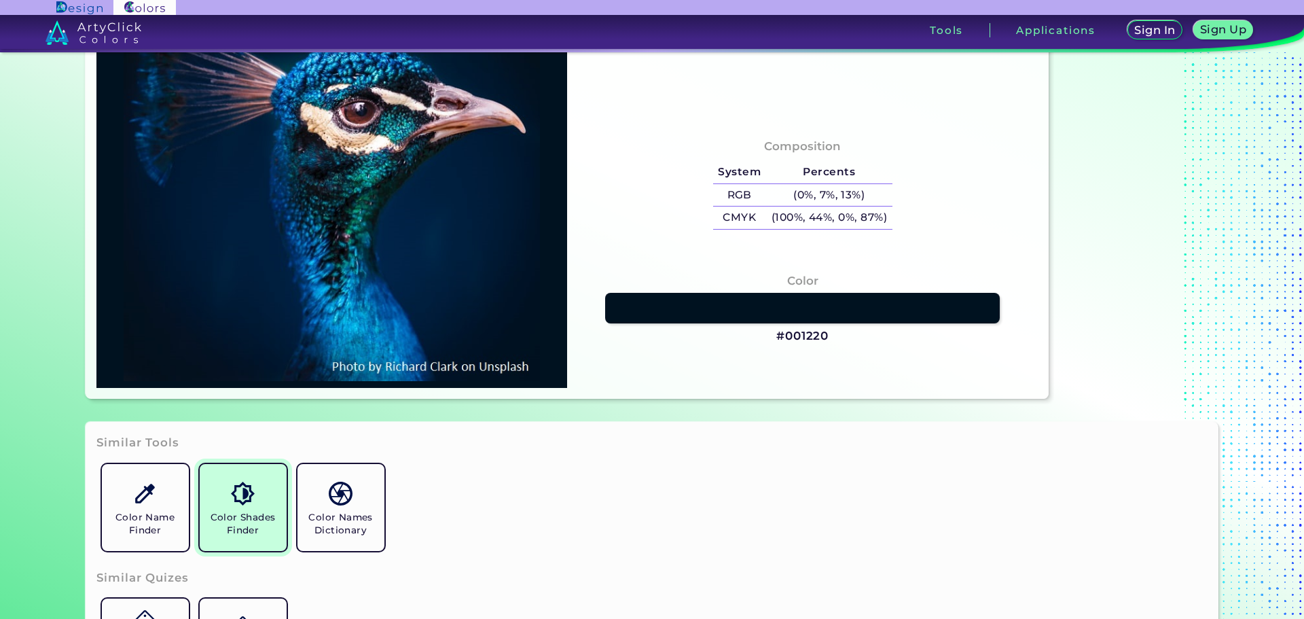
click at [205, 516] on h5 "Color Shades Finder" at bounding box center [243, 524] width 76 height 26
type input "#000000"
type input "#0a1828"
type input "#0A1828"
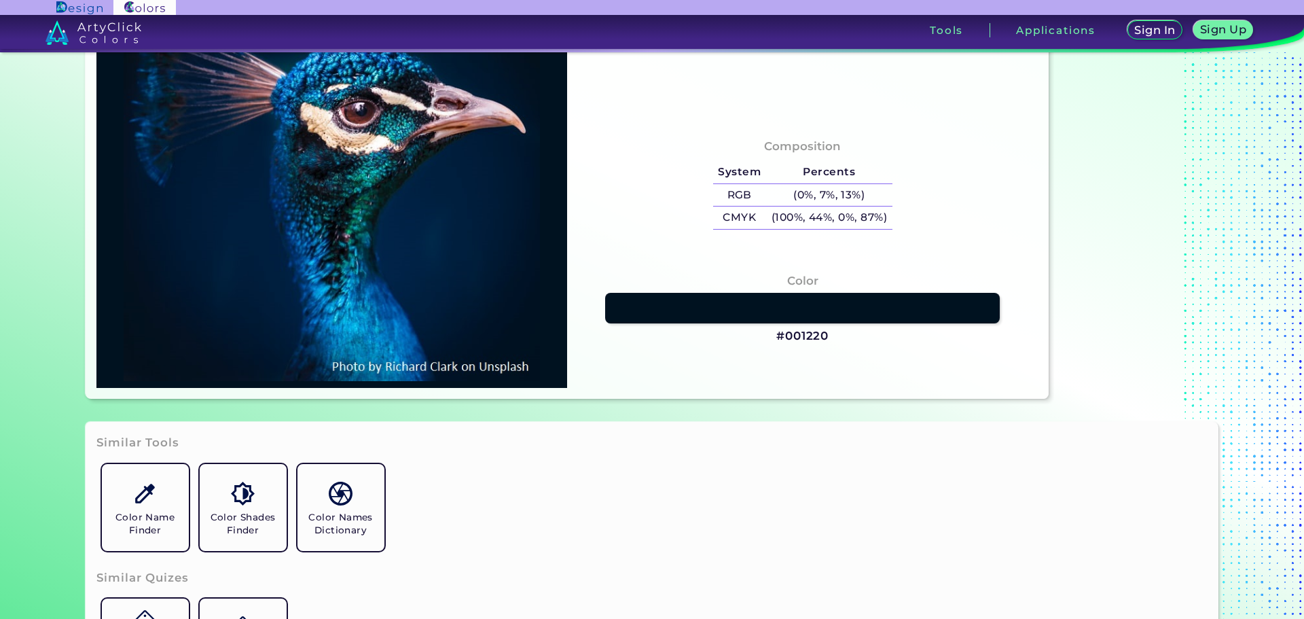
type input "#011c39"
type input "#011C39"
type input "#011b3a"
type input "#011B3A"
type input "#001b38"
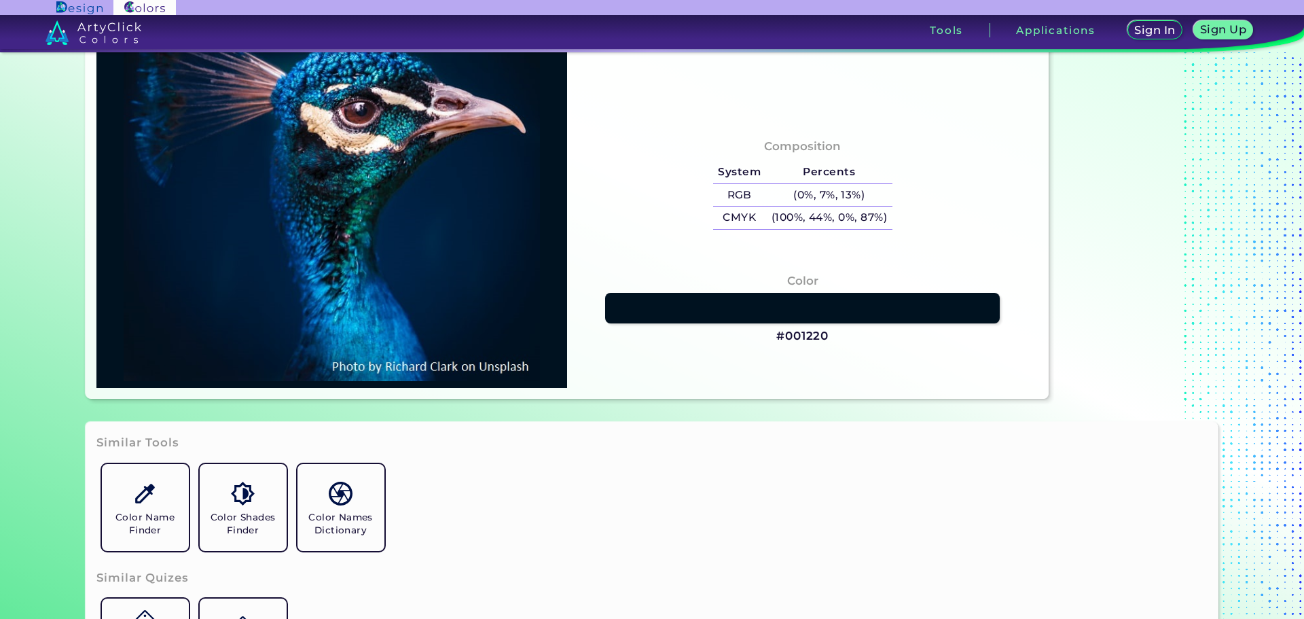
type input "#001B38"
type input "#060f1d"
type input "#060F1D"
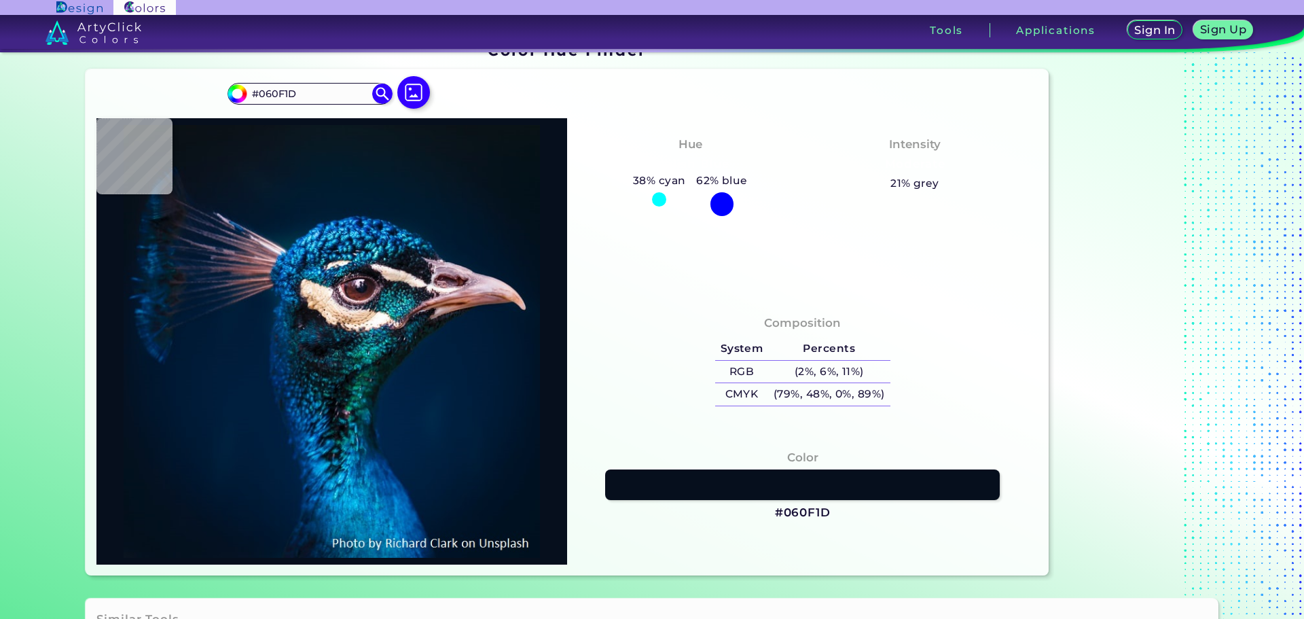
scroll to position [0, 0]
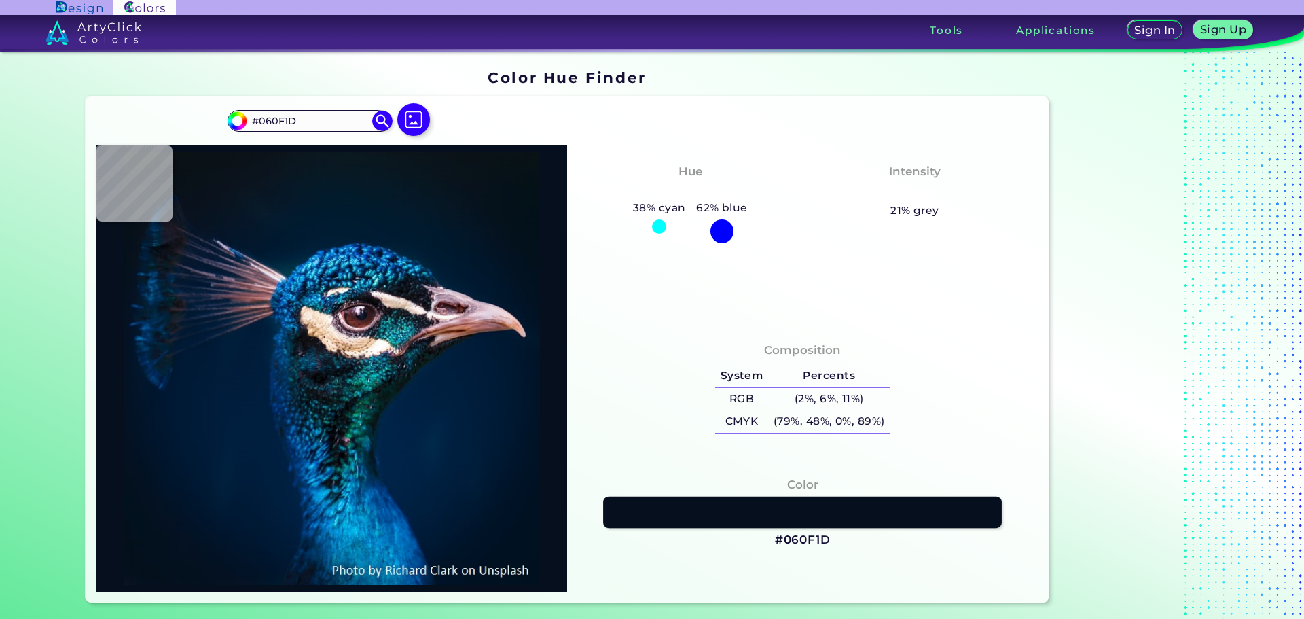
click at [728, 514] on link at bounding box center [802, 511] width 399 height 31
